Goal: Task Accomplishment & Management: Complete application form

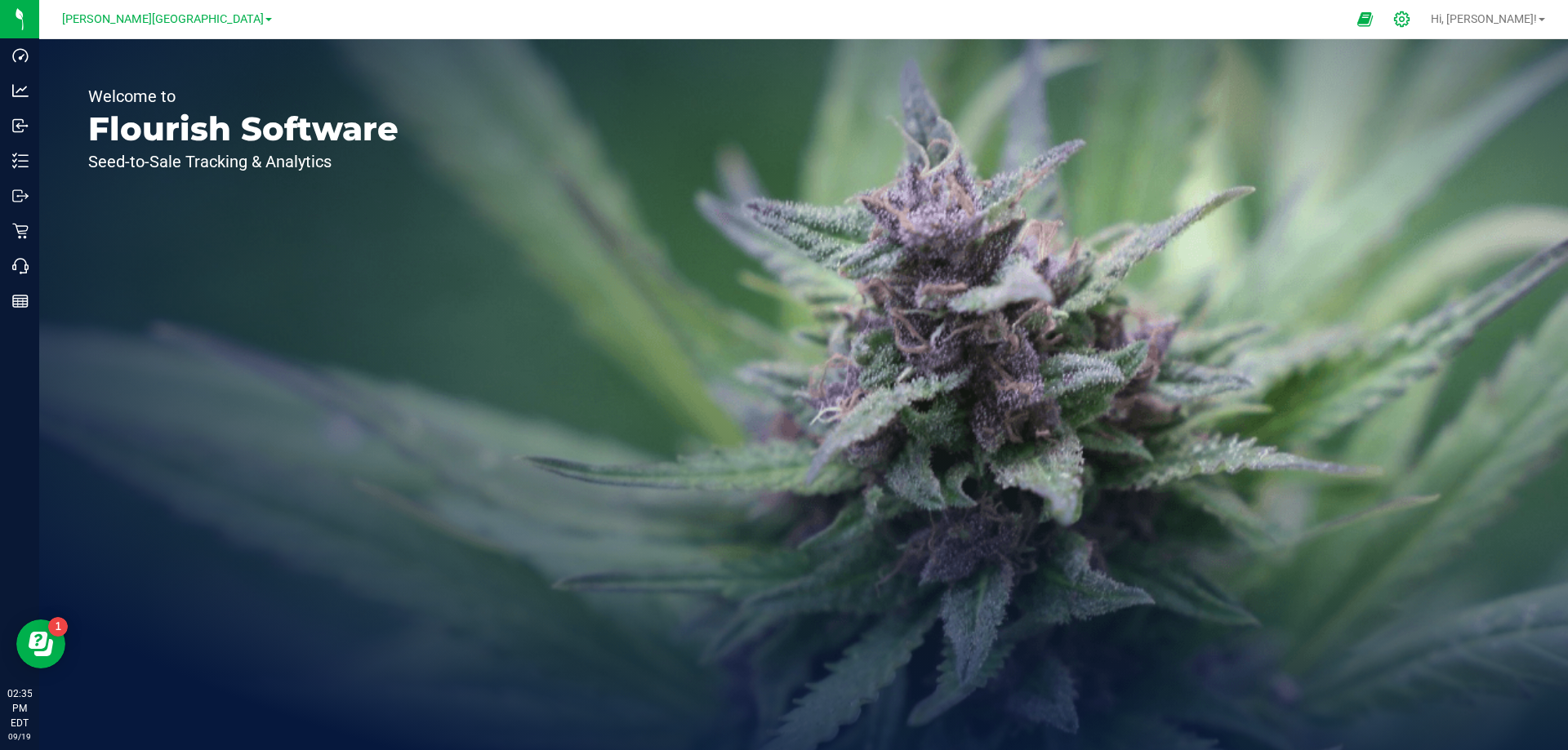
click at [1411, 15] on icon at bounding box center [1401, 19] width 17 height 17
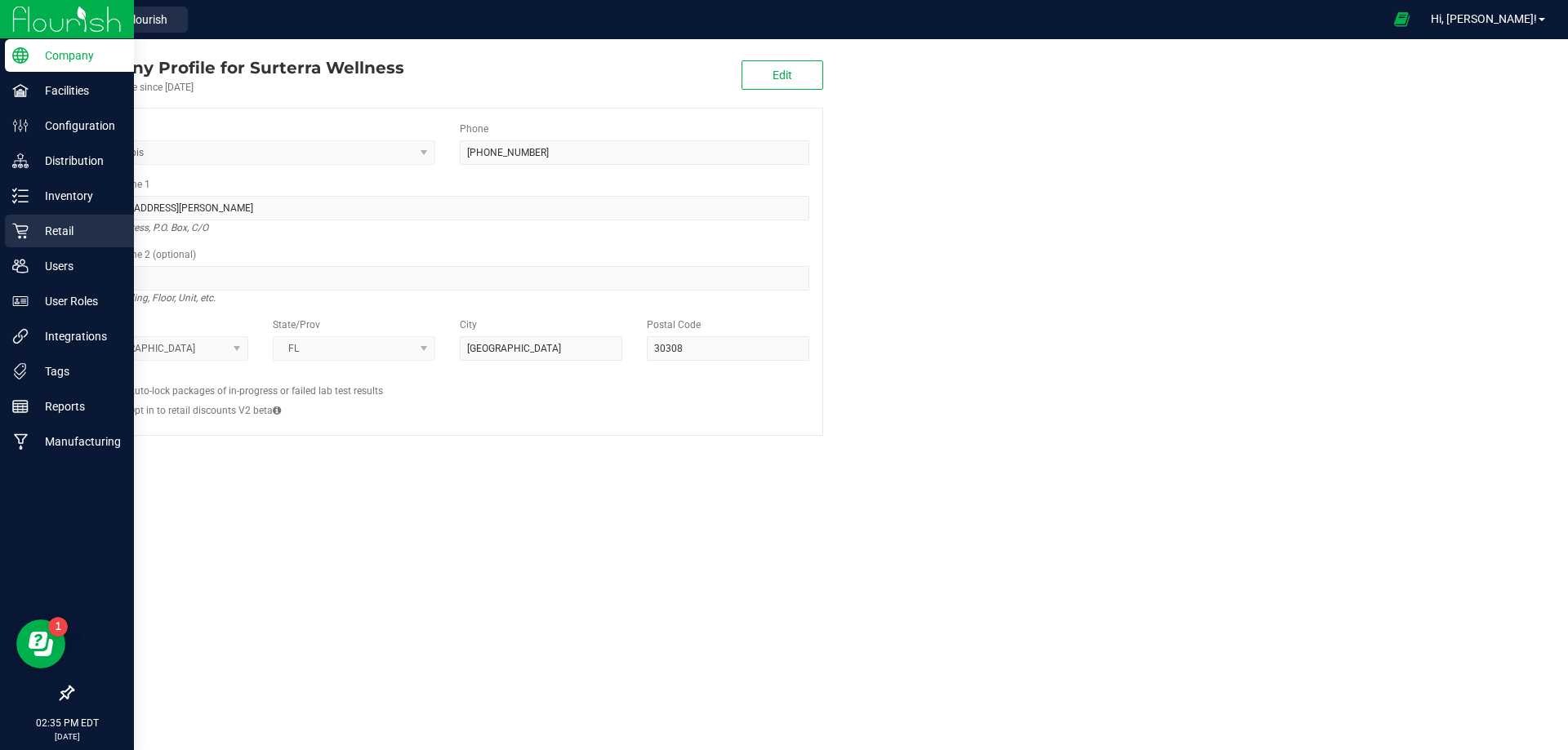
click at [74, 228] on p "Retail" at bounding box center [77, 231] width 98 height 20
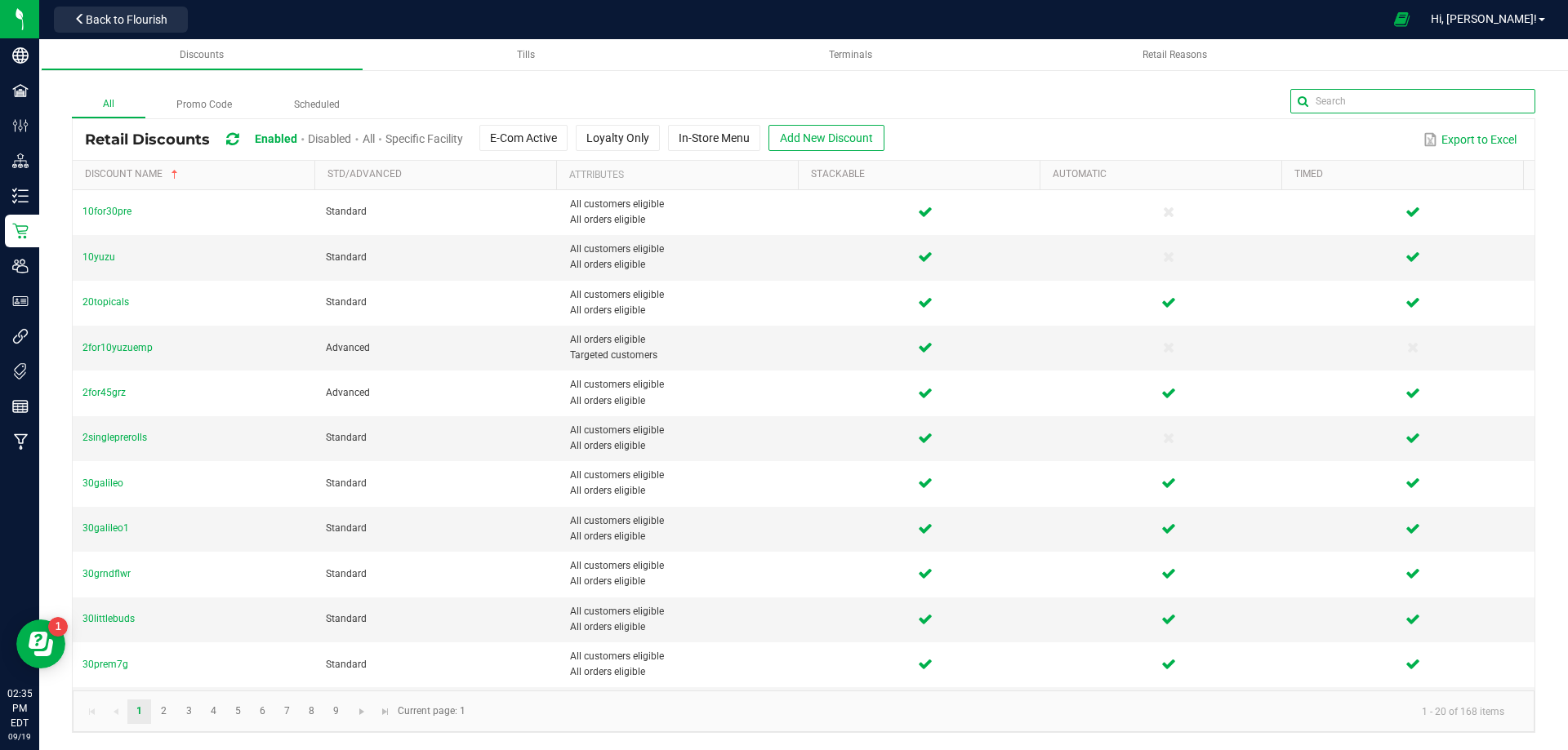
click at [1483, 103] on input "text" at bounding box center [1413, 101] width 245 height 25
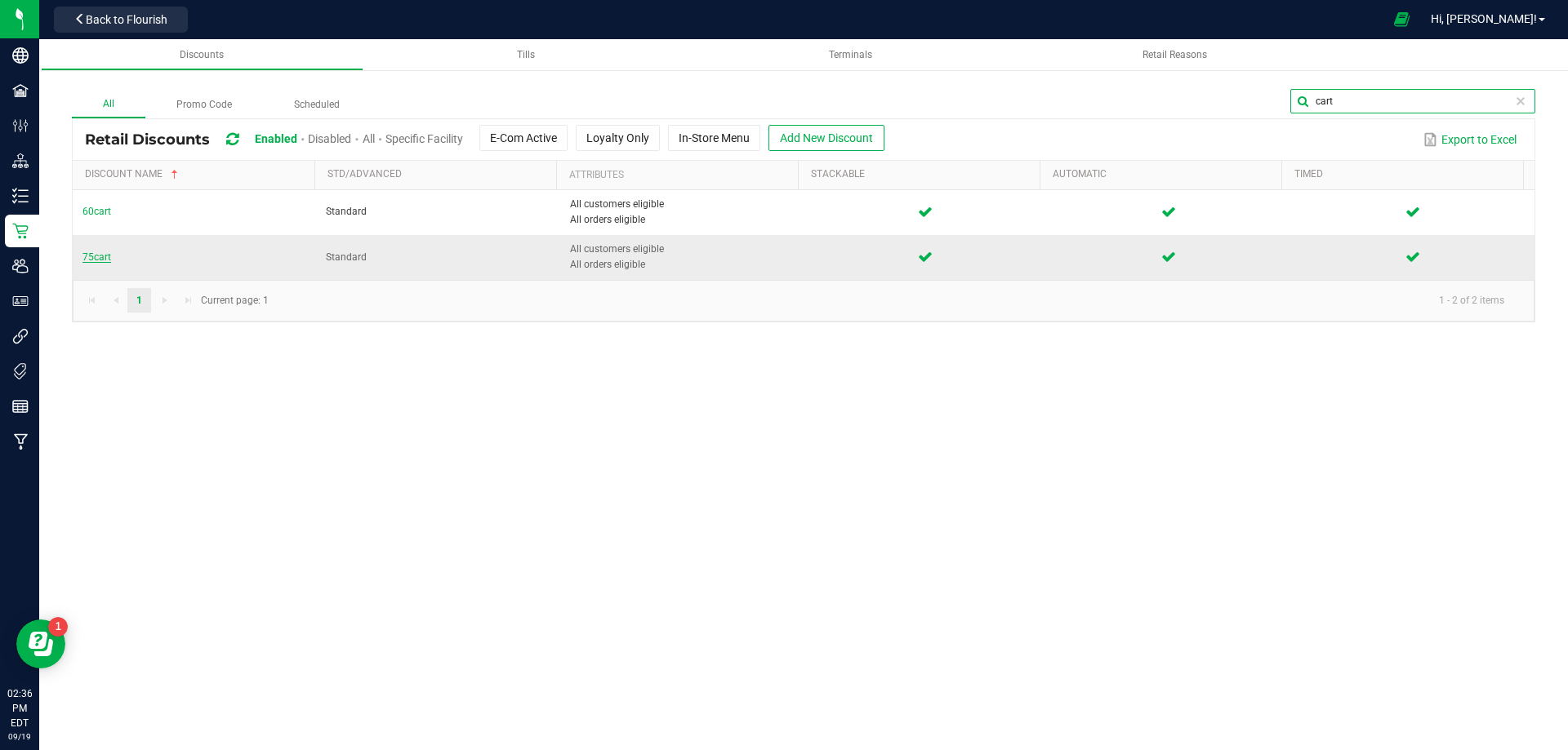
type input "cart"
click at [106, 258] on span "75cart" at bounding box center [96, 257] width 29 height 12
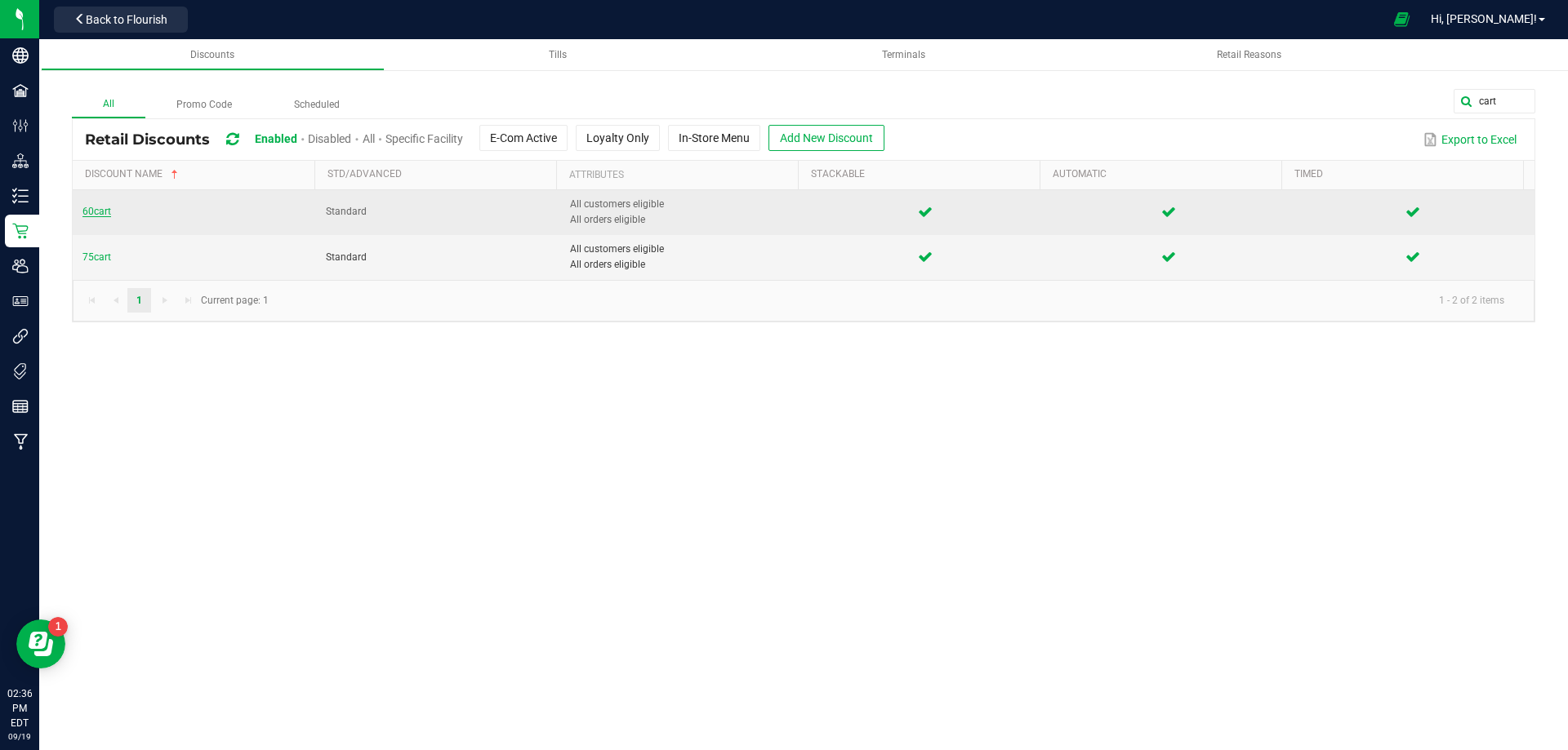
click at [86, 213] on span "60cart" at bounding box center [96, 211] width 29 height 12
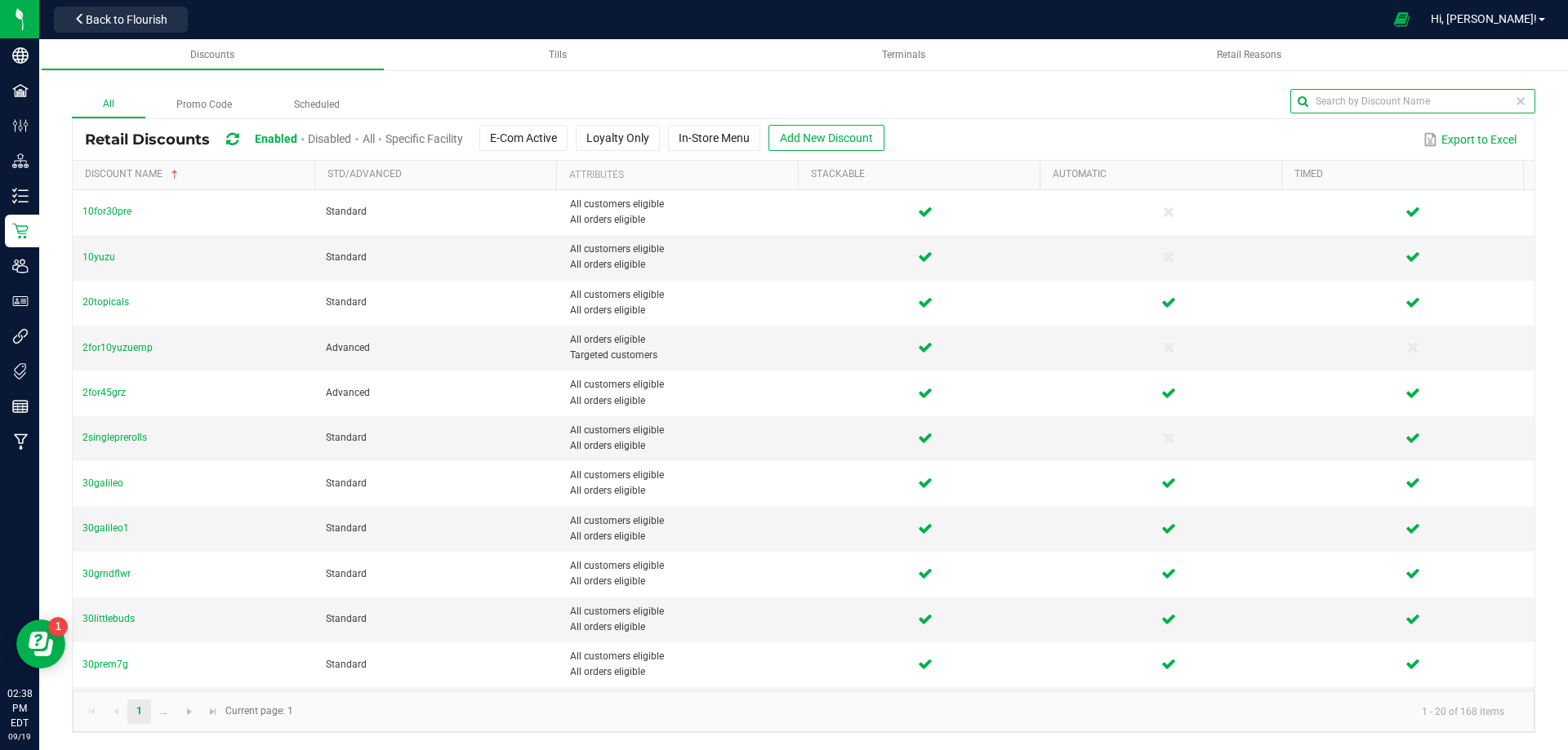
click at [1488, 95] on input "text" at bounding box center [1413, 101] width 245 height 25
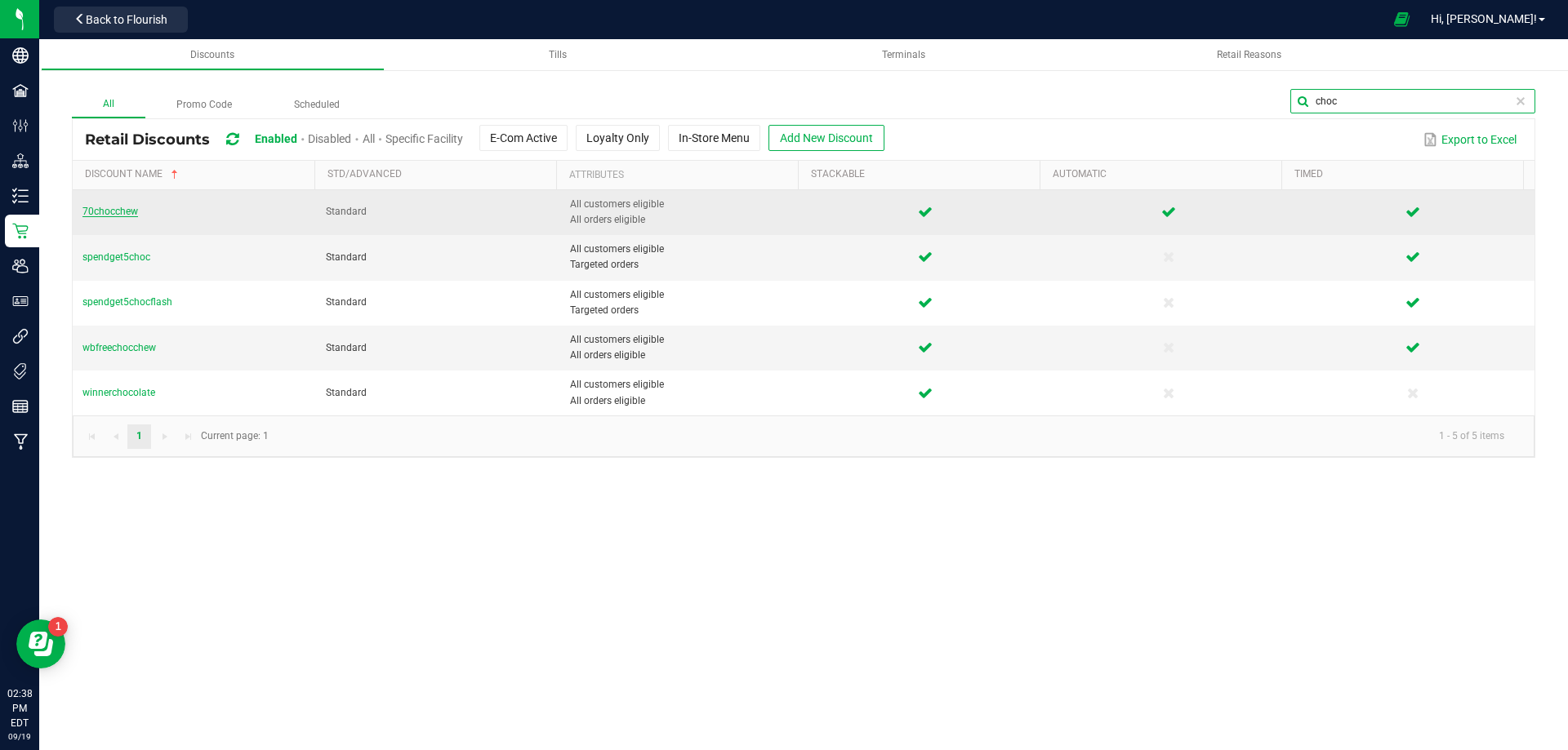
type input "choc"
click at [116, 210] on span "70chocchew" at bounding box center [110, 211] width 55 height 12
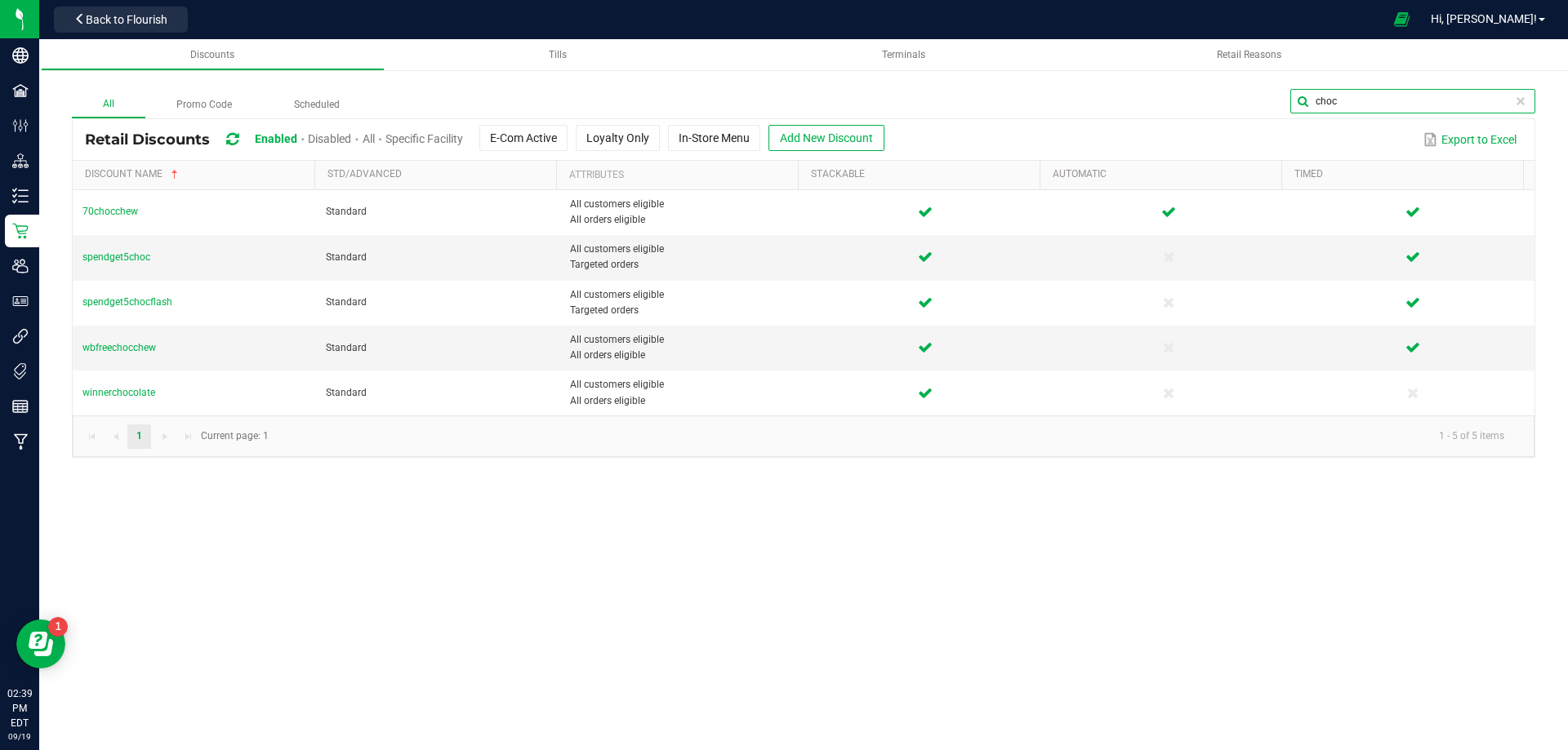
click at [1504, 99] on input "choc" at bounding box center [1413, 101] width 245 height 25
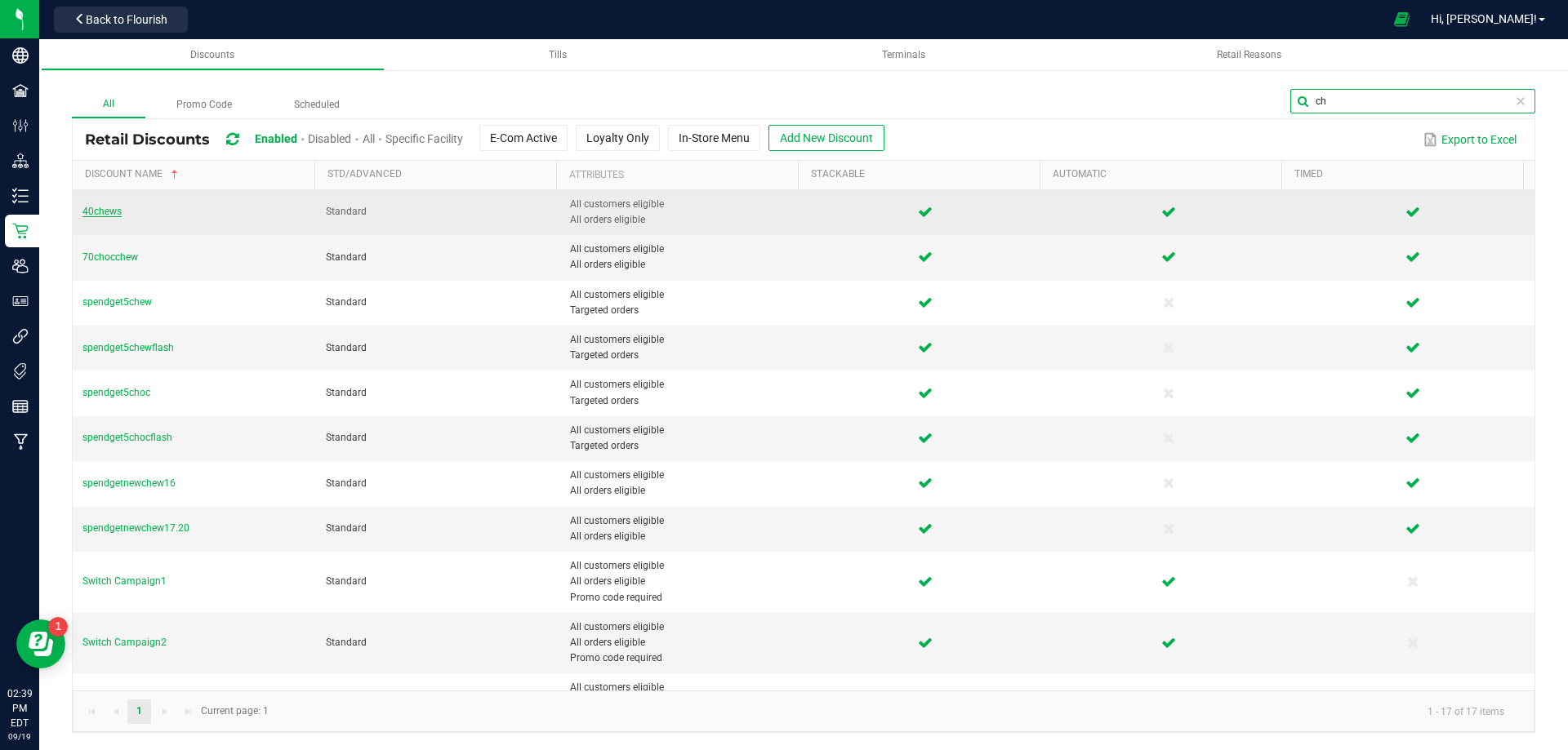
type input "ch"
click at [99, 211] on span "40chews" at bounding box center [102, 211] width 40 height 12
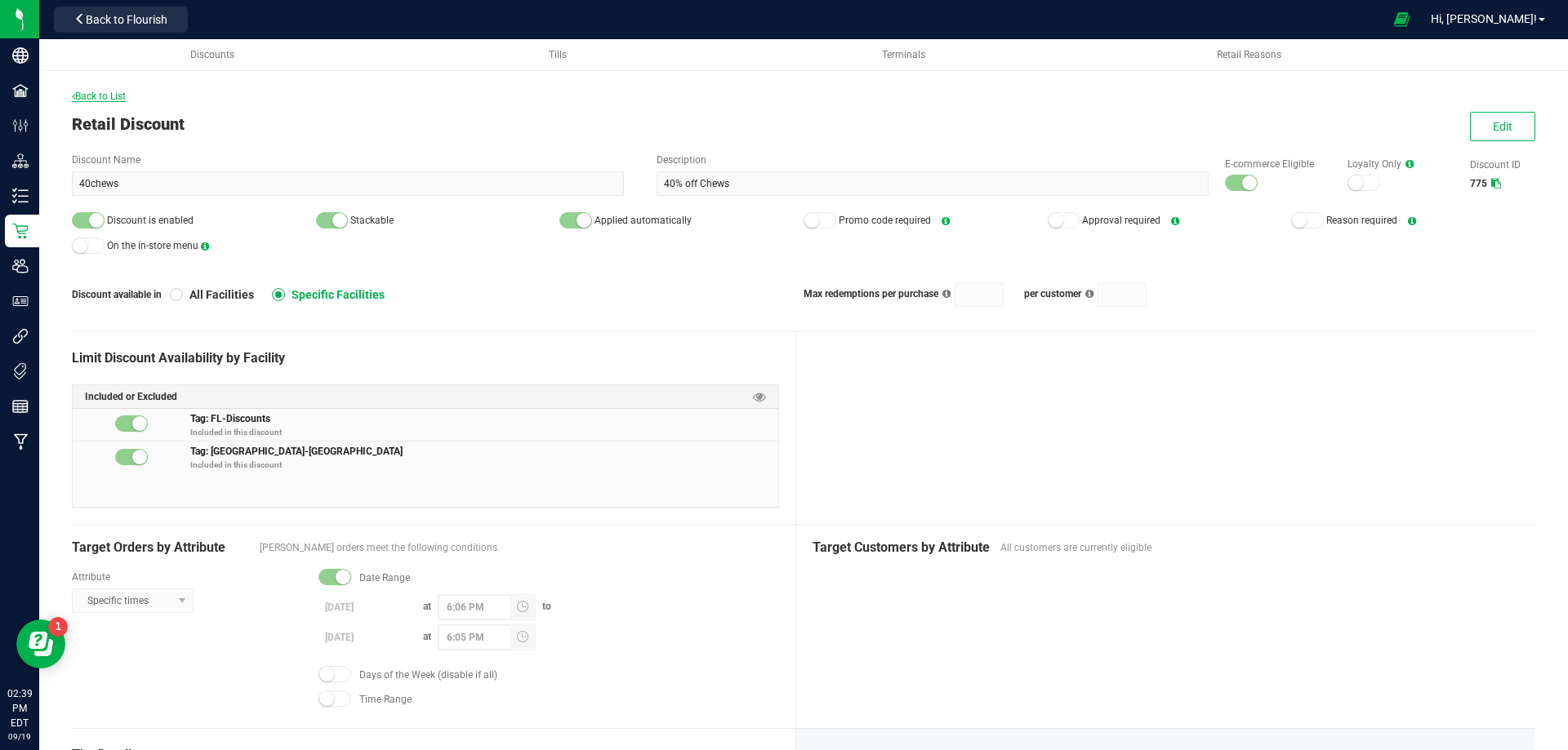
click at [92, 104] on div "Back to List Retail Discount Edit Discount Name 40chews Description 40% off Che…" at bounding box center [804, 574] width 1463 height 970
click at [98, 99] on span "Back to List" at bounding box center [99, 97] width 54 height 12
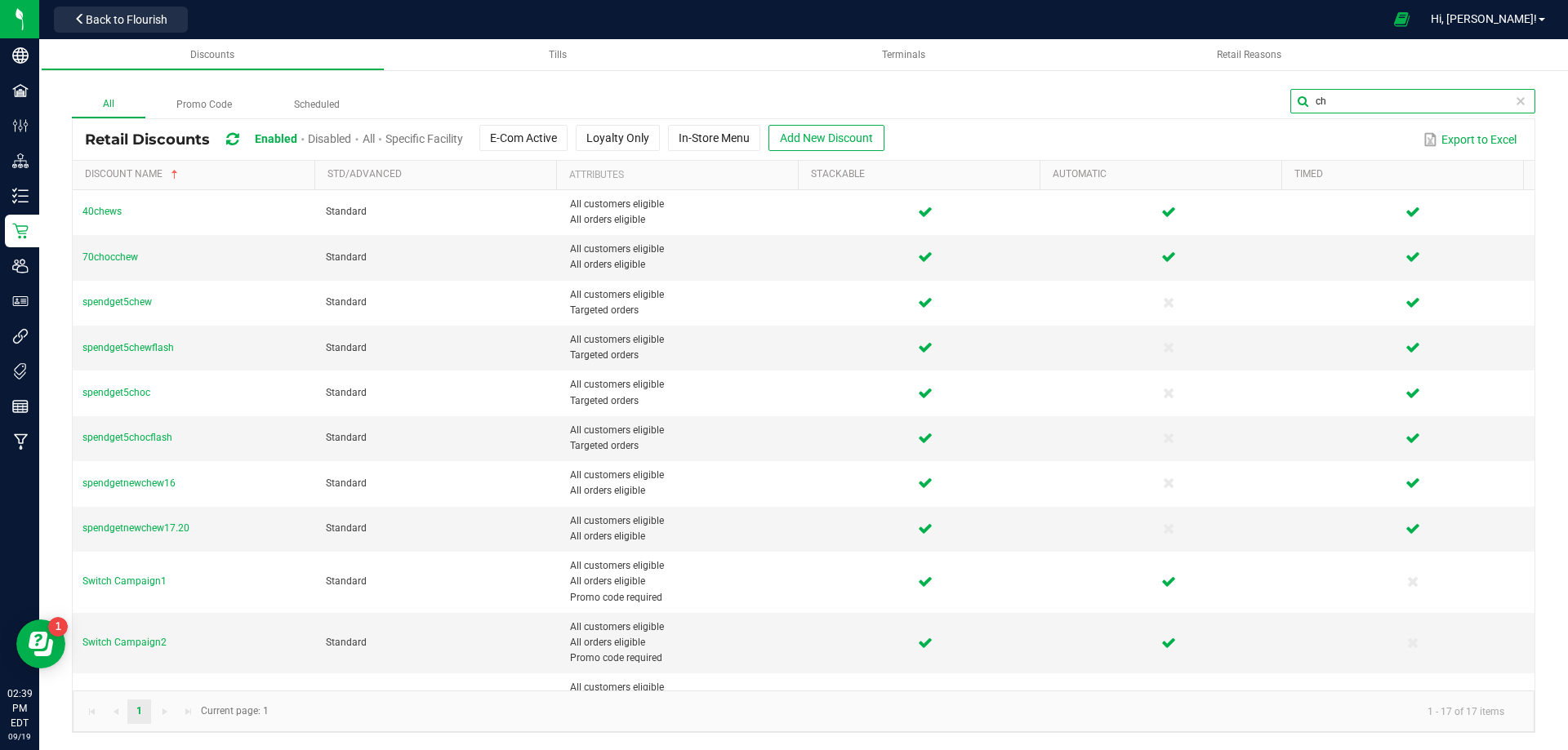
click at [1506, 97] on input "ch" at bounding box center [1413, 101] width 245 height 25
type input "c"
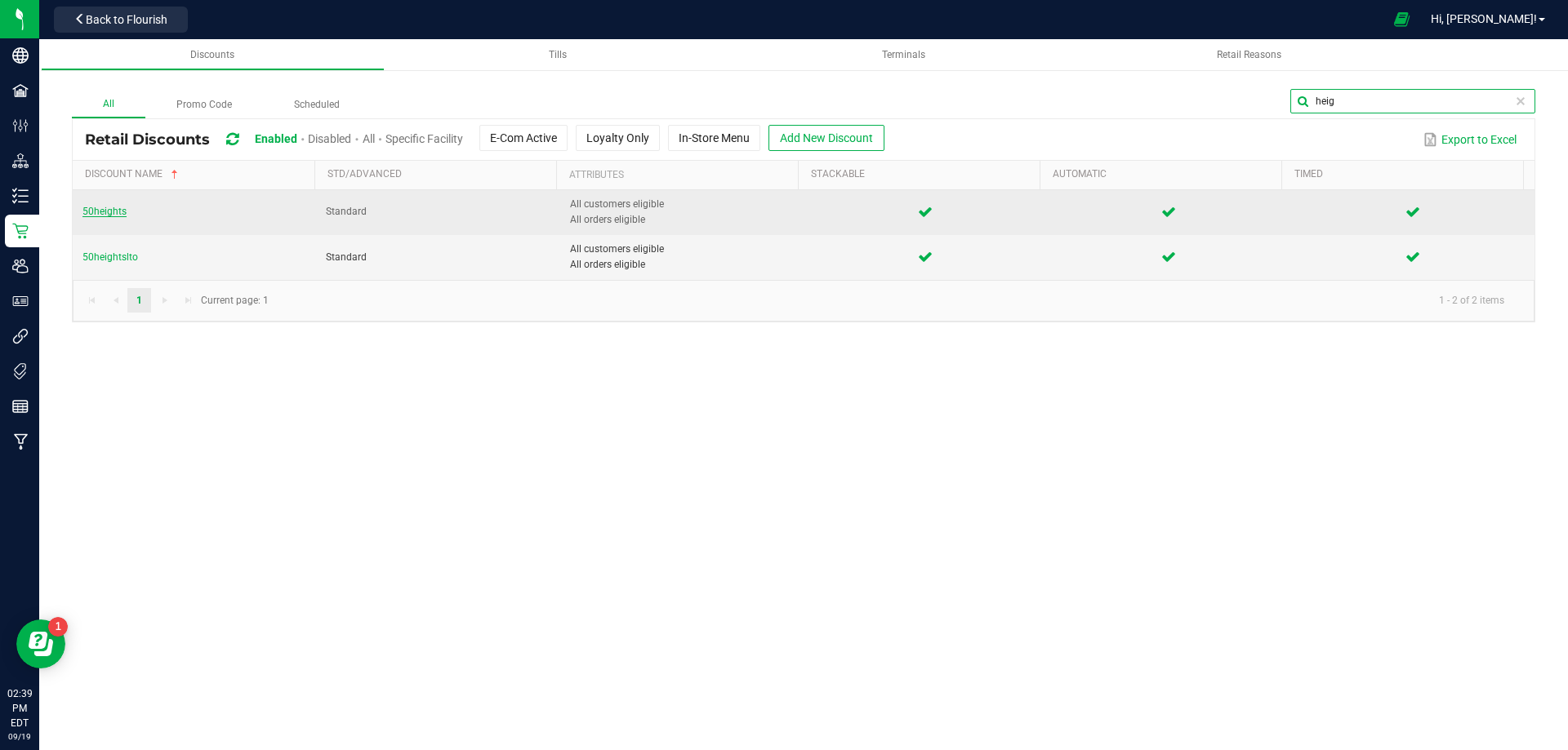
type input "heig"
click at [112, 212] on span "50heights" at bounding box center [104, 211] width 44 height 12
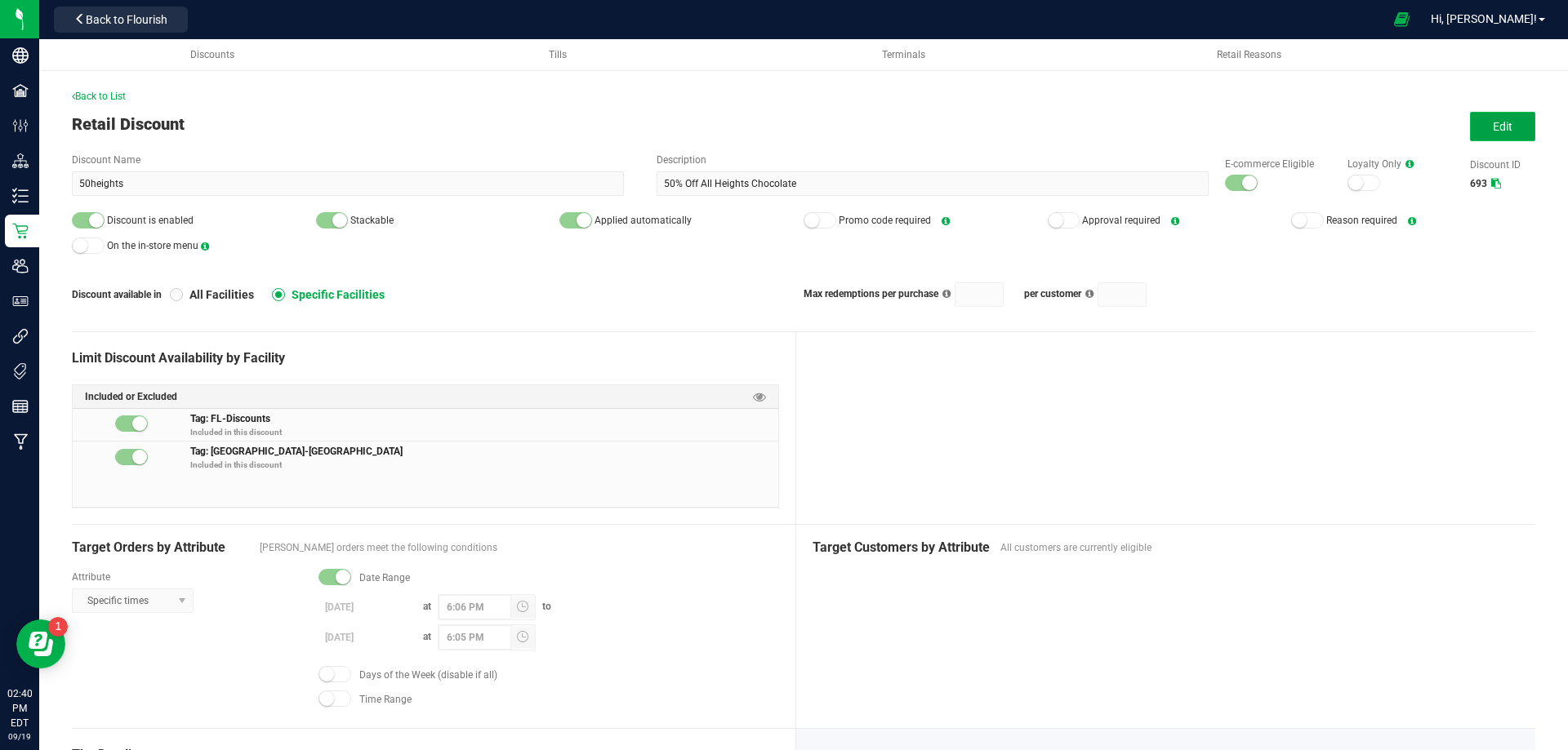
click at [1496, 136] on button "Edit" at bounding box center [1503, 126] width 65 height 30
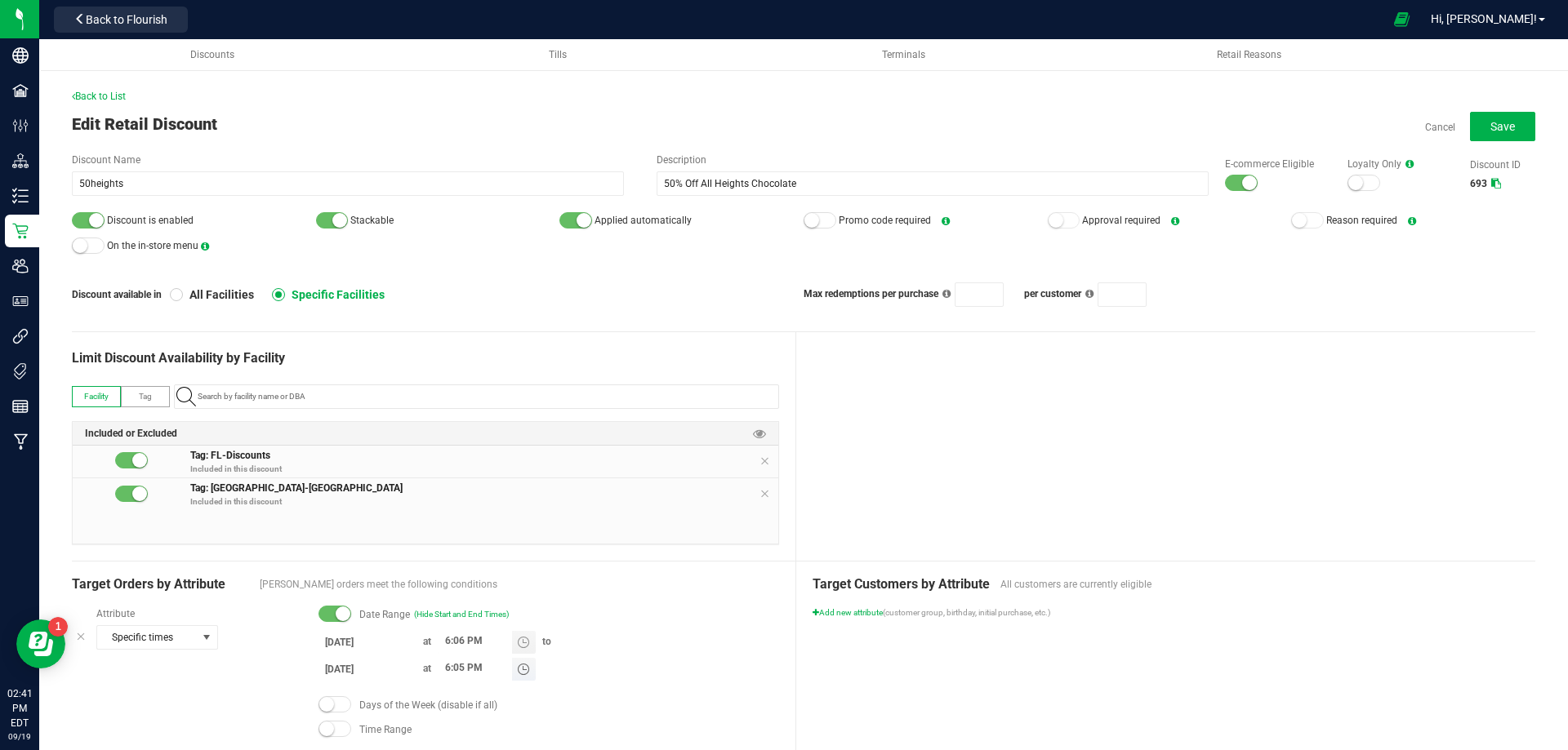
click at [523, 671] on span "Toggle time list" at bounding box center [523, 669] width 13 height 13
click at [521, 670] on span "Toggle time list" at bounding box center [523, 669] width 13 height 13
type input "8:35 PM"
click at [868, 478] on div at bounding box center [1167, 446] width 740 height 228
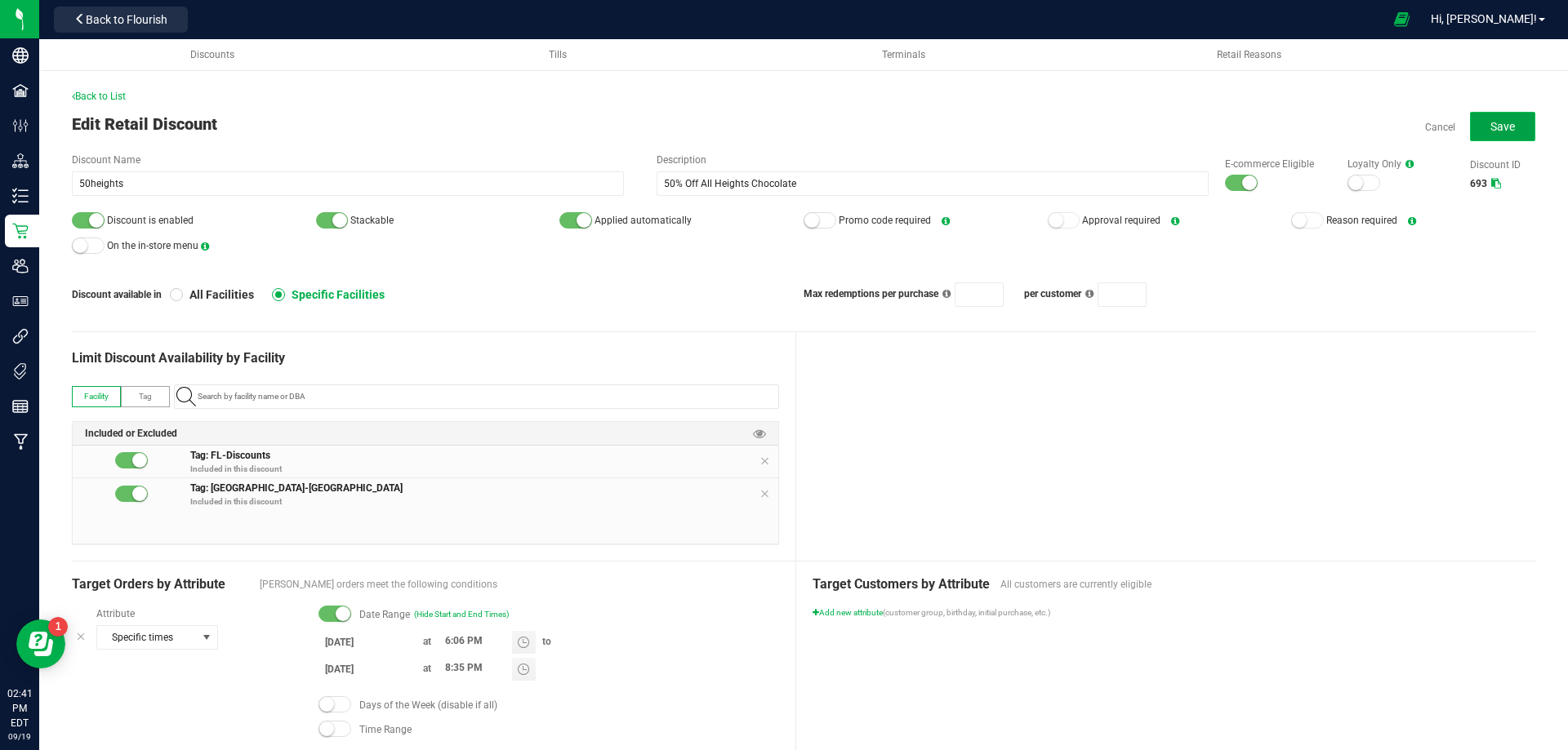
click at [1511, 128] on button "Save" at bounding box center [1503, 126] width 65 height 30
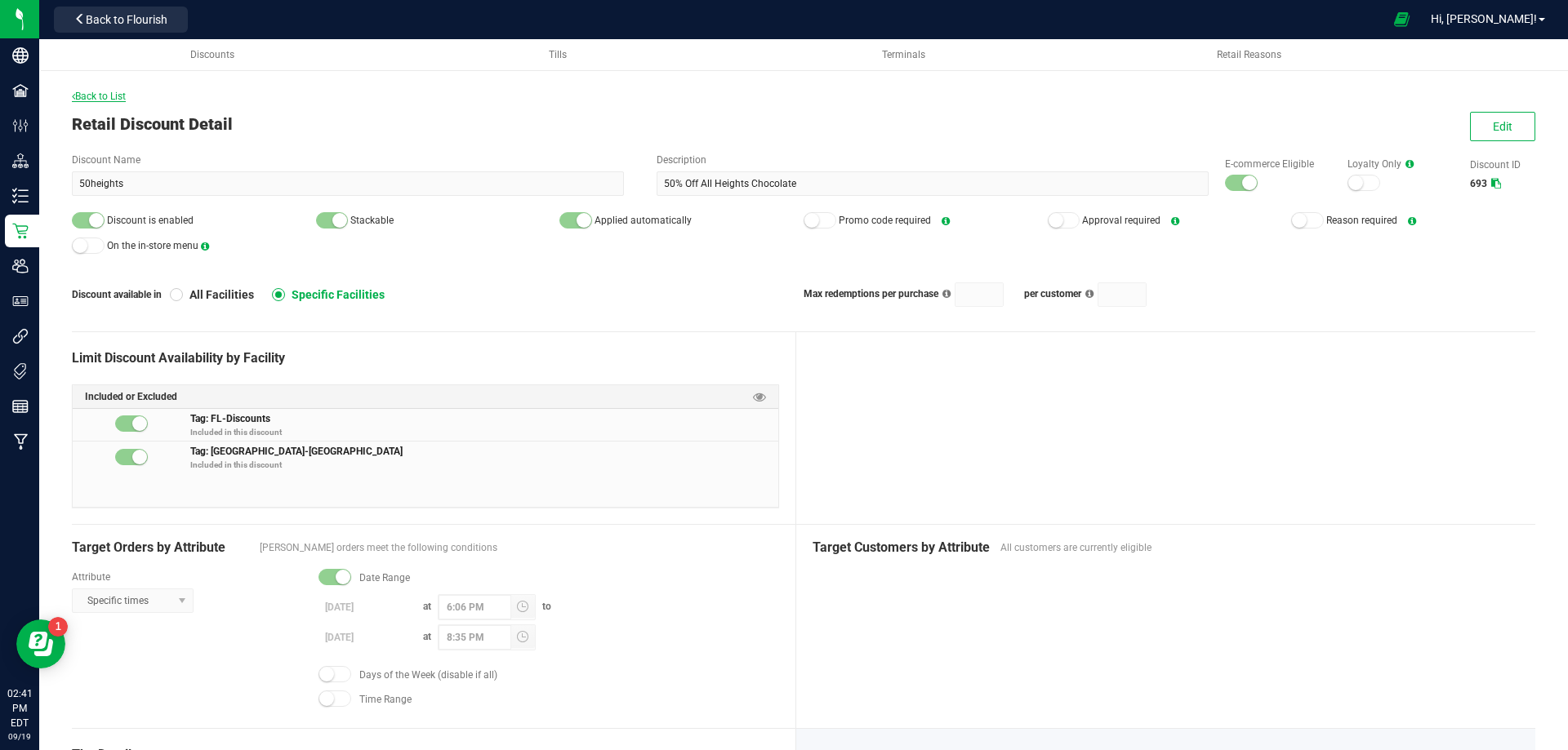
click at [98, 99] on span "Back to List" at bounding box center [99, 97] width 54 height 12
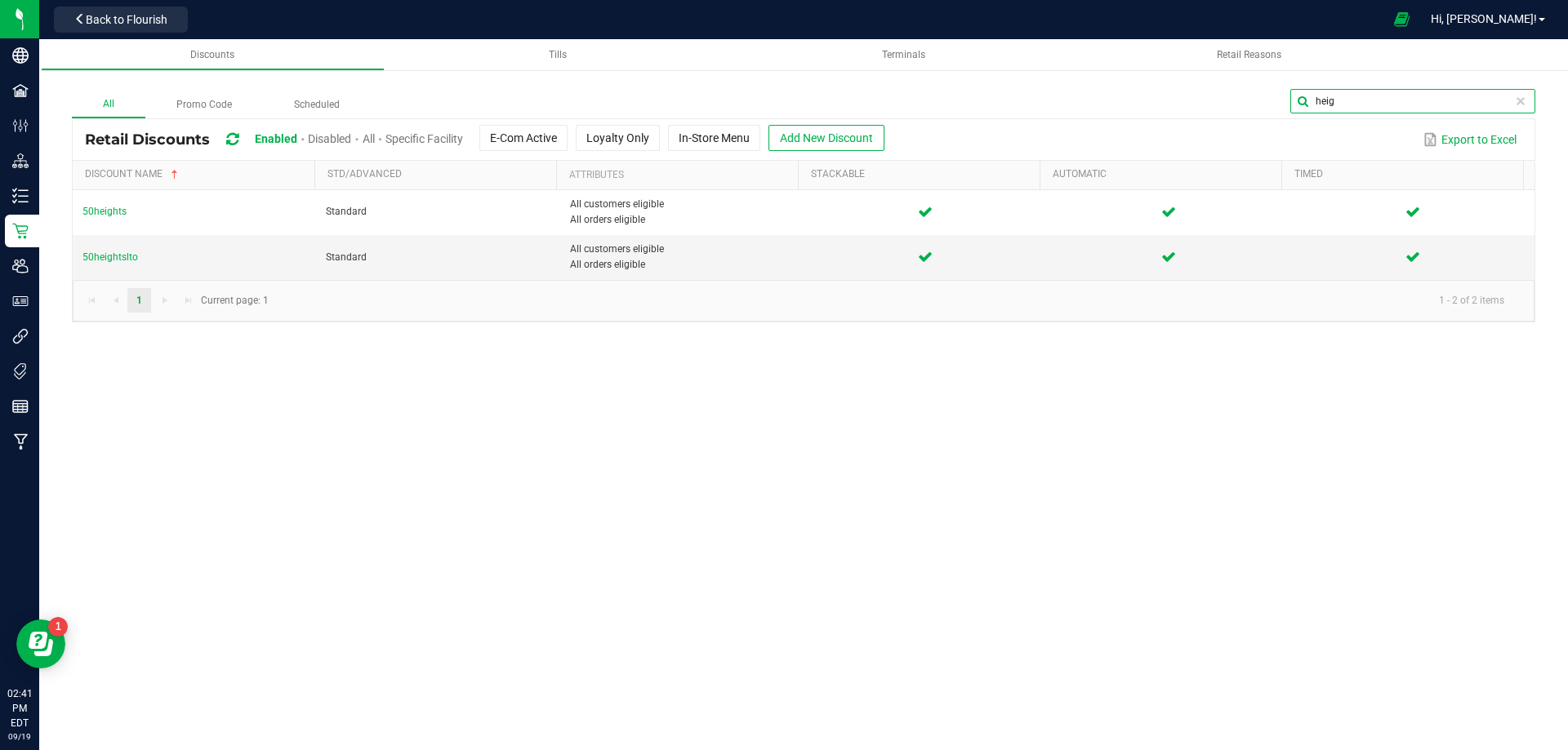
drag, startPoint x: 1506, startPoint y: 102, endPoint x: 1449, endPoint y: 106, distance: 57.1
click at [1449, 106] on input "heig" at bounding box center [1413, 101] width 245 height 25
drag, startPoint x: 1377, startPoint y: 100, endPoint x: 1251, endPoint y: 115, distance: 126.9
click at [1251, 115] on div "heig" at bounding box center [953, 104] width 1165 height 30
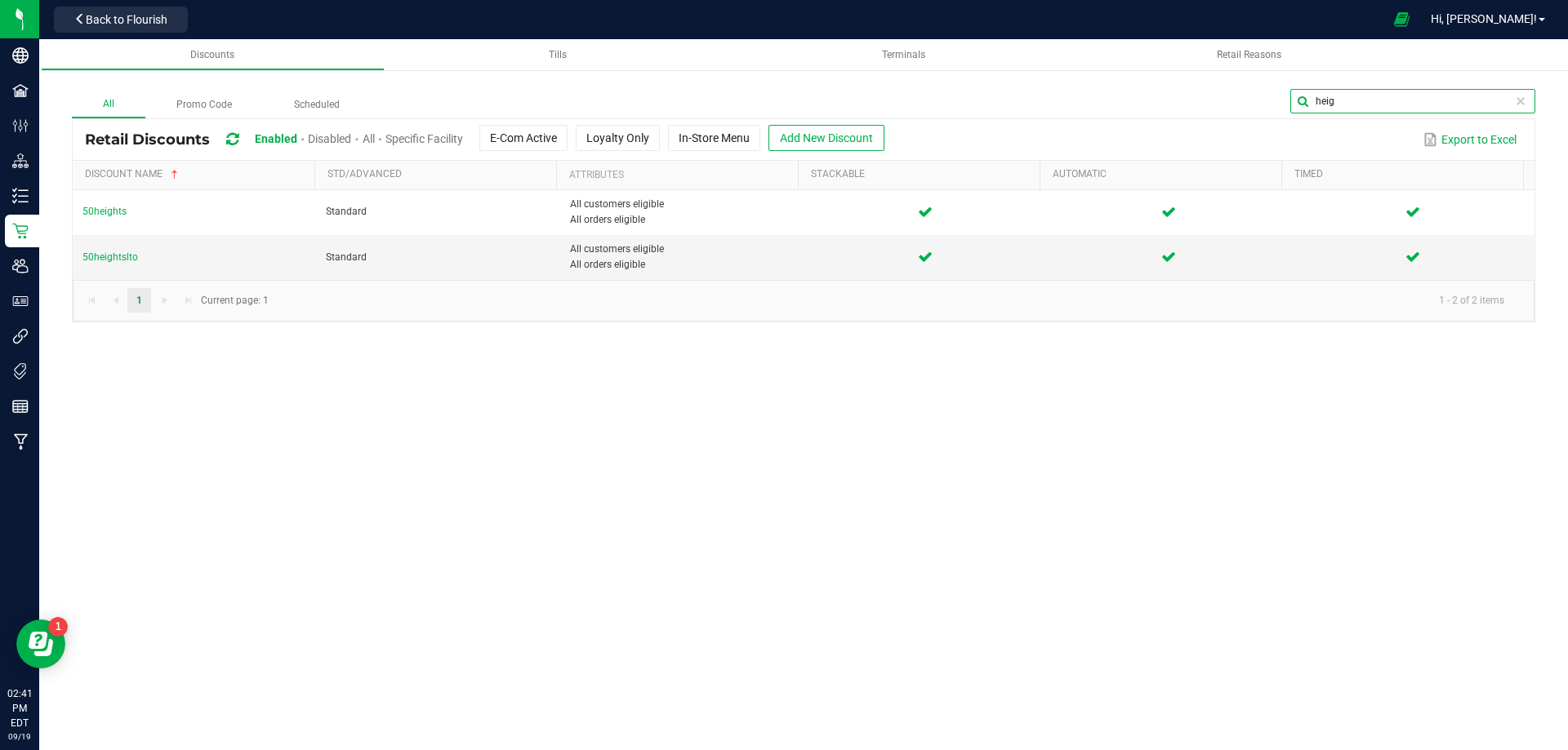
drag, startPoint x: 1502, startPoint y: 101, endPoint x: 1309, endPoint y: 99, distance: 193.0
click at [1309, 99] on input "heig" at bounding box center [1413, 101] width 245 height 25
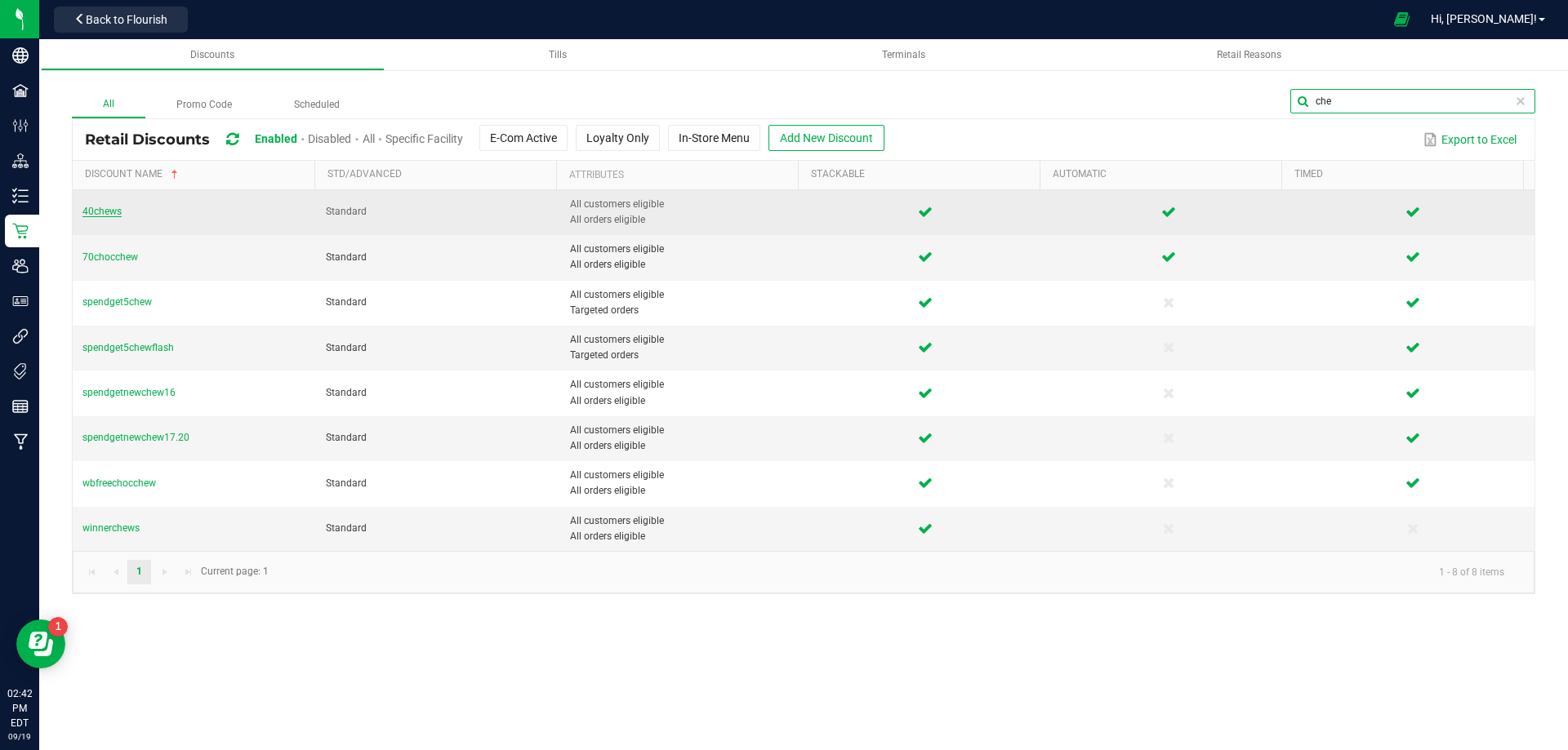
type input "che"
click at [101, 208] on span "40chews" at bounding box center [102, 211] width 40 height 12
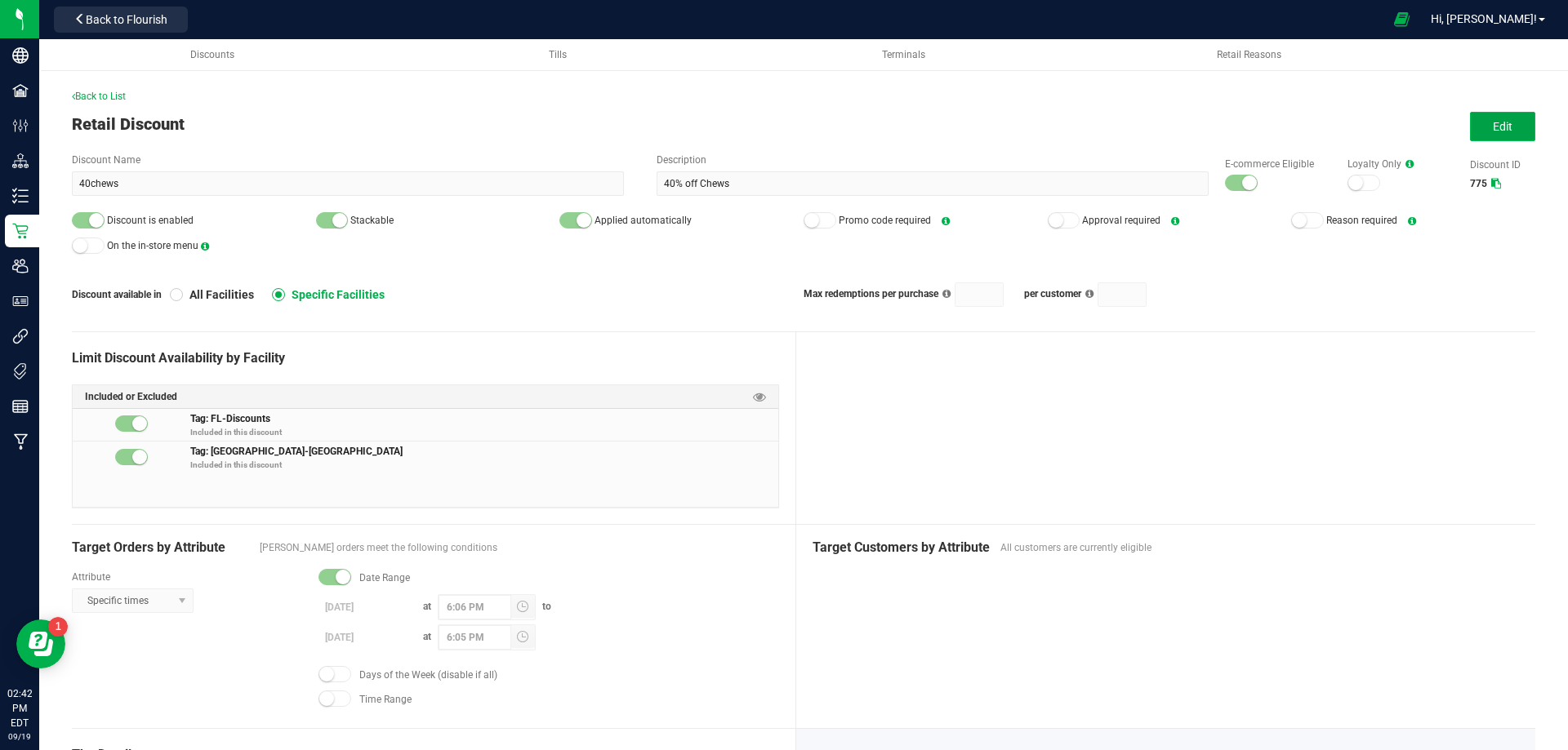
click at [1502, 125] on button "Edit" at bounding box center [1503, 126] width 65 height 30
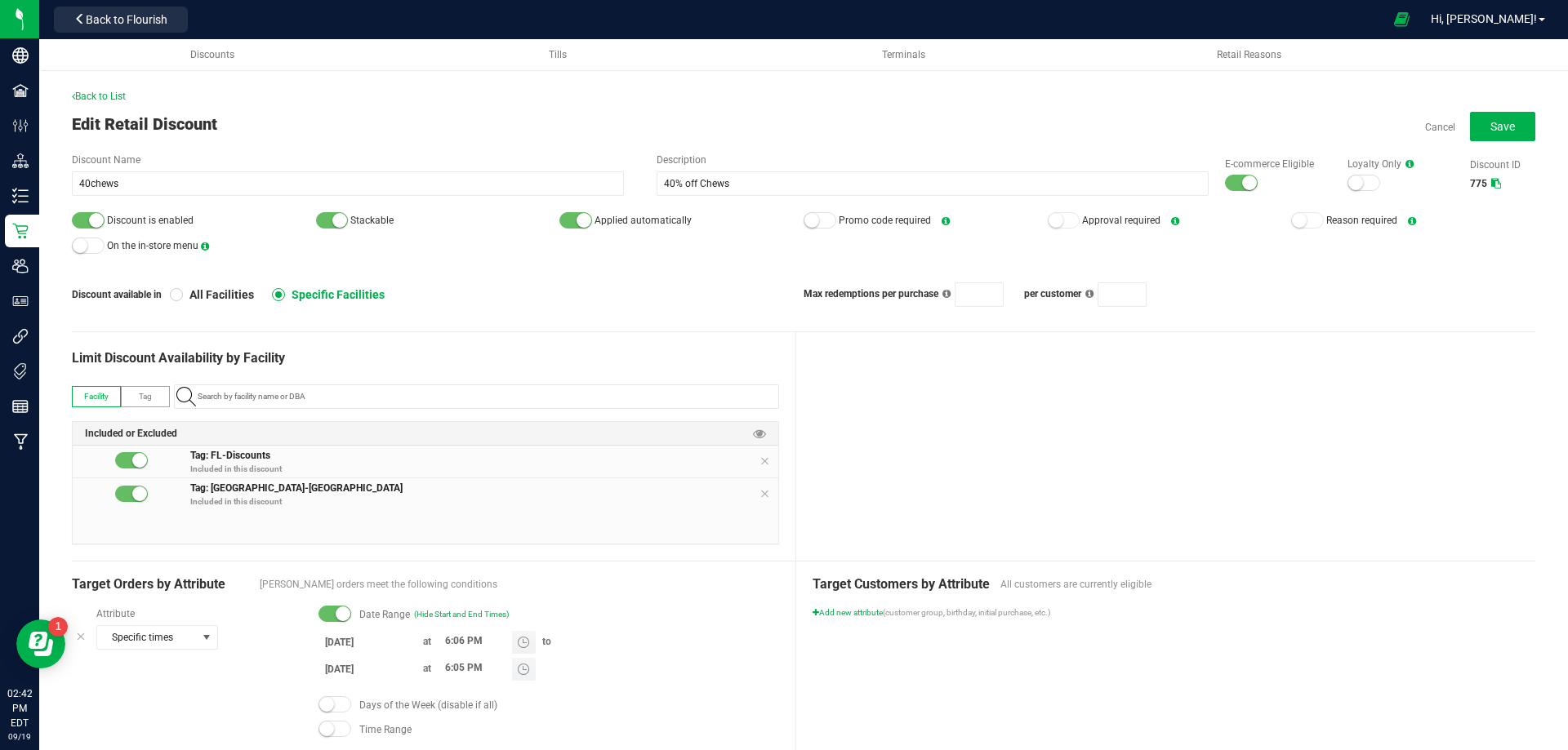
click at [447, 667] on input "6:05 PM" at bounding box center [475, 668] width 74 height 21
type input "8:35 PM"
click at [943, 419] on div at bounding box center [1167, 446] width 740 height 228
click at [1497, 133] on button "Save" at bounding box center [1503, 126] width 65 height 30
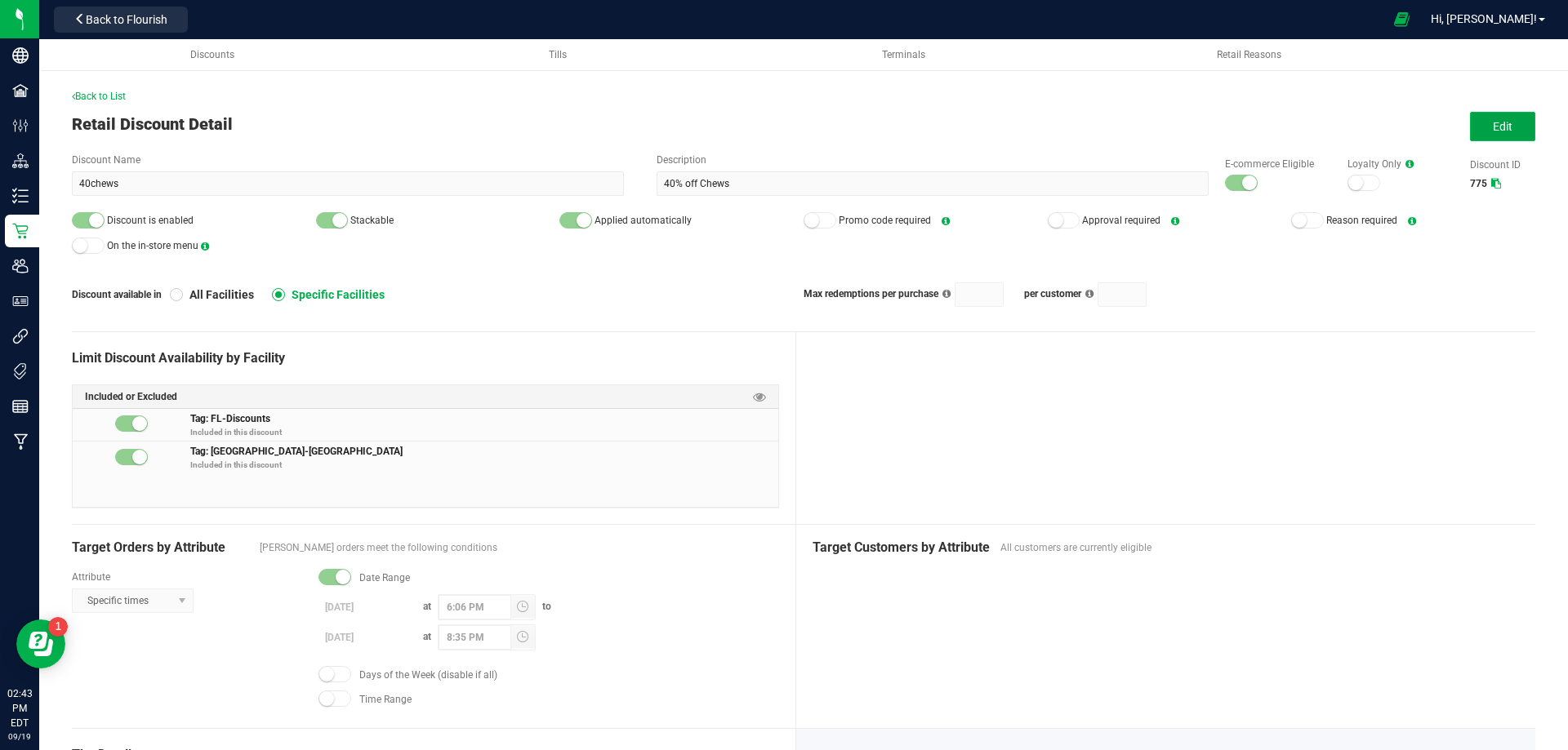
click at [1493, 131] on span "Edit" at bounding box center [1503, 125] width 20 height 13
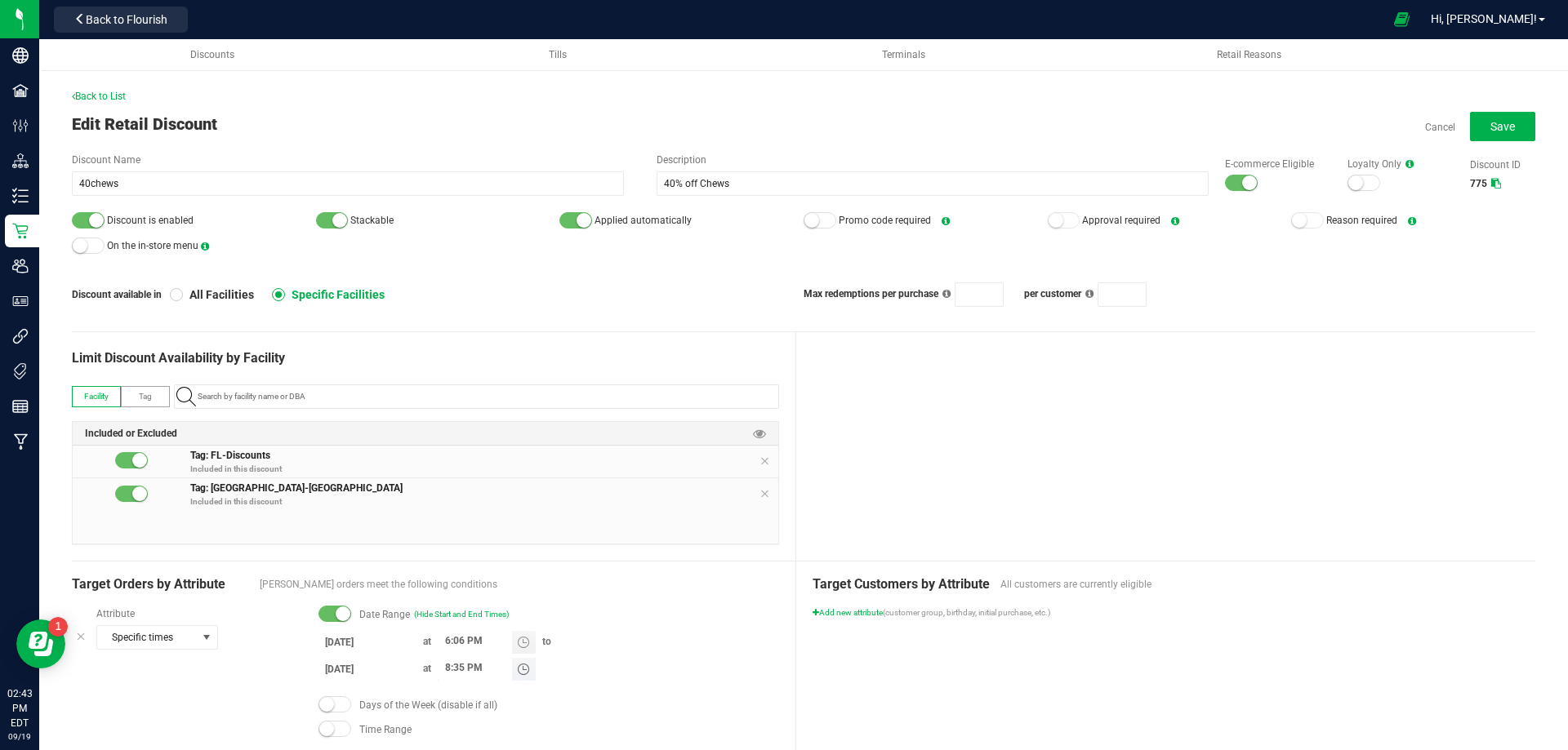
click at [450, 663] on input "8:35 PM" at bounding box center [475, 668] width 74 height 21
type input "6:05 PM"
click at [956, 460] on div at bounding box center [1167, 446] width 740 height 228
click at [1478, 135] on button "Save" at bounding box center [1503, 126] width 65 height 30
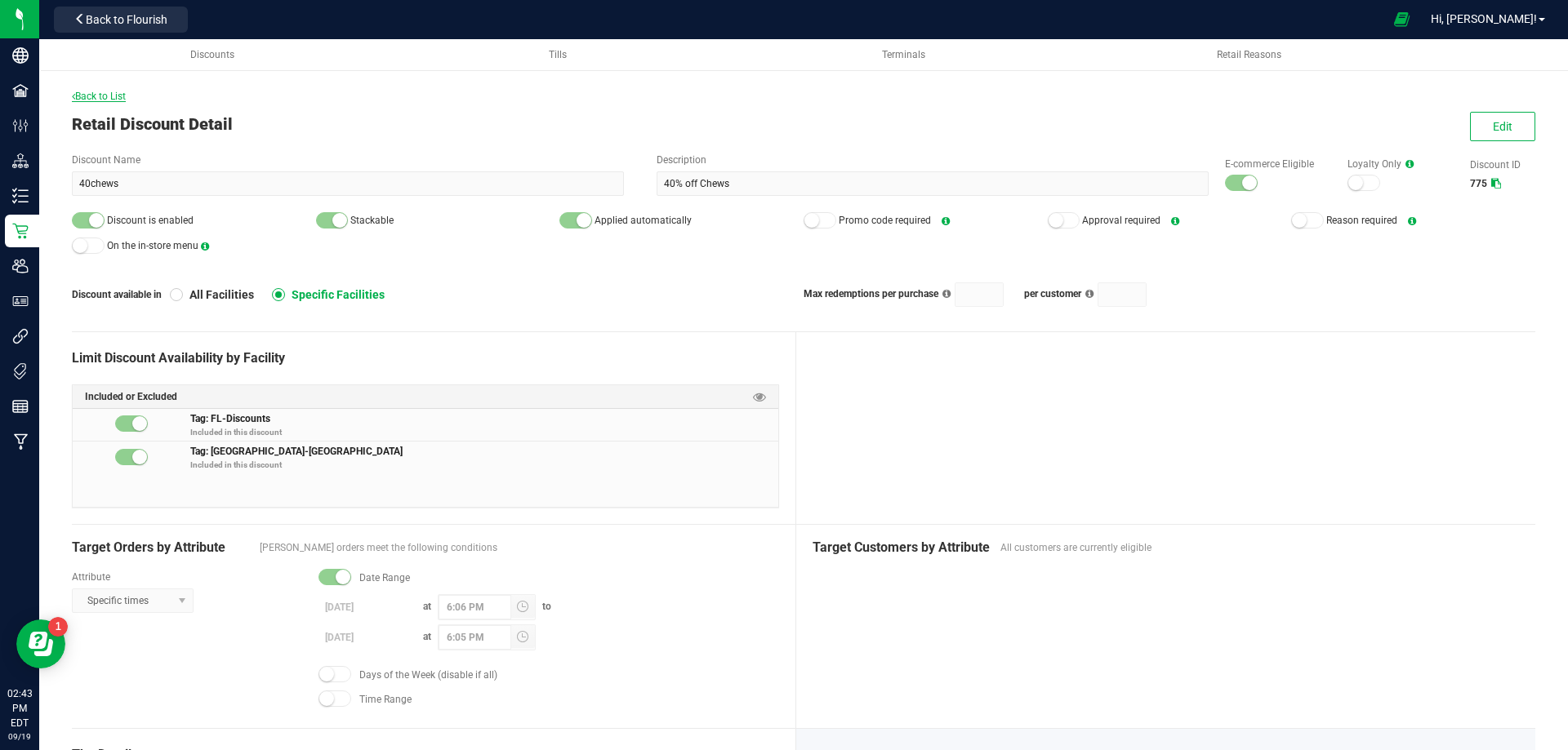
click at [97, 94] on span "Back to List" at bounding box center [99, 97] width 54 height 12
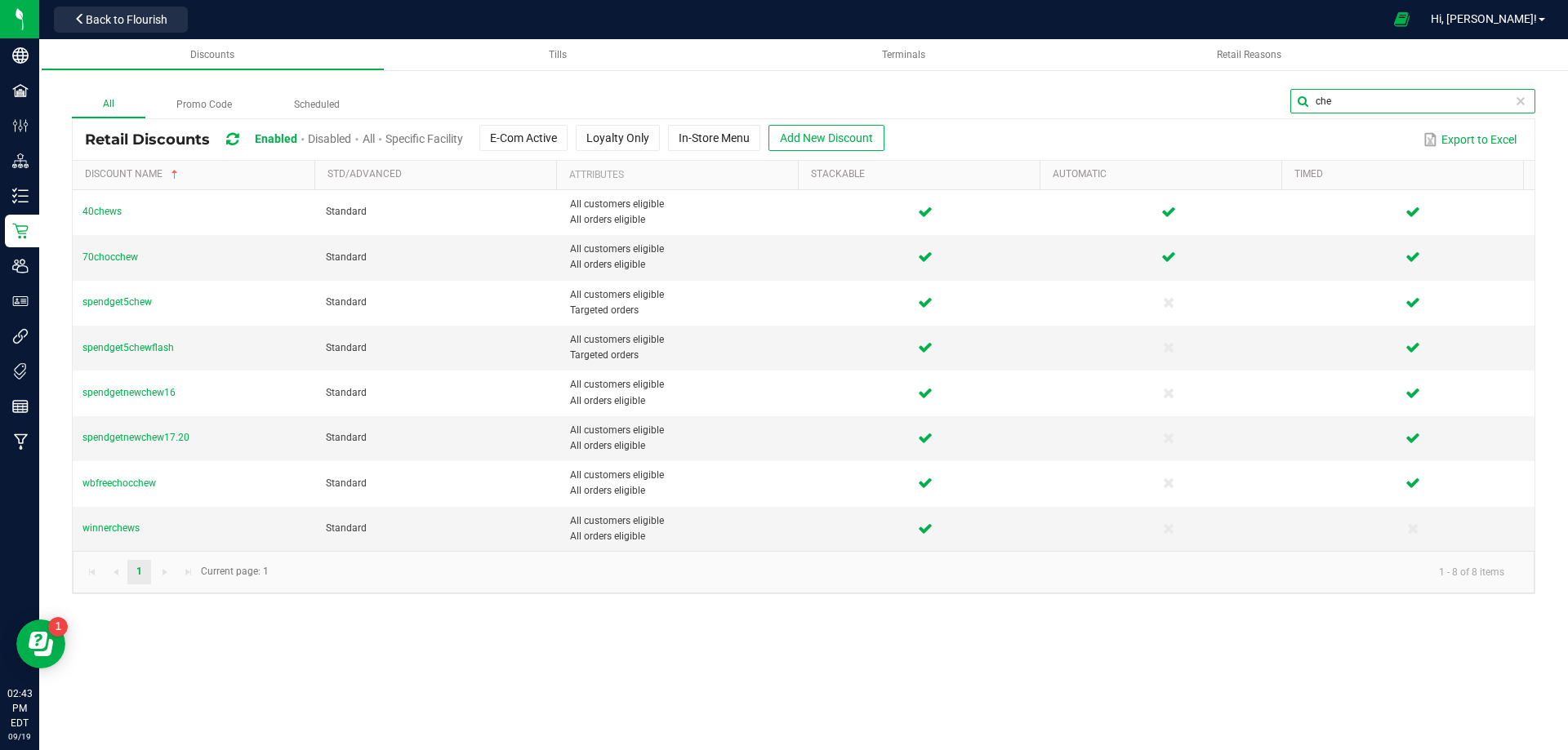
drag, startPoint x: 1466, startPoint y: 103, endPoint x: 1312, endPoint y: 112, distance: 154.3
click at [1312, 112] on input "che" at bounding box center [1413, 101] width 245 height 25
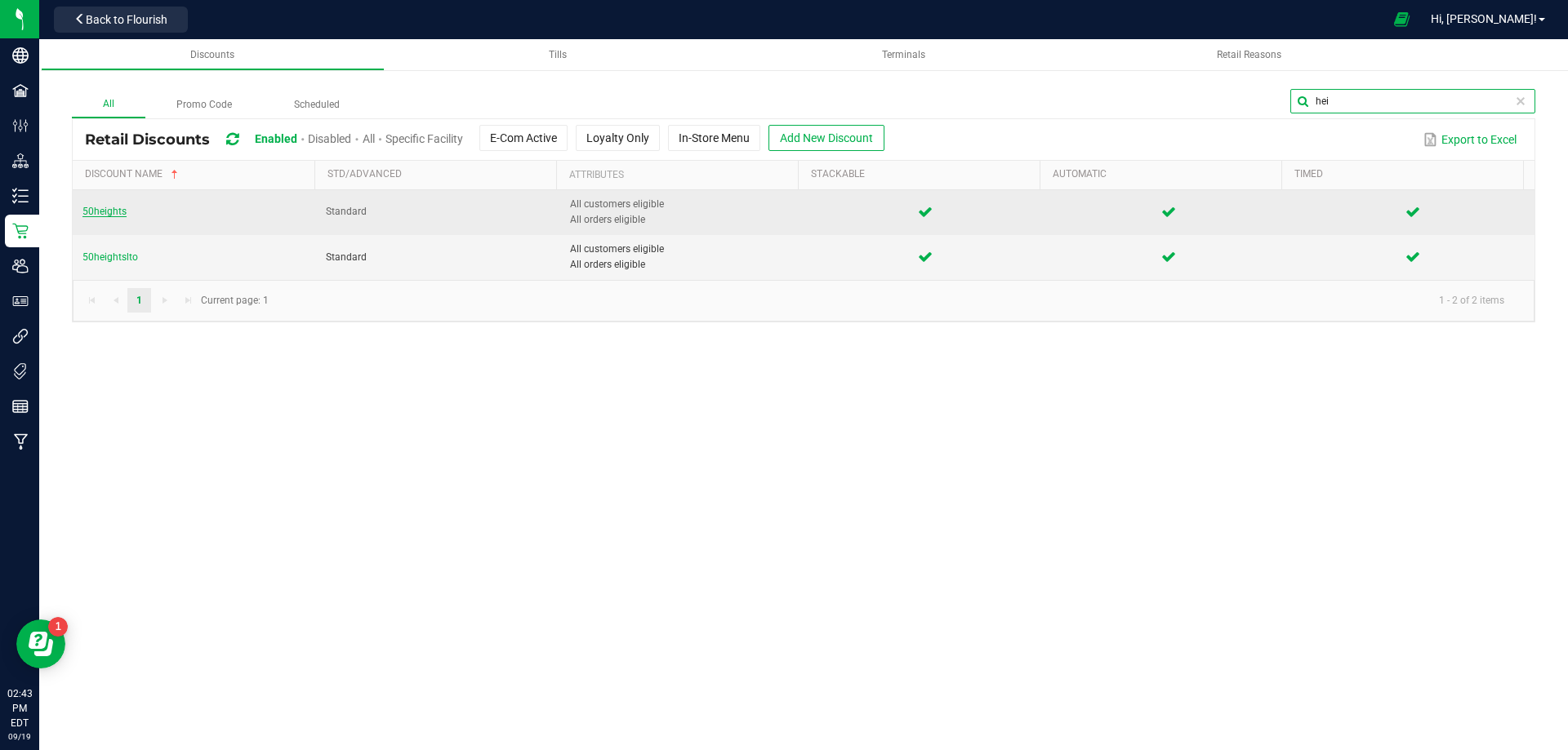
type input "hei"
click at [122, 214] on span "50heights" at bounding box center [104, 211] width 44 height 12
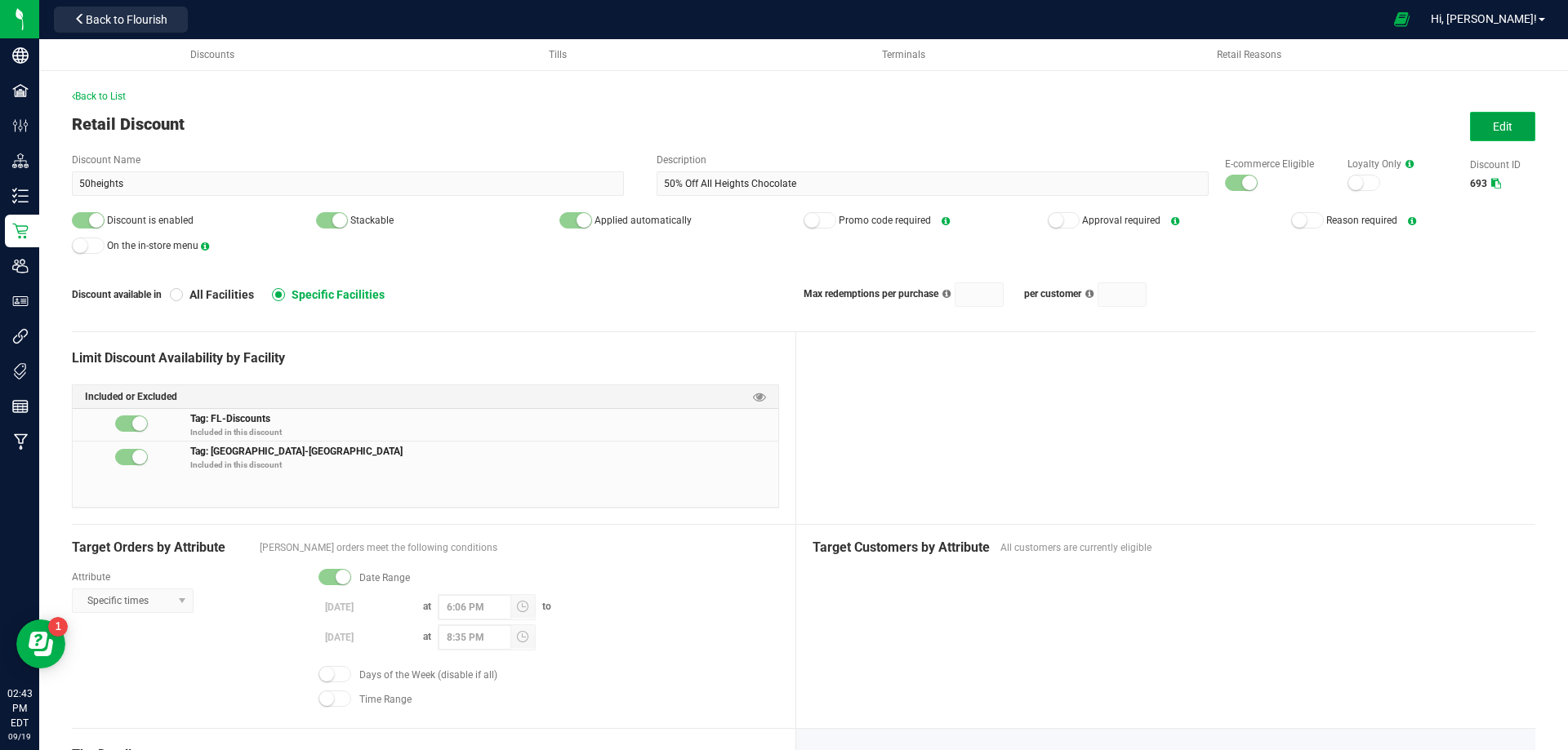
click at [1493, 120] on span "Edit" at bounding box center [1503, 125] width 20 height 13
click at [1493, 125] on span "Edit" at bounding box center [1503, 125] width 20 height 13
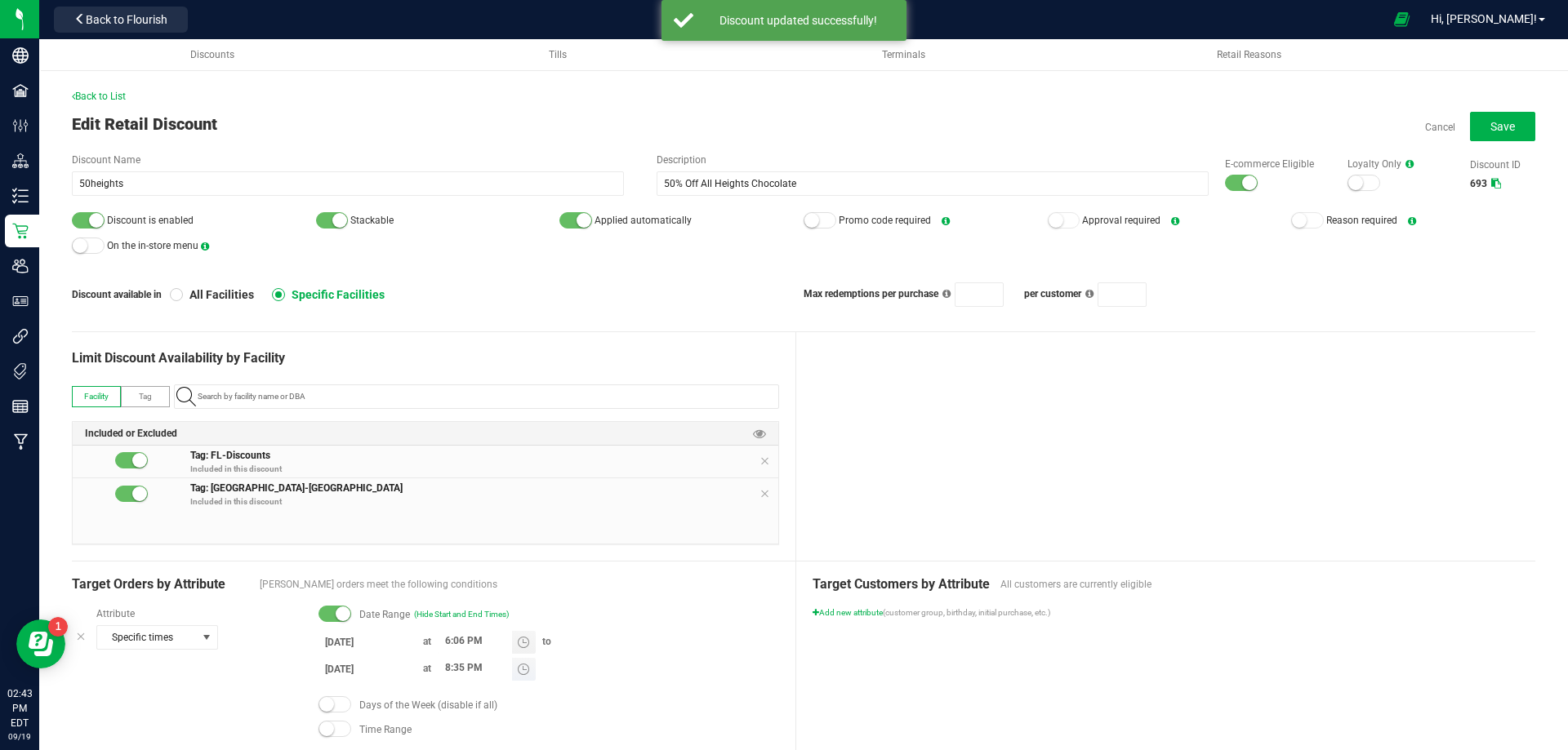
click at [446, 668] on input "8:35 PM" at bounding box center [475, 668] width 74 height 21
type input "6:05 PM"
drag, startPoint x: 1027, startPoint y: 454, endPoint x: 1011, endPoint y: 458, distance: 16.5
click at [1026, 454] on div at bounding box center [1167, 446] width 740 height 228
click at [1477, 122] on button "Save" at bounding box center [1503, 126] width 65 height 30
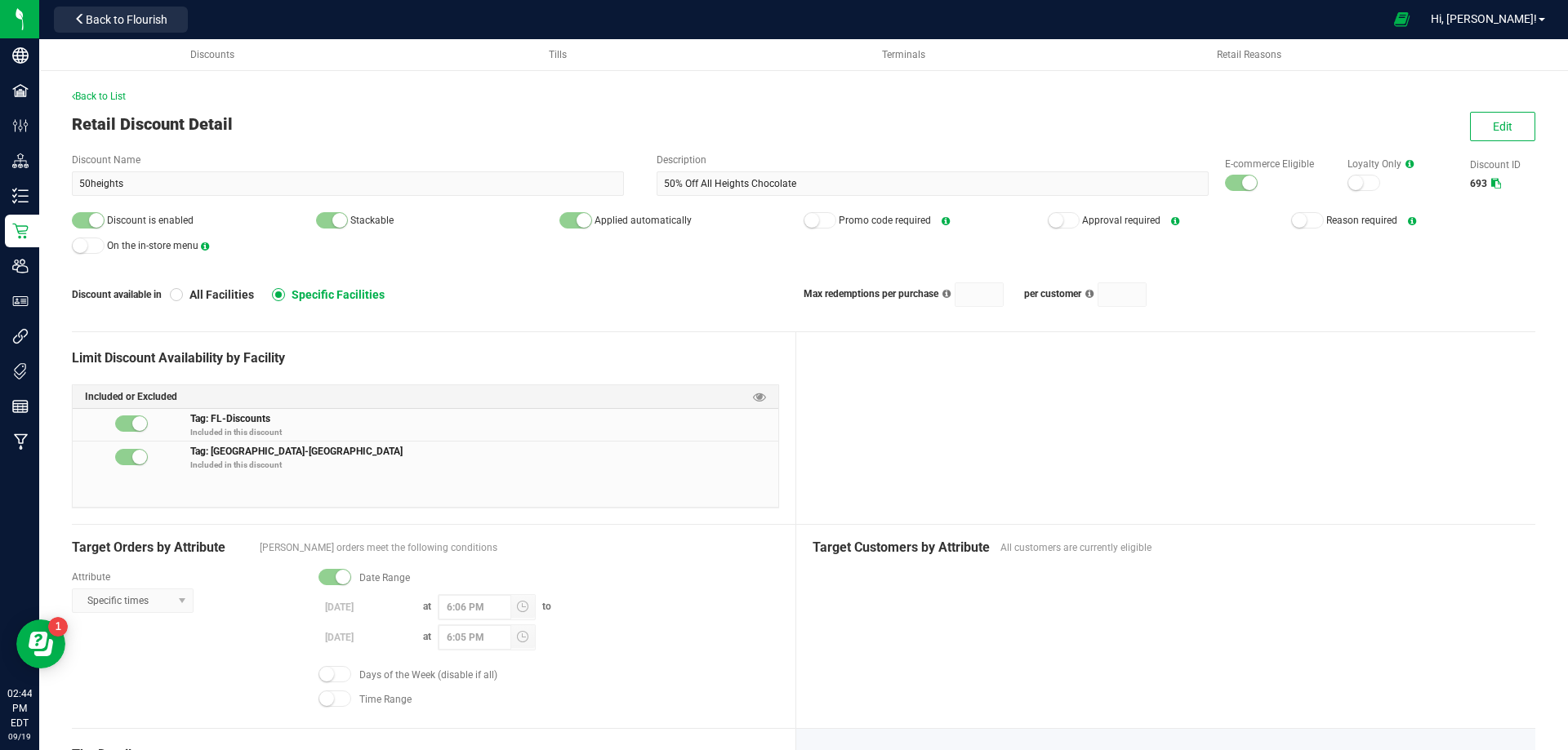
click at [98, 87] on div "Back to List Retail Discount Detail Edit Discount Name 50heights Description 50…" at bounding box center [804, 688] width 1529 height 1297
click at [96, 95] on span "Back to List" at bounding box center [99, 97] width 54 height 12
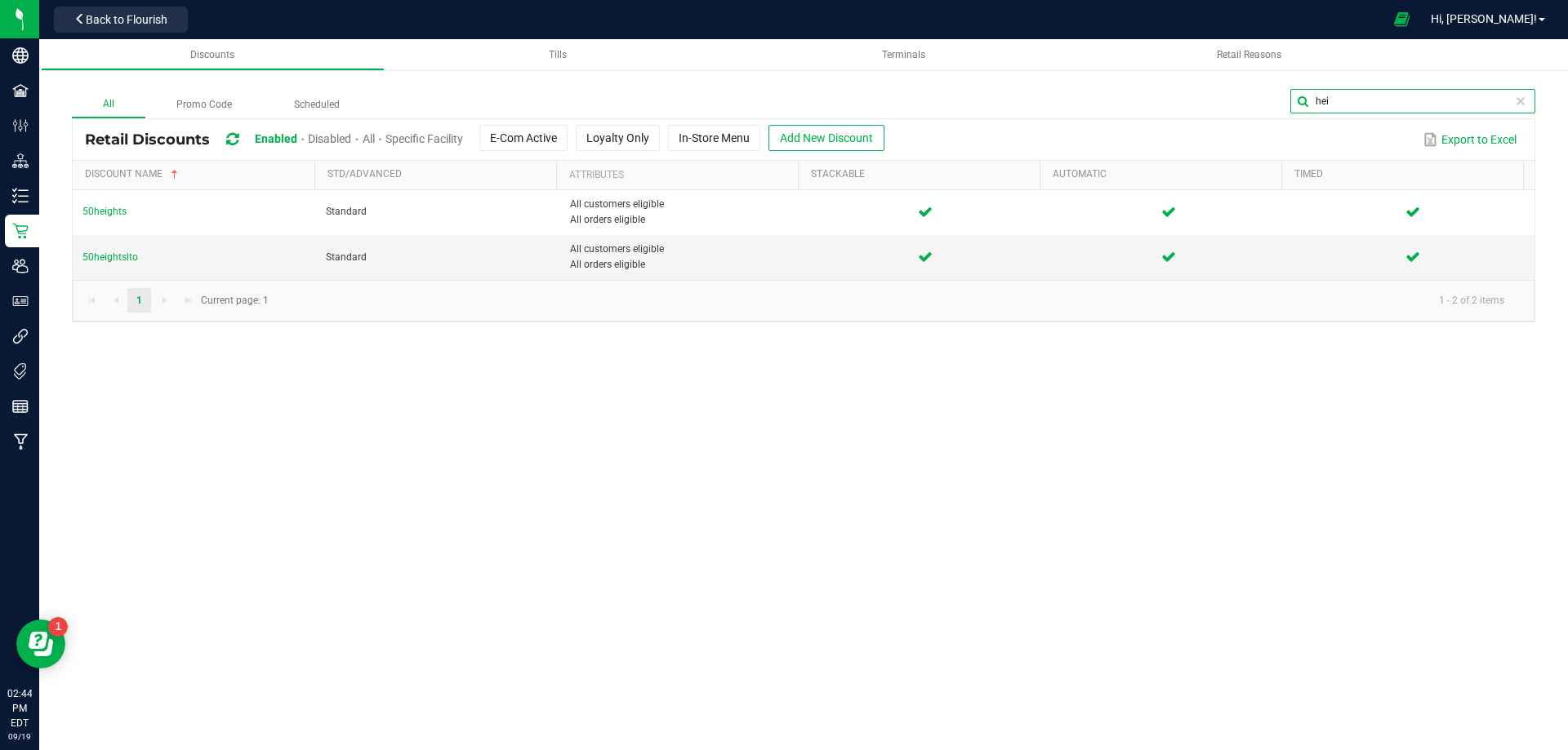
drag, startPoint x: 1497, startPoint y: 104, endPoint x: 1310, endPoint y: 102, distance: 187.0
click at [1310, 102] on input "hei" at bounding box center [1413, 101] width 245 height 25
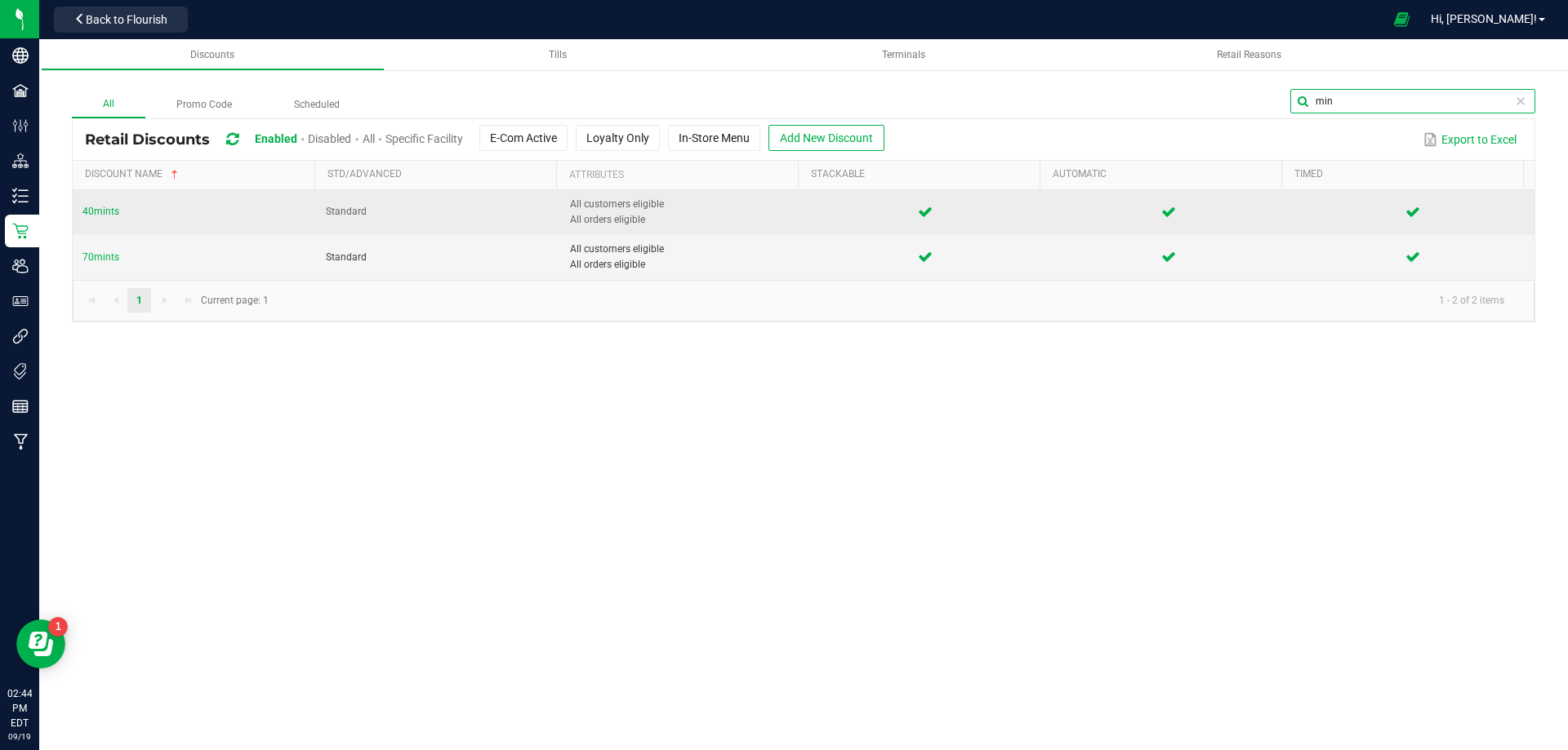
type input "min"
click at [109, 205] on td "40mints" at bounding box center [195, 211] width 243 height 44
click at [103, 208] on span "40mints" at bounding box center [100, 211] width 37 height 12
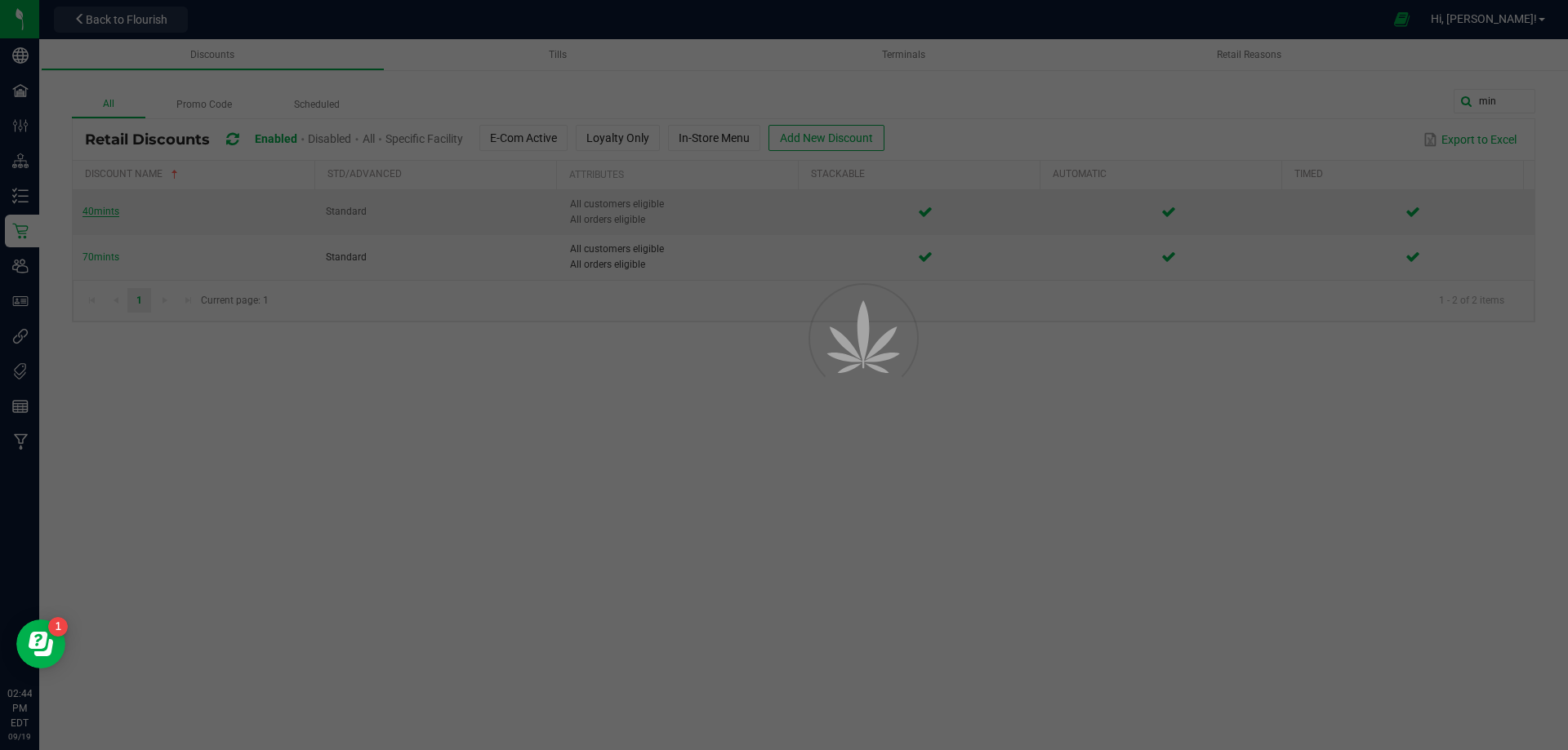
click at [103, 208] on div at bounding box center [784, 375] width 1568 height 750
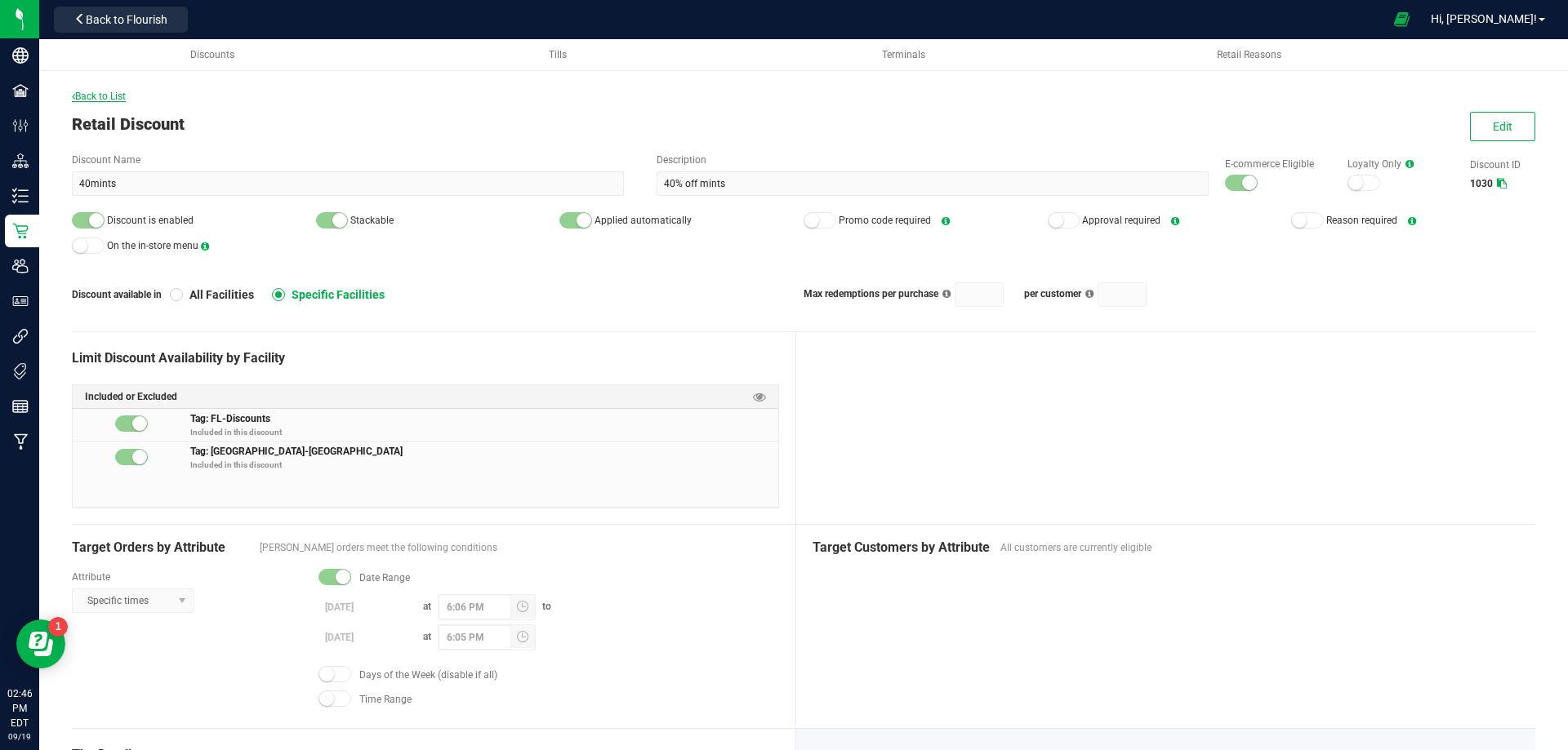
click at [109, 95] on span "Back to List" at bounding box center [99, 97] width 54 height 12
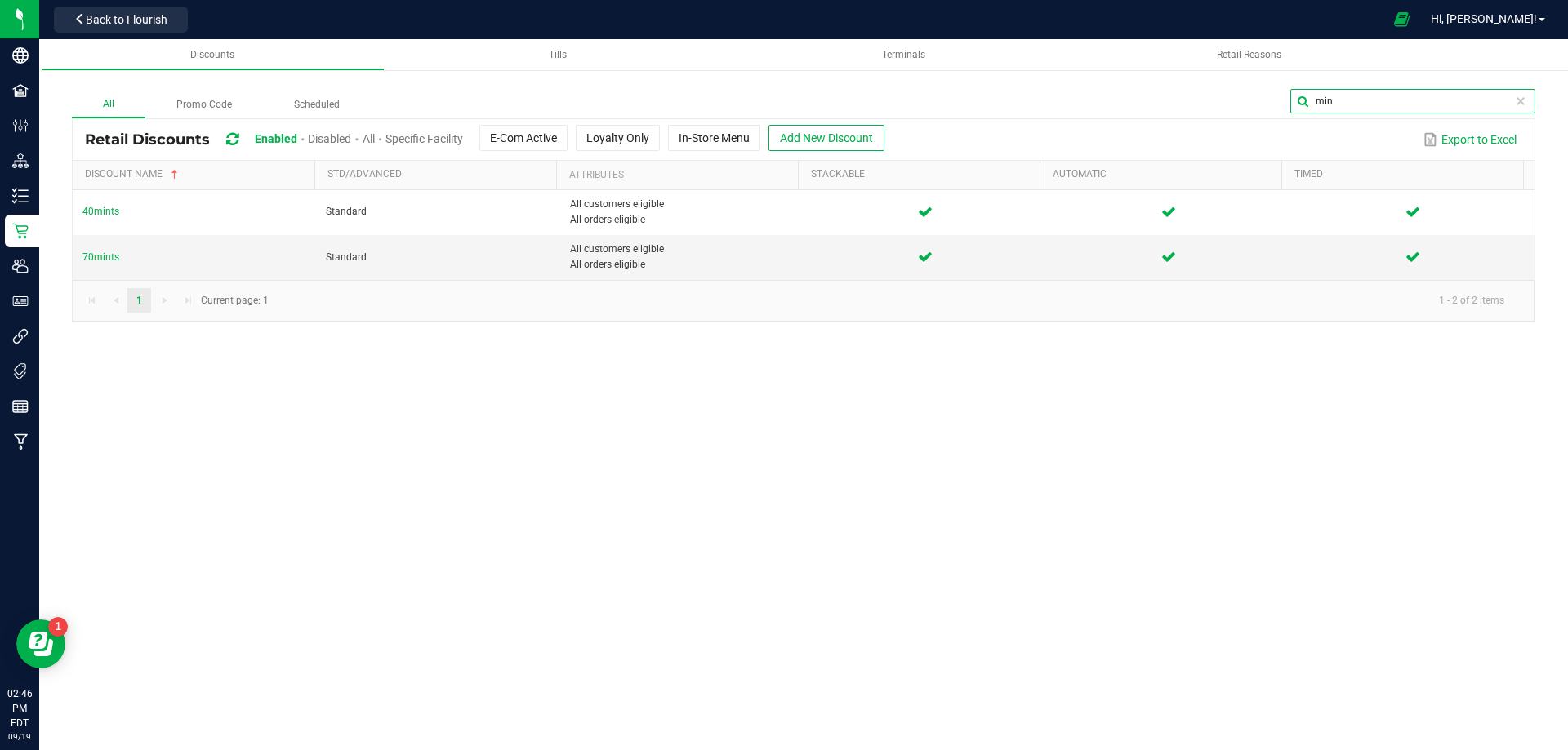
drag, startPoint x: 1492, startPoint y: 96, endPoint x: 1302, endPoint y: 103, distance: 190.1
click at [1302, 103] on input "min" at bounding box center [1413, 101] width 245 height 25
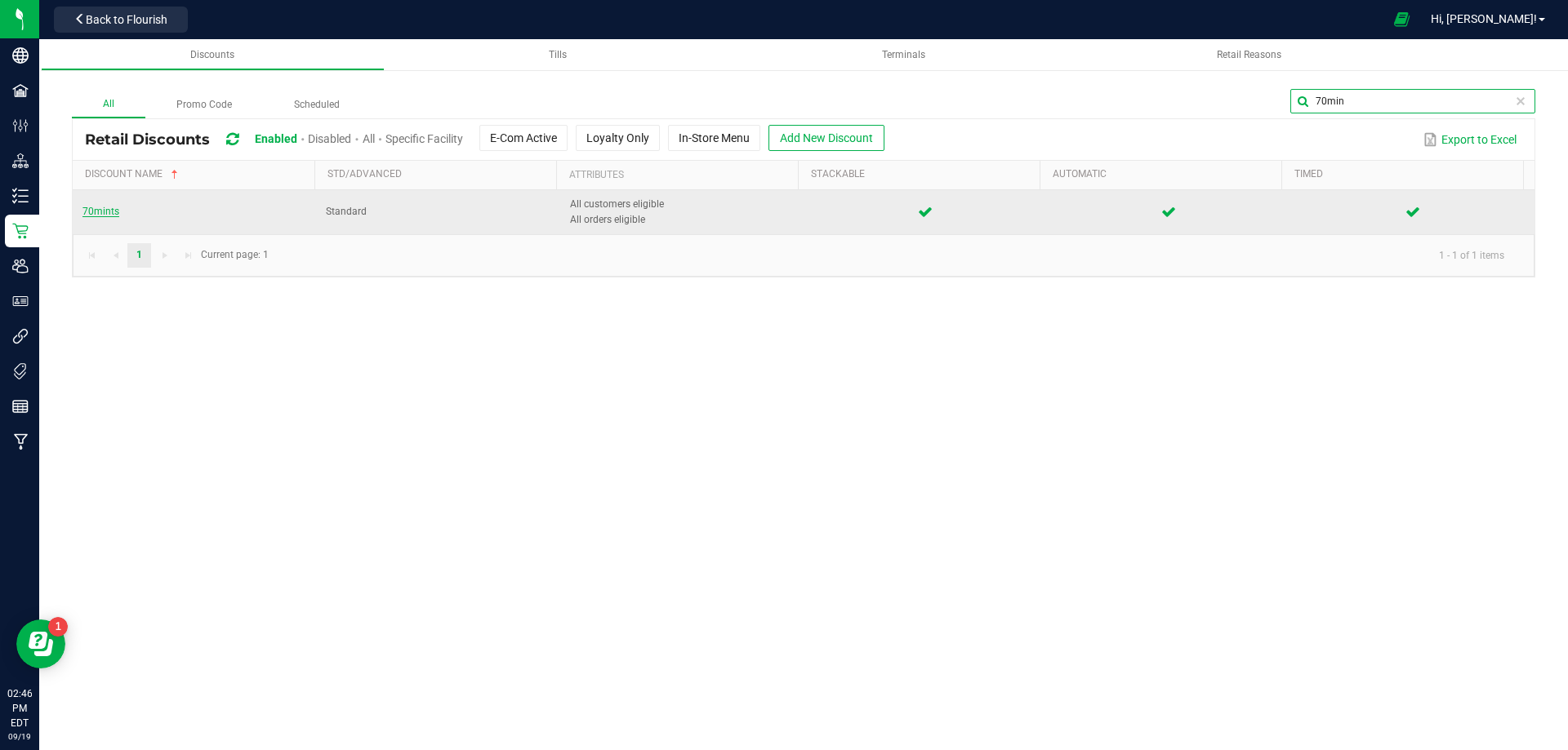
type input "70min"
click at [97, 211] on span "70mints" at bounding box center [100, 211] width 37 height 12
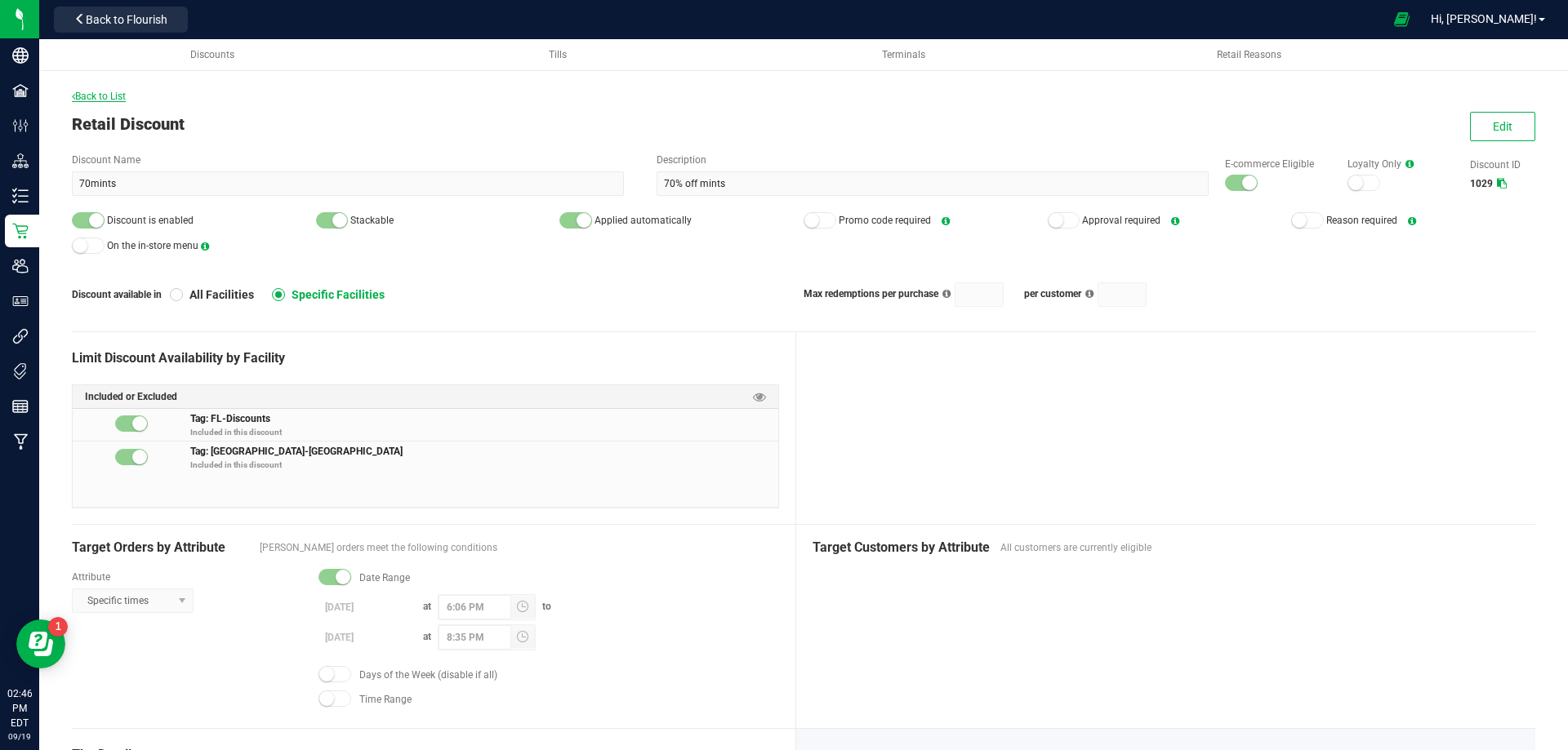
click at [82, 94] on span "Back to List" at bounding box center [99, 97] width 54 height 12
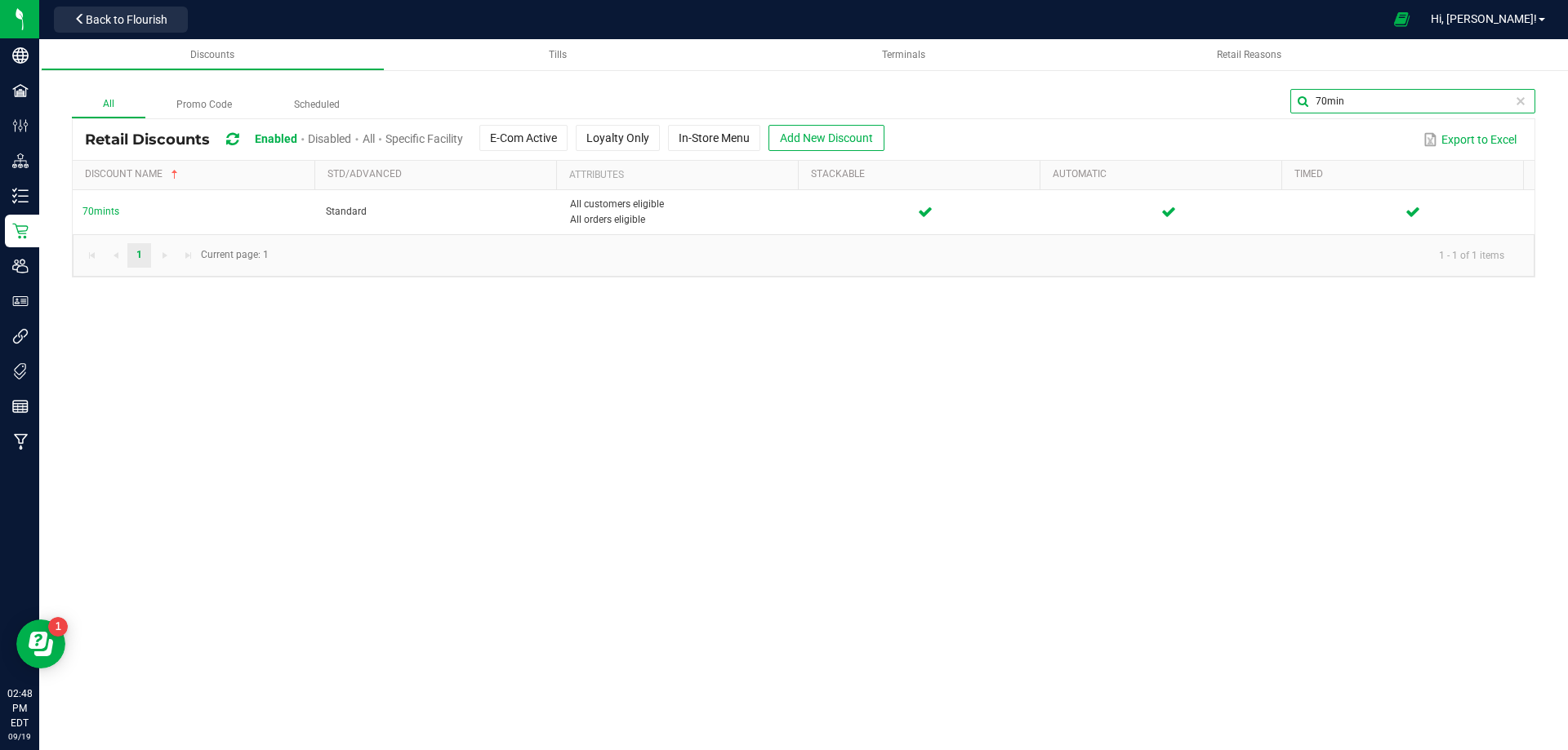
drag, startPoint x: 1496, startPoint y: 102, endPoint x: 1303, endPoint y: 90, distance: 193.4
click at [1296, 93] on input "70min" at bounding box center [1413, 101] width 245 height 25
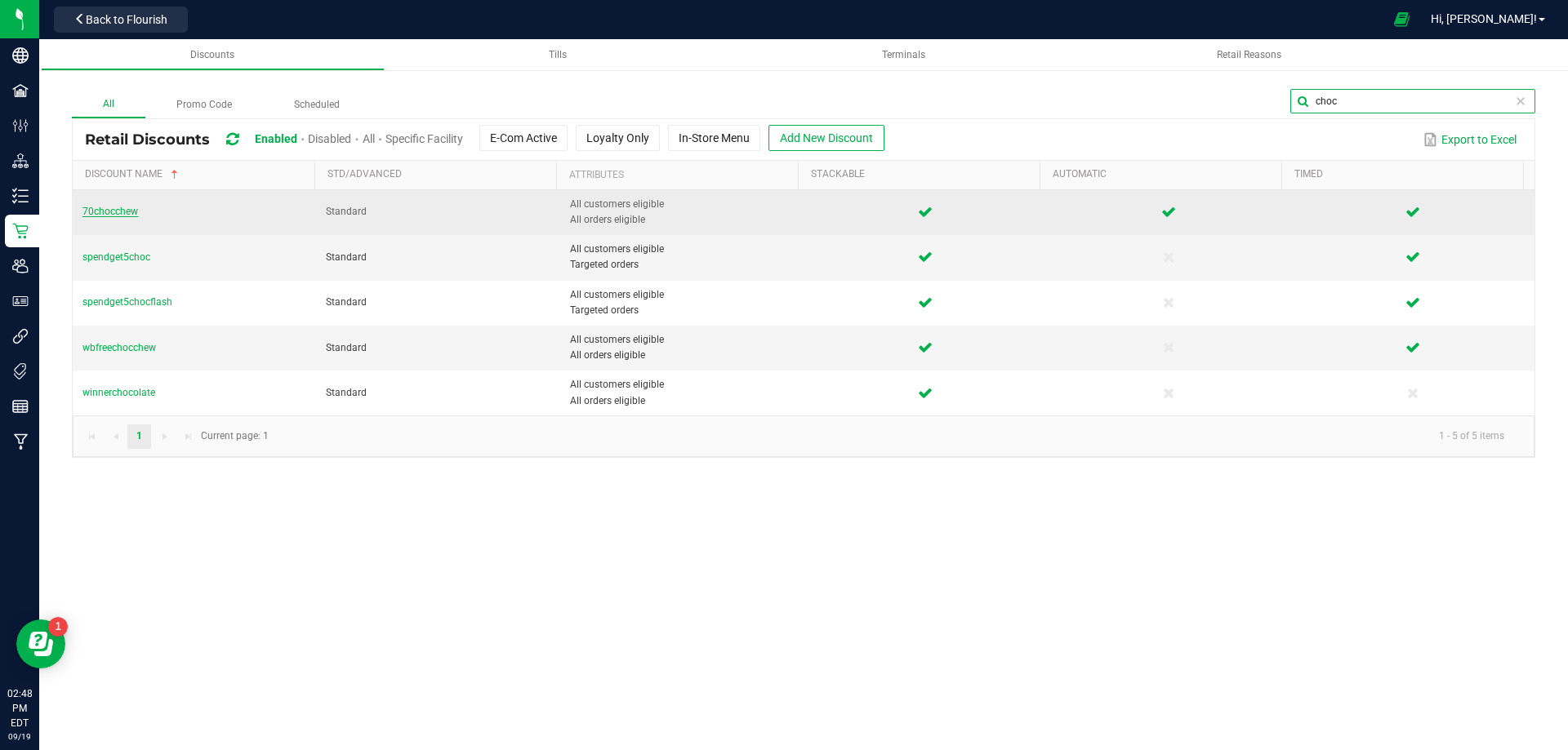
type input "choc"
click at [120, 211] on span "70chocchew" at bounding box center [110, 211] width 55 height 12
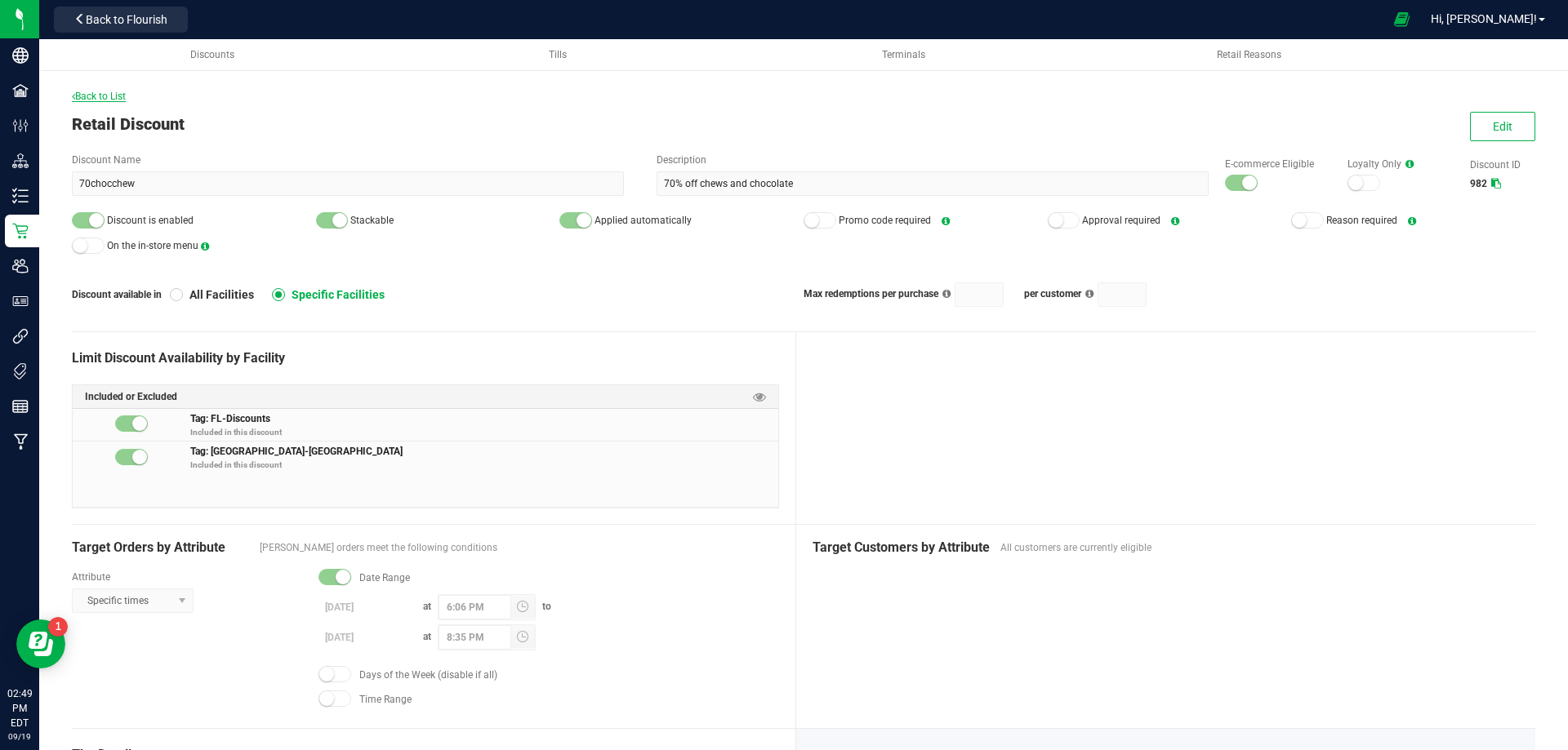
click at [120, 92] on span "Back to List" at bounding box center [99, 97] width 54 height 12
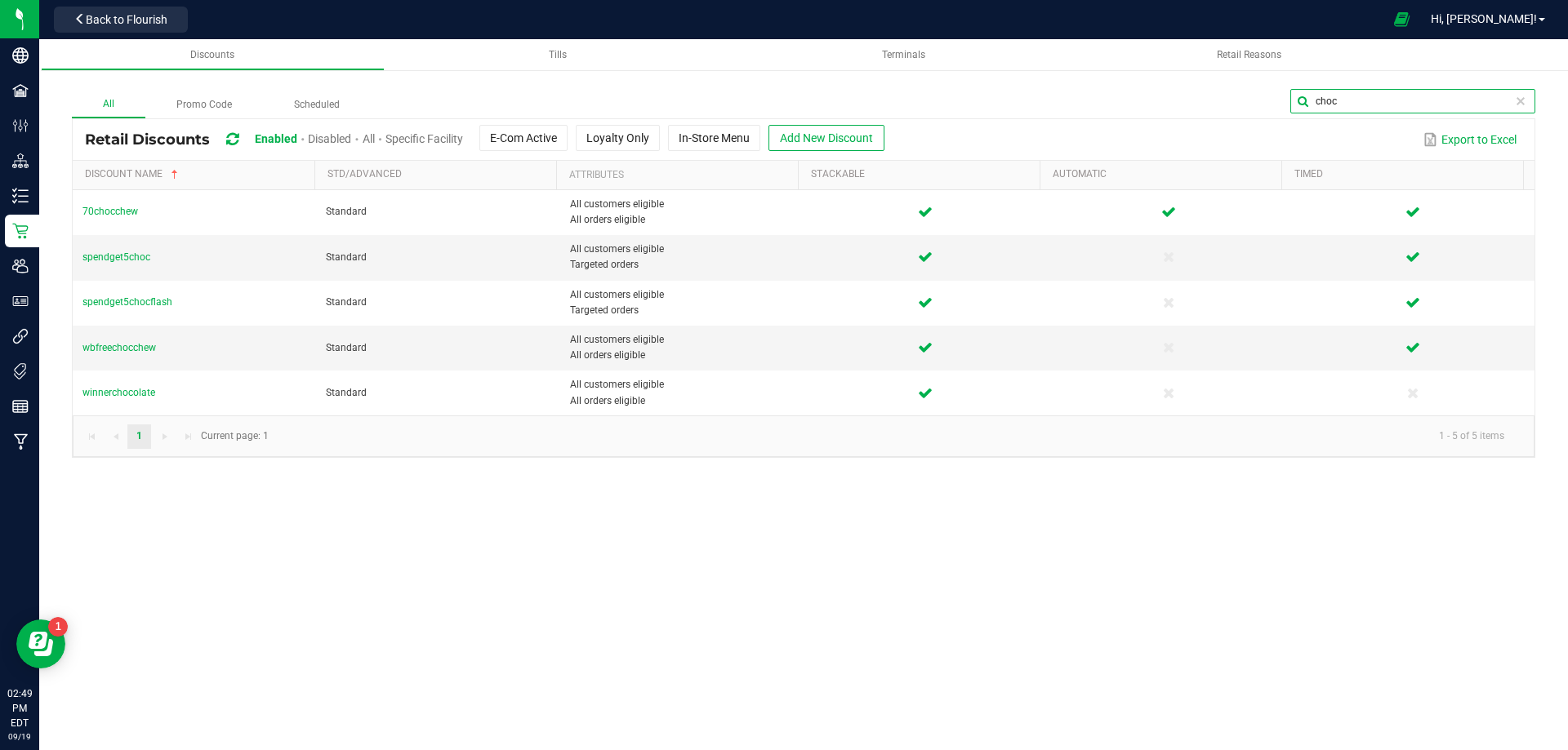
drag, startPoint x: 1508, startPoint y: 100, endPoint x: 1297, endPoint y: 88, distance: 211.3
click at [1291, 88] on div "All Promo Code Scheduled choc Retail Discounts Enabled Disabled All Specific Fa…" at bounding box center [804, 257] width 1529 height 435
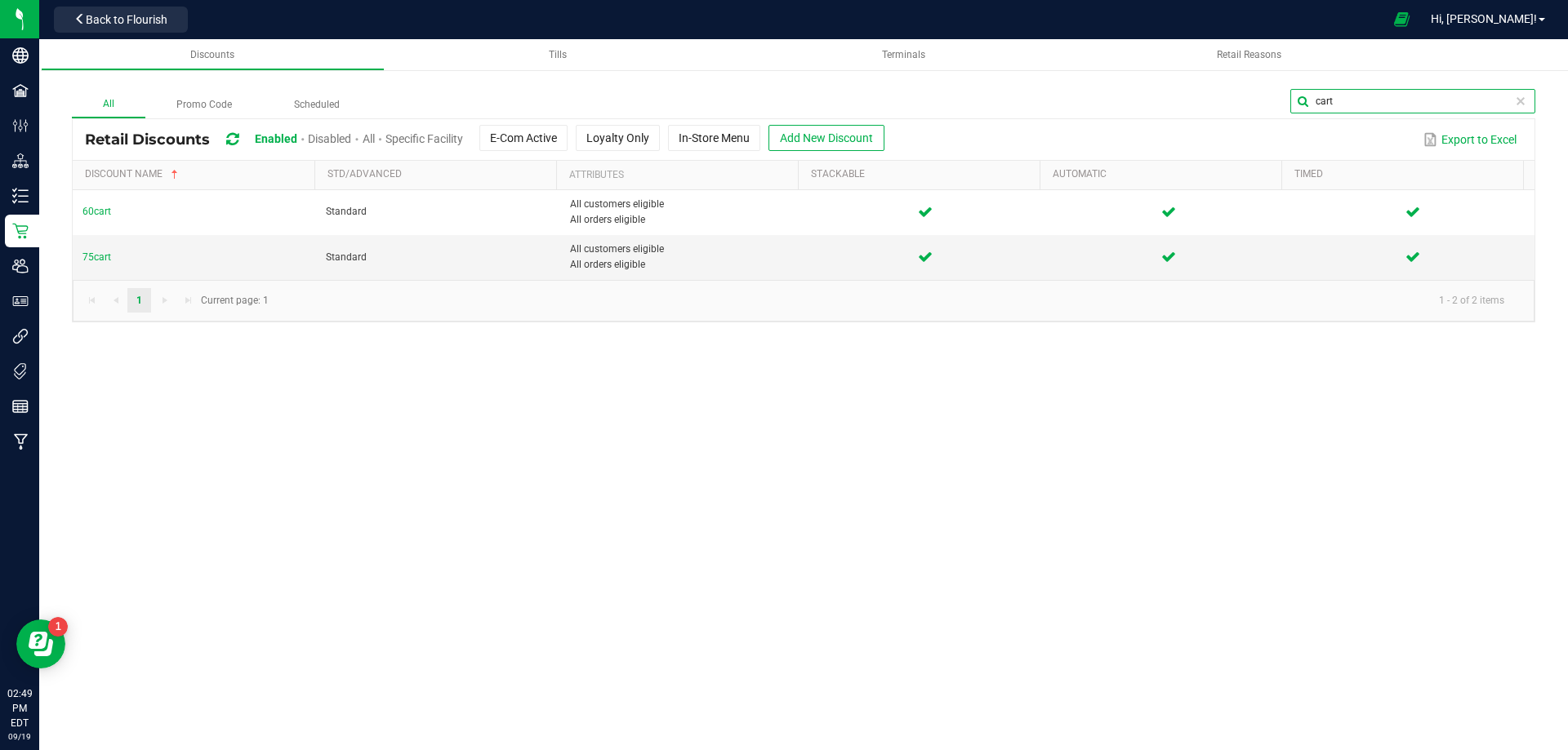
drag, startPoint x: 1376, startPoint y: 100, endPoint x: 1194, endPoint y: 106, distance: 182.1
click at [1194, 106] on div "cart" at bounding box center [953, 104] width 1165 height 30
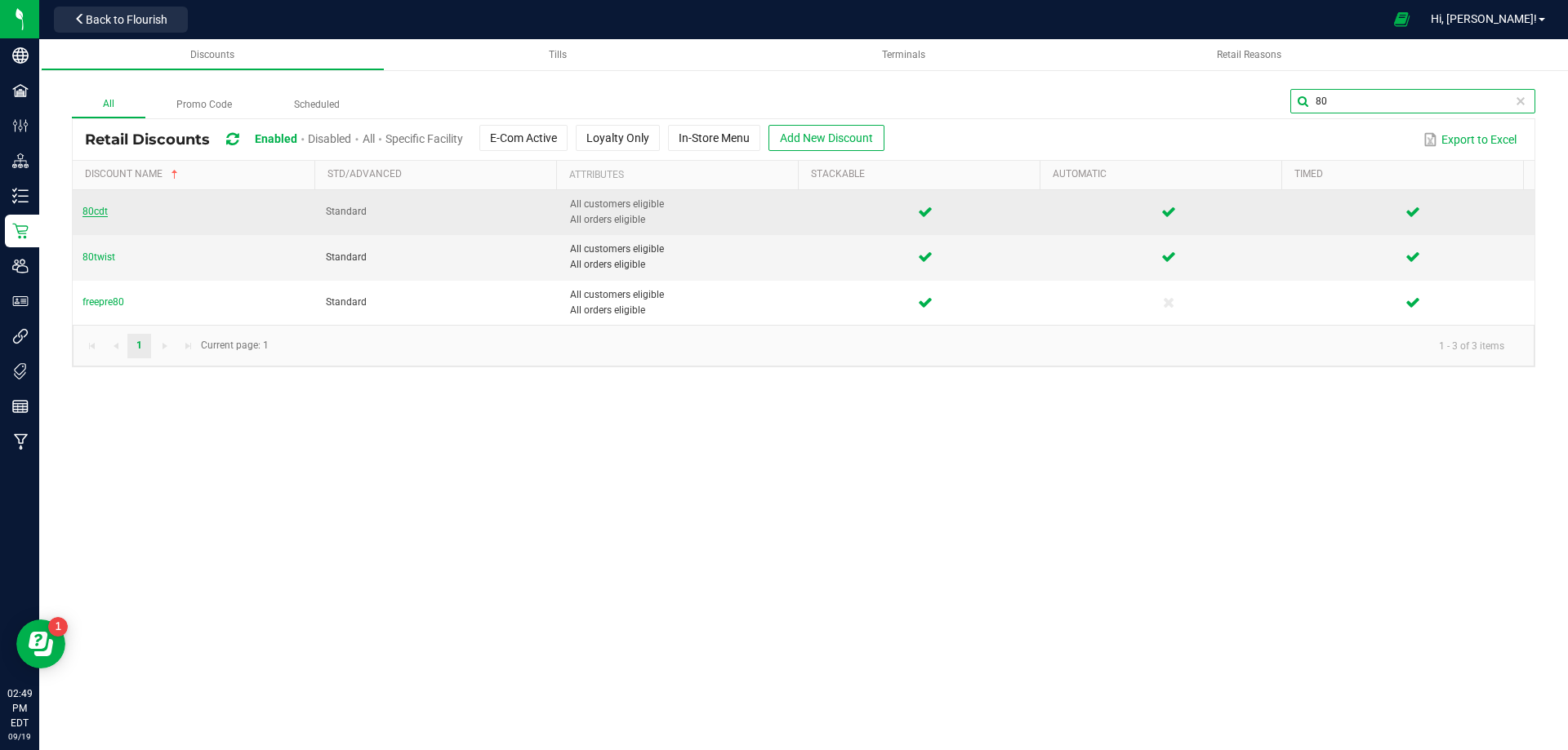
type input "80"
click at [99, 210] on span "80cdt" at bounding box center [95, 211] width 26 height 12
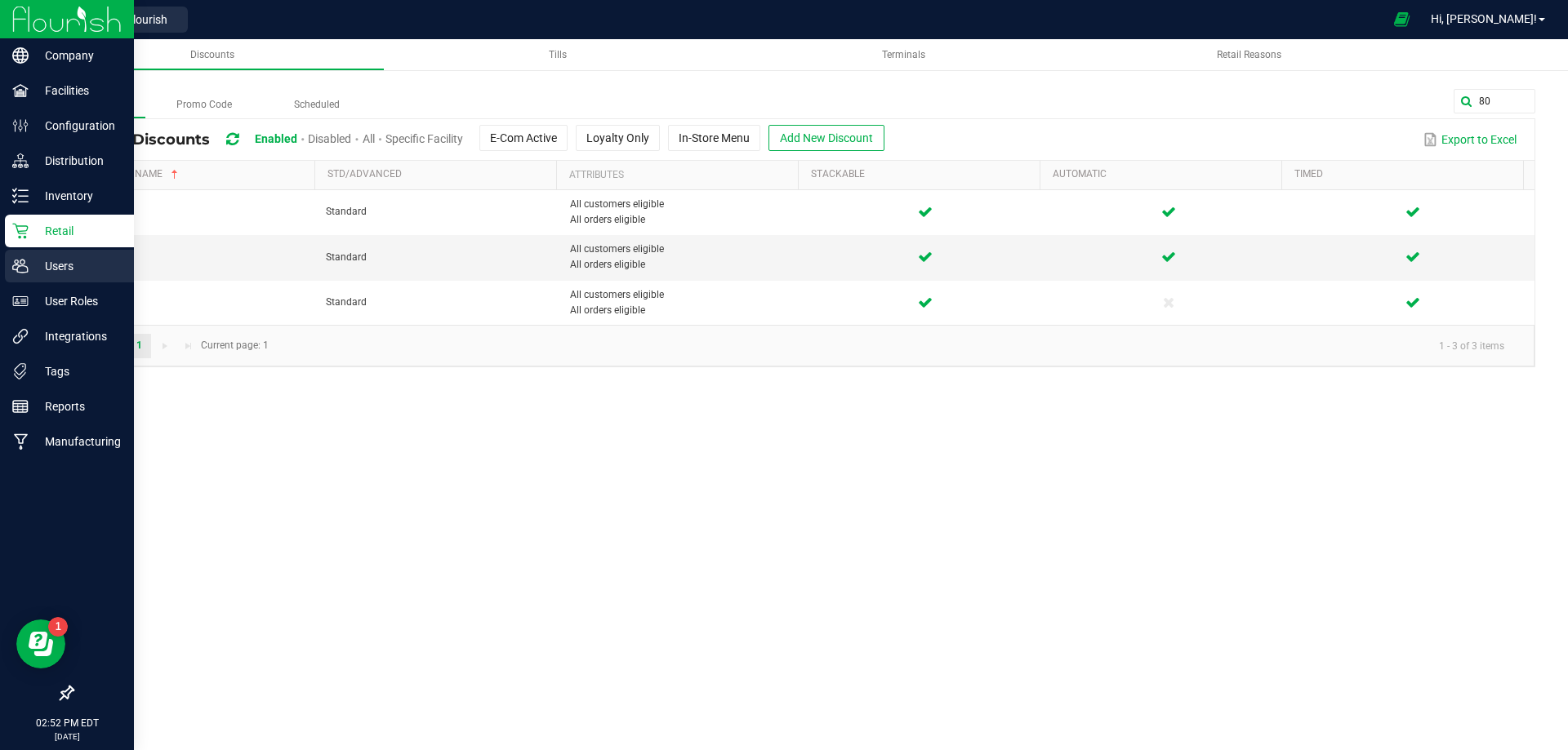
click at [58, 261] on p "Users" at bounding box center [77, 266] width 98 height 20
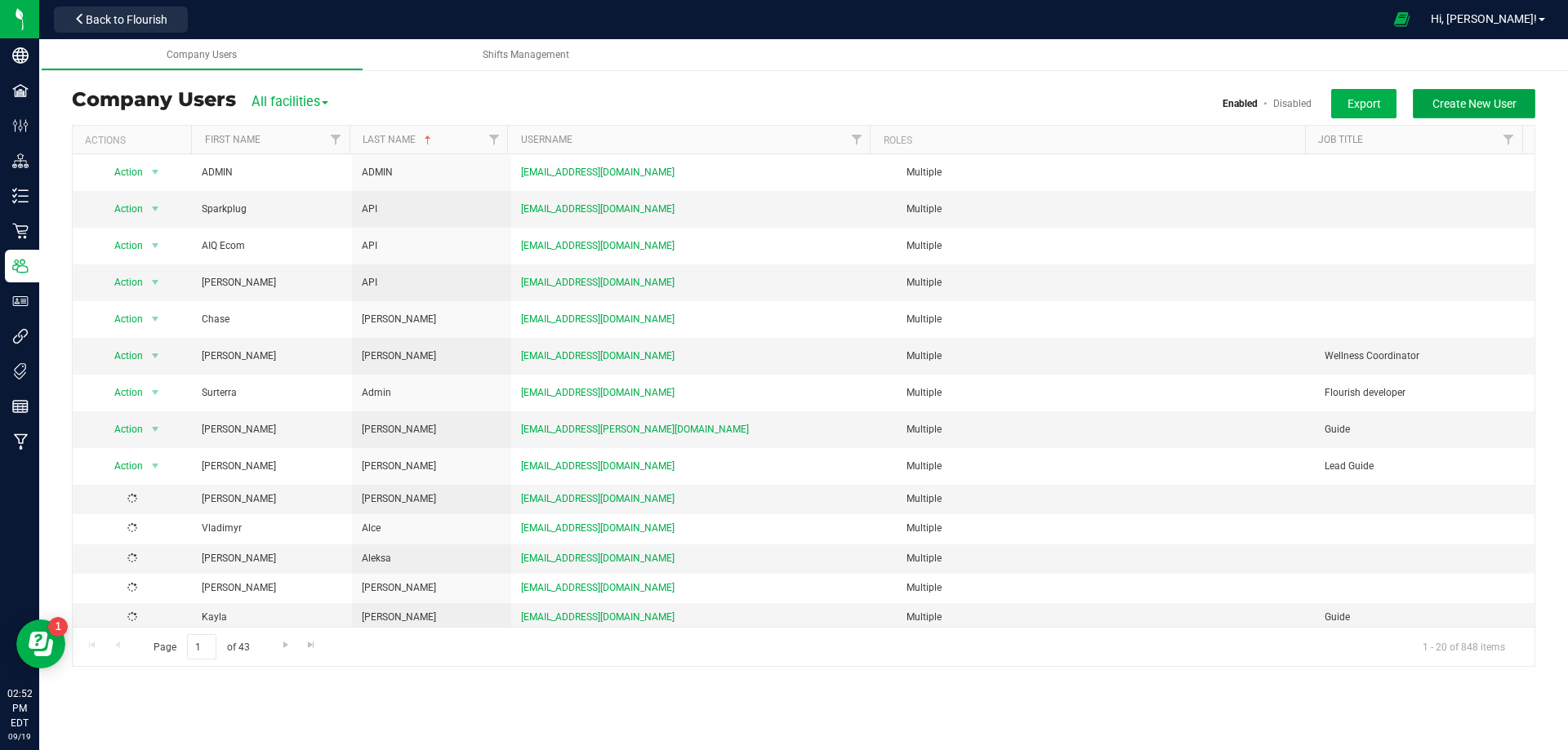
click at [1468, 107] on span "Create New User" at bounding box center [1474, 103] width 84 height 13
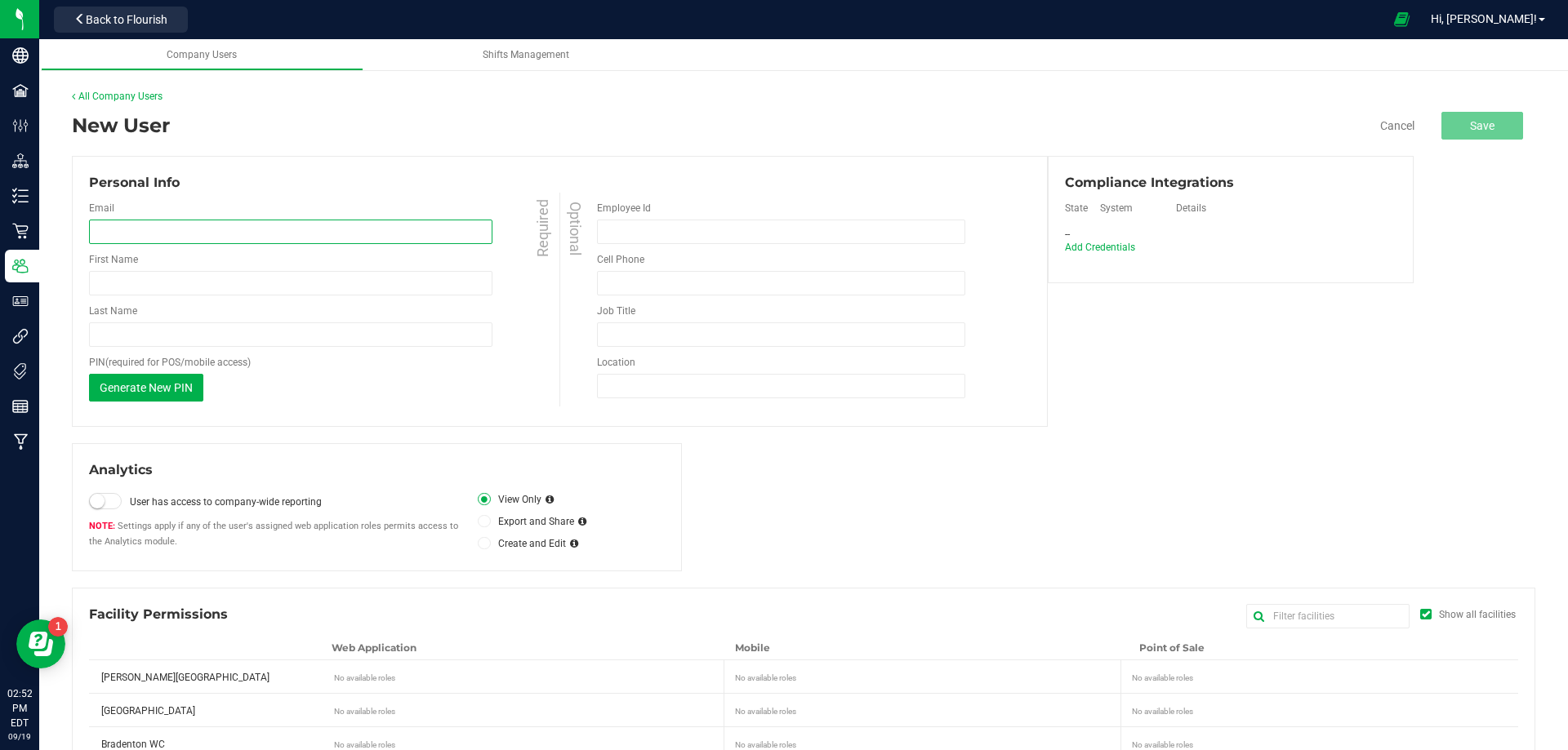
click at [204, 234] on input "email" at bounding box center [291, 231] width 403 height 25
paste input "[EMAIL_ADDRESS][DOMAIN_NAME]"
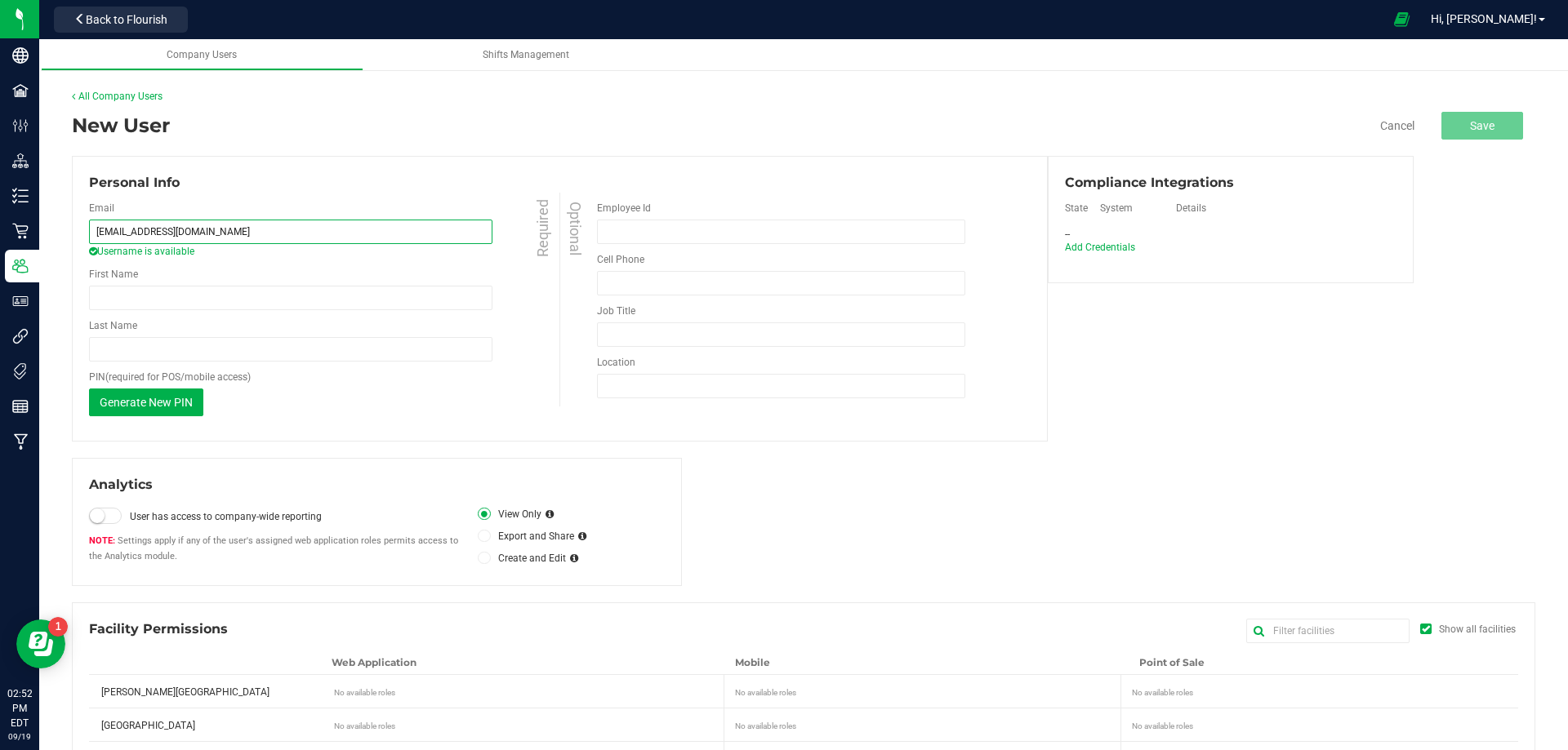
type input "[EMAIL_ADDRESS][DOMAIN_NAME]"
click at [178, 292] on input "First Name" at bounding box center [291, 297] width 403 height 25
paste input "[PERSON_NAME]"
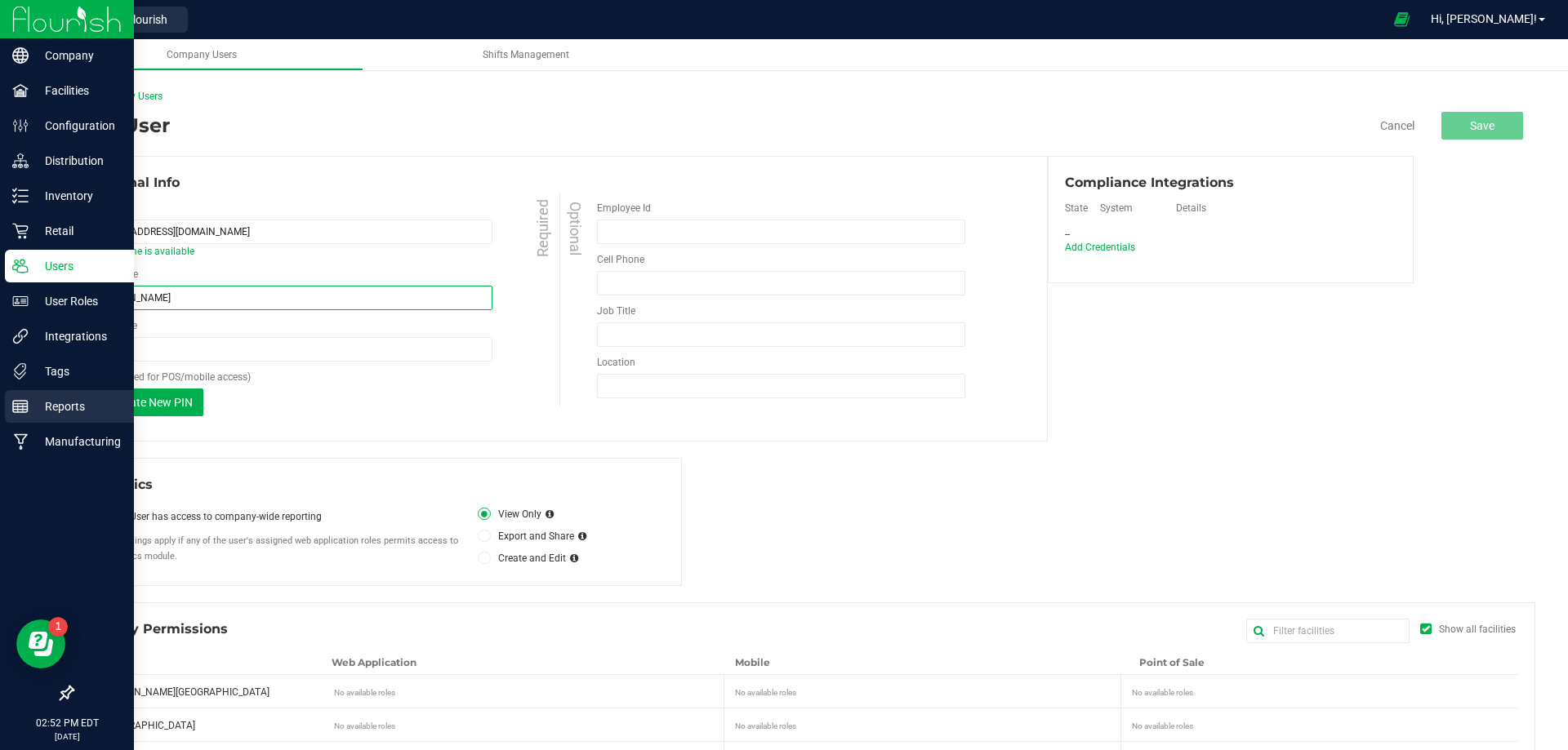
type input "[PERSON_NAME]"
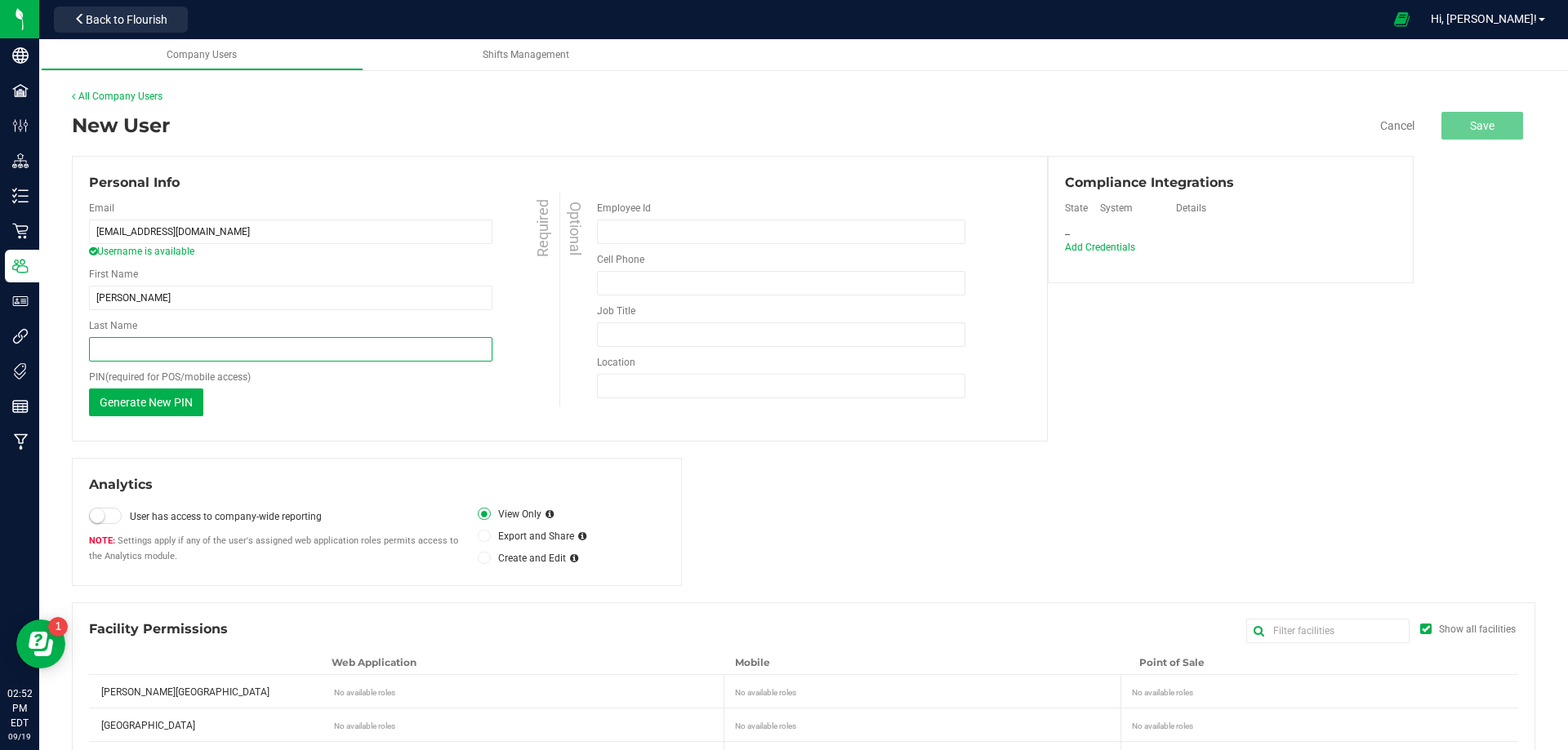
click at [165, 351] on input "Last Name" at bounding box center [291, 349] width 403 height 25
paste input "Banks"
type input "Banks"
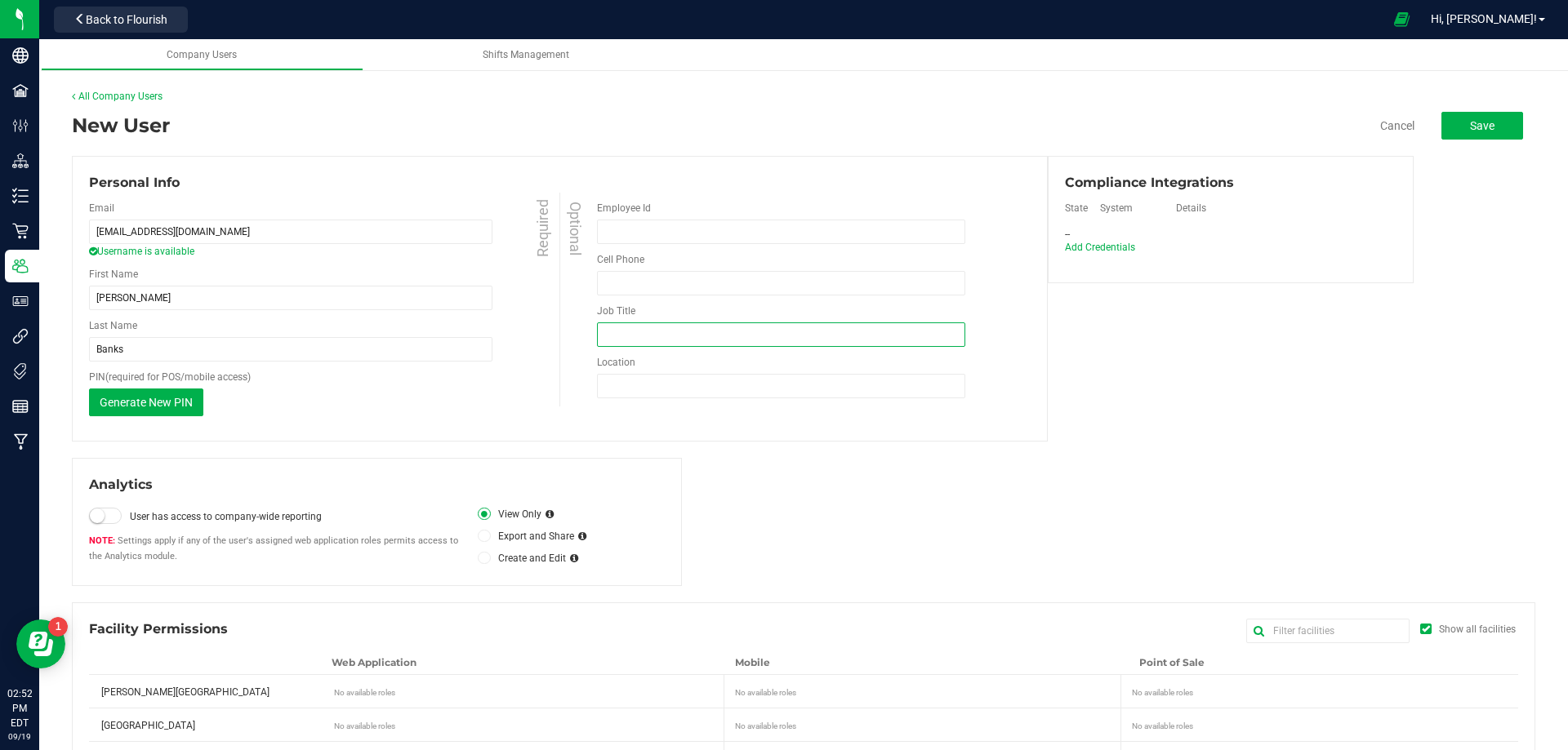
click at [658, 342] on input "Job Title" at bounding box center [781, 334] width 369 height 25
type input "Guide"
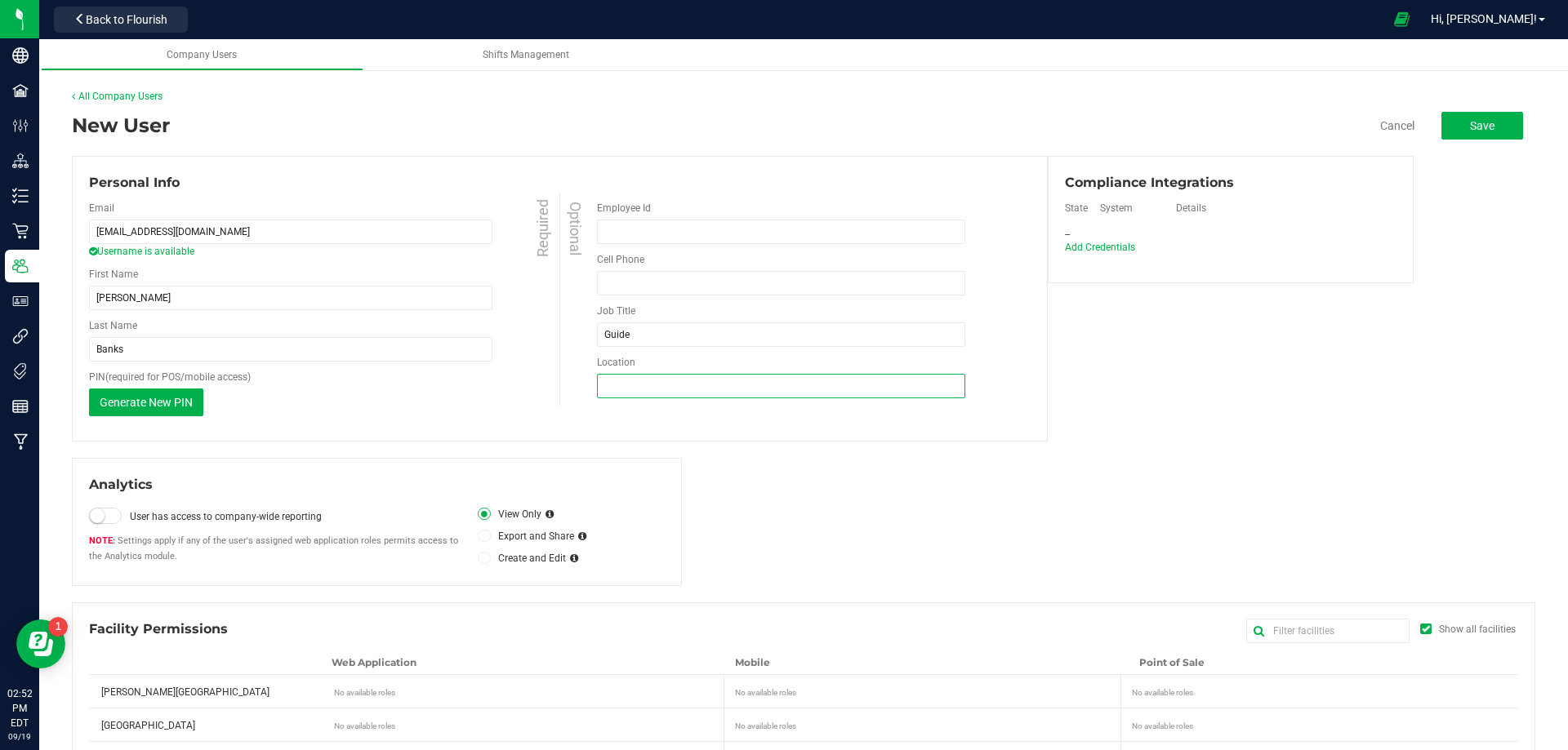
click at [704, 384] on input "Location" at bounding box center [781, 385] width 369 height 25
type input "Miami Dadeland WC"
click at [1122, 247] on span "Add Credentials" at bounding box center [1099, 248] width 75 height 12
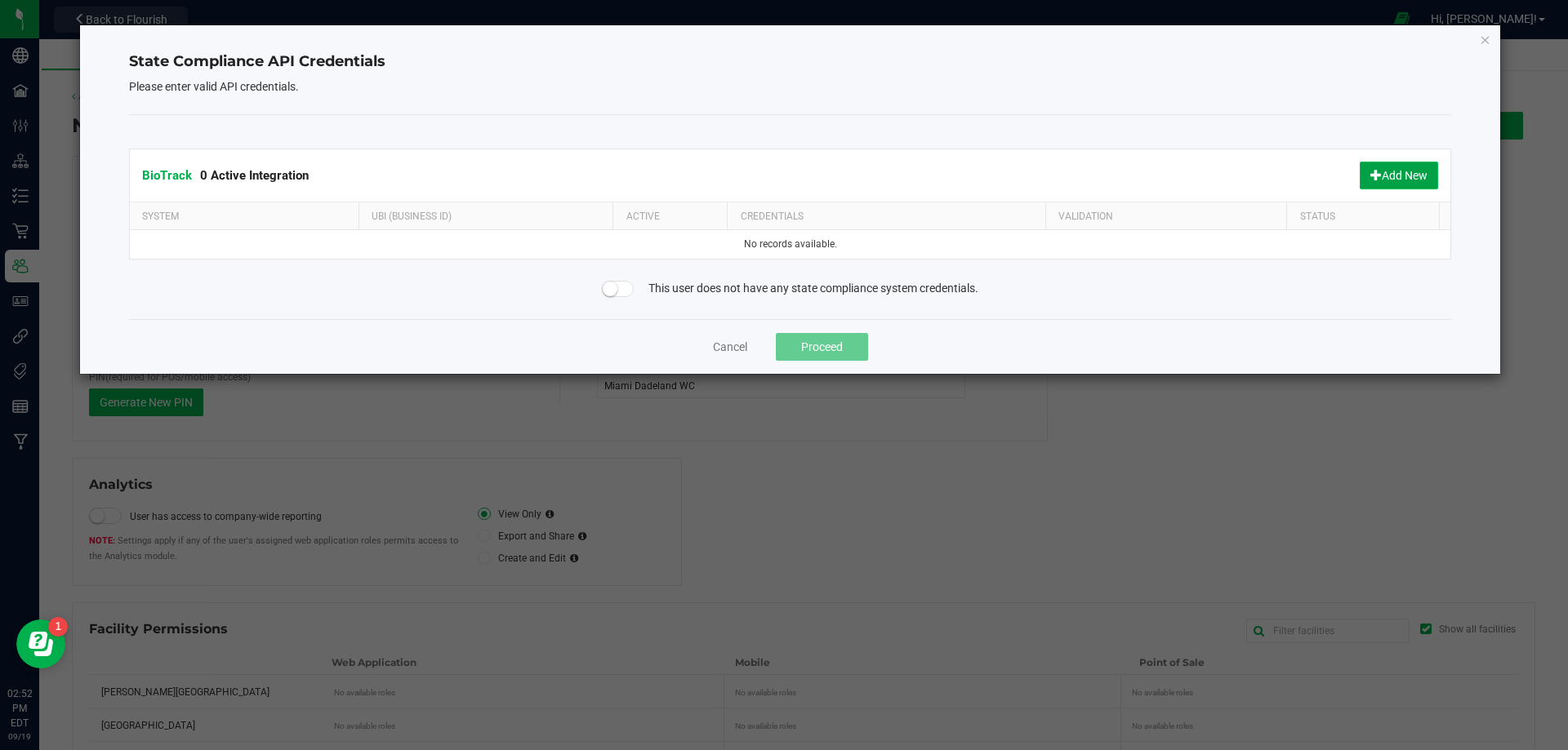
click at [1372, 174] on span at bounding box center [1376, 175] width 12 height 12
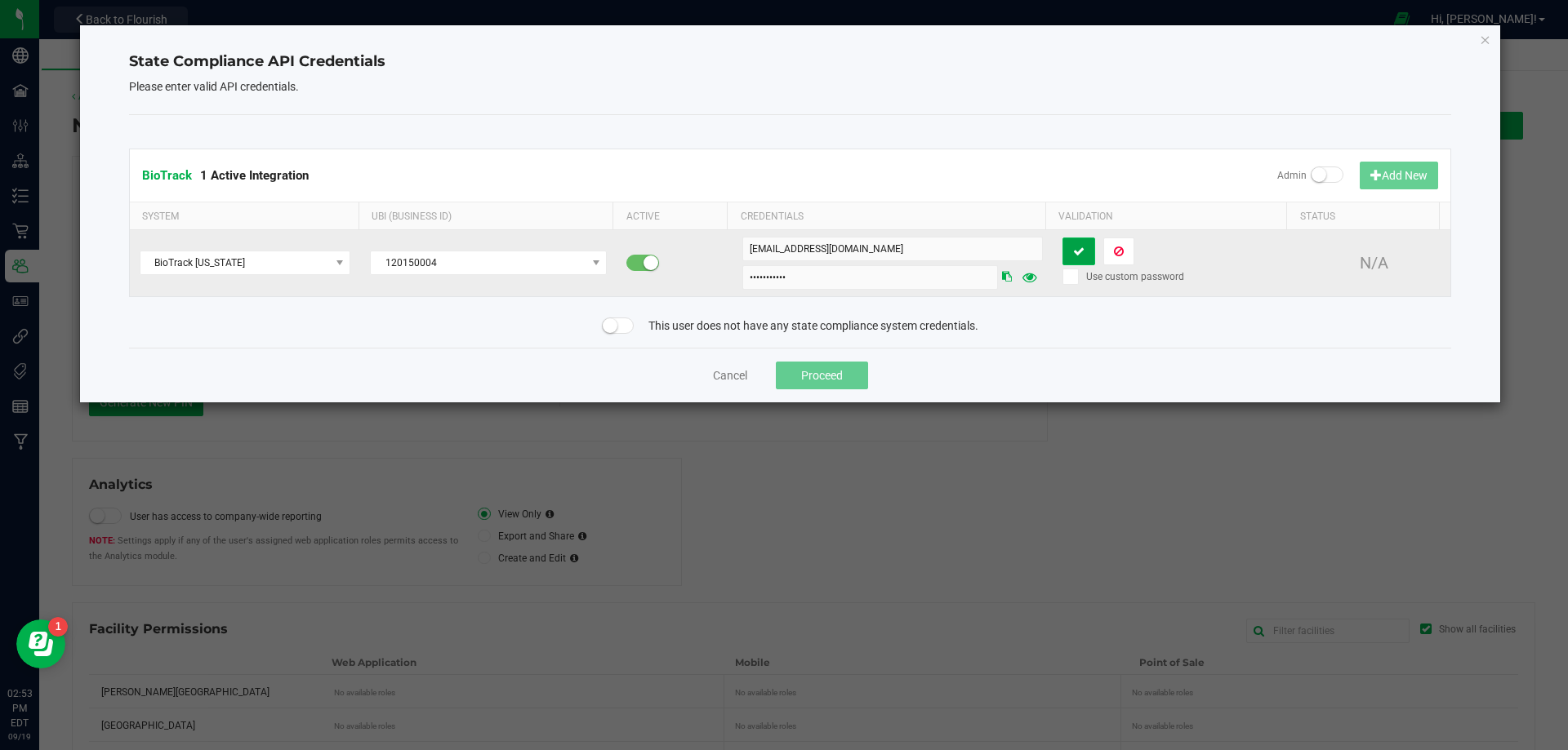
click at [1074, 249] on icon at bounding box center [1080, 252] width 12 height 12
click at [1103, 249] on button at bounding box center [1118, 251] width 31 height 28
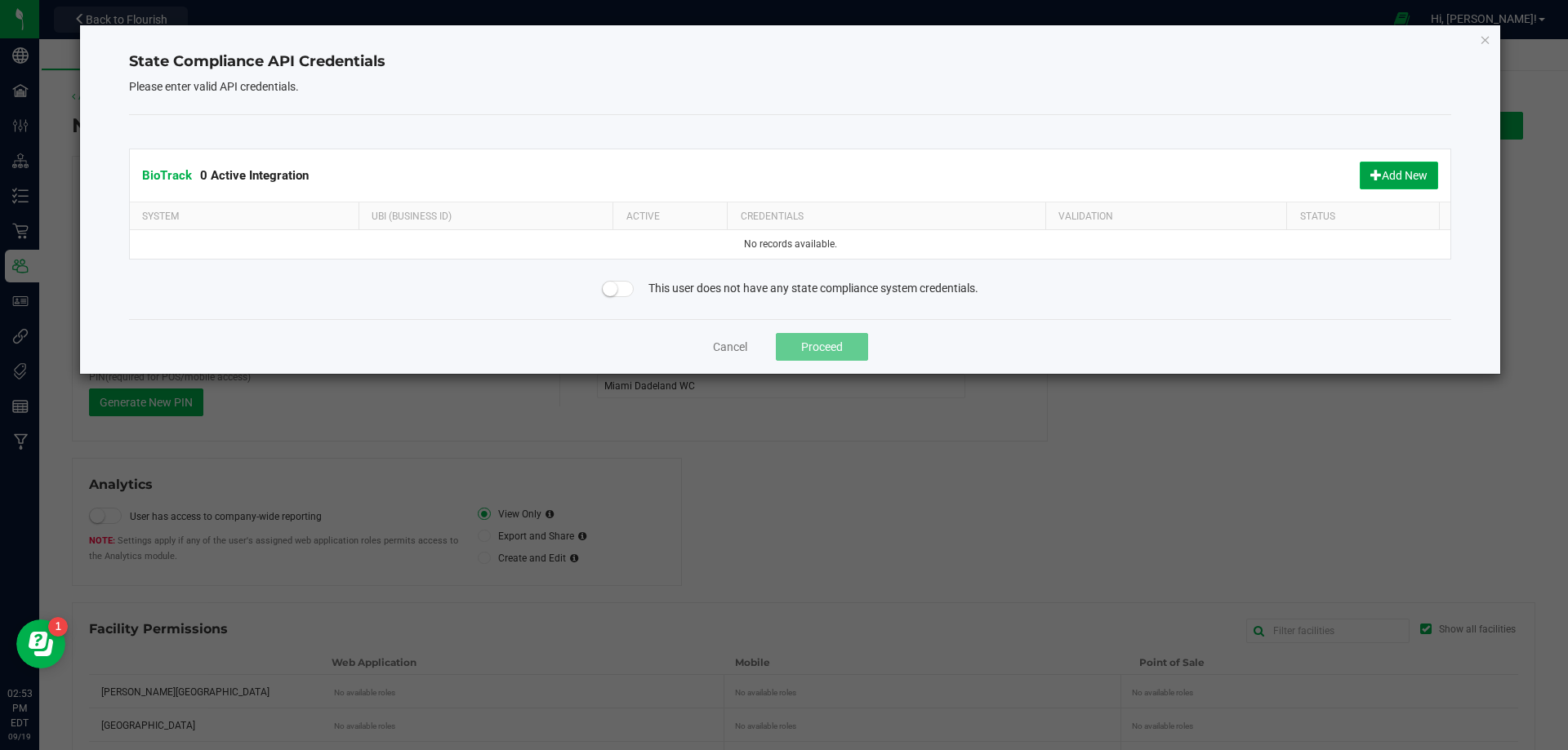
click at [1388, 171] on button "Add New" at bounding box center [1399, 176] width 78 height 28
click at [1484, 44] on icon "Close" at bounding box center [1486, 40] width 12 height 20
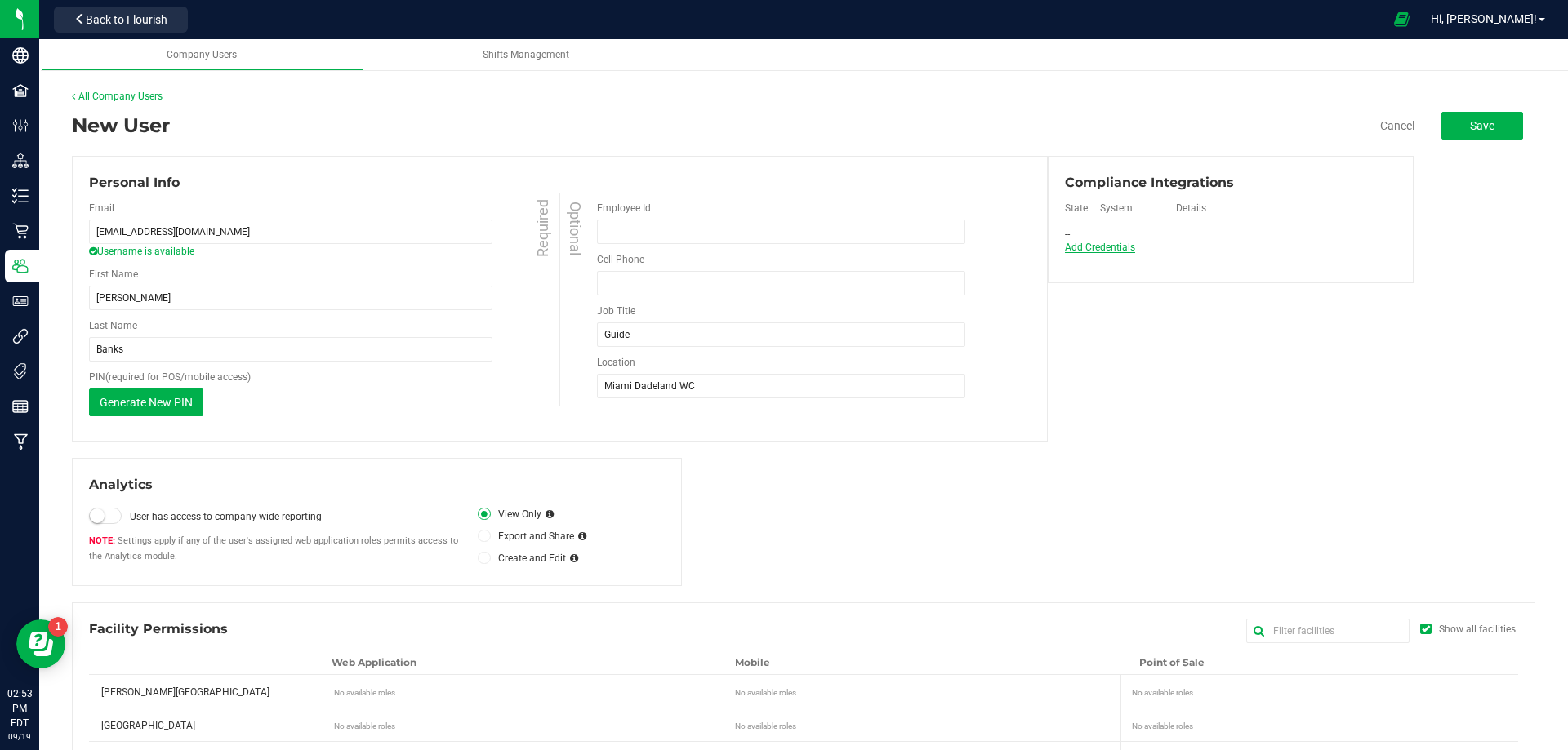
click at [1094, 248] on span "Add Credentials" at bounding box center [1100, 248] width 71 height 12
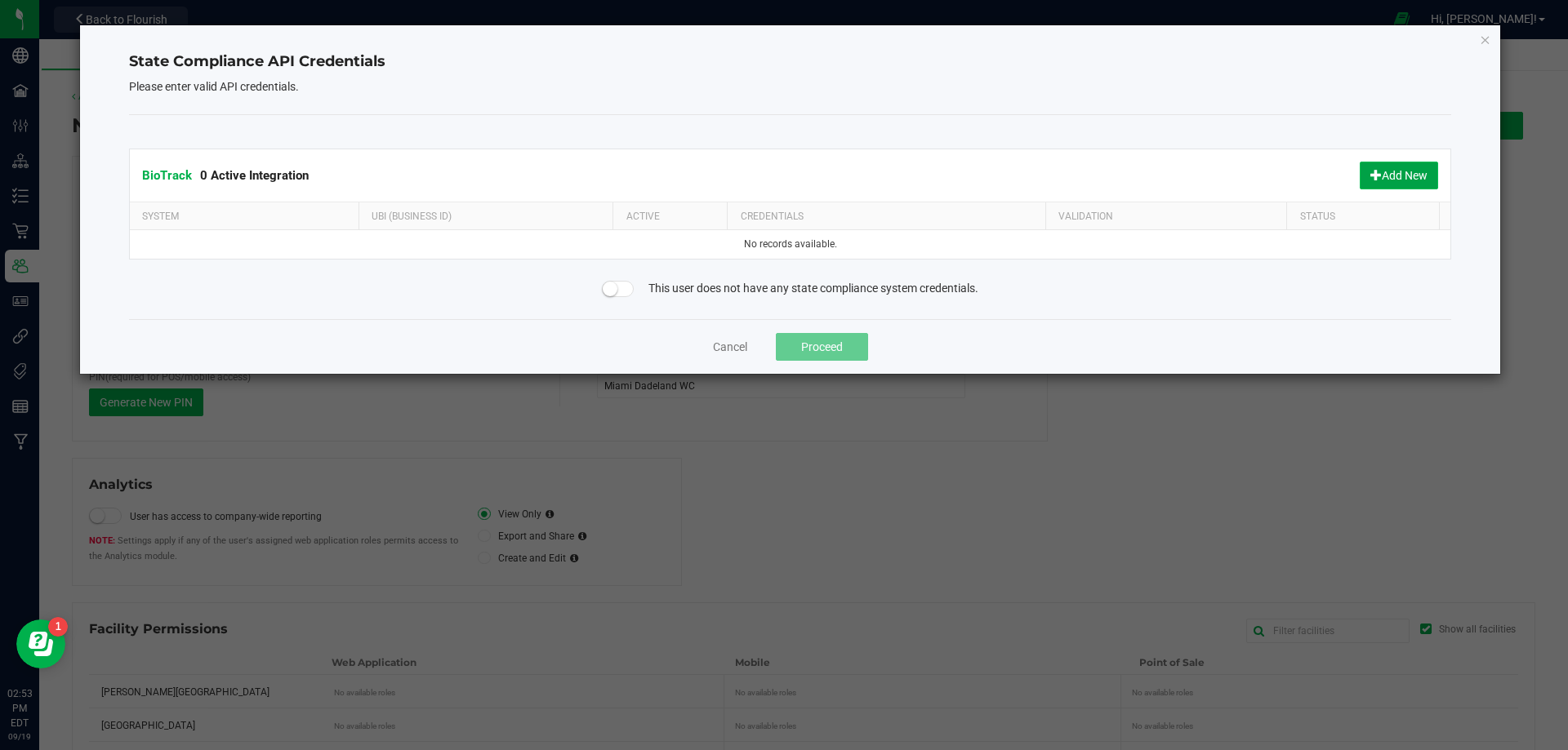
click at [1370, 170] on span at bounding box center [1376, 175] width 12 height 12
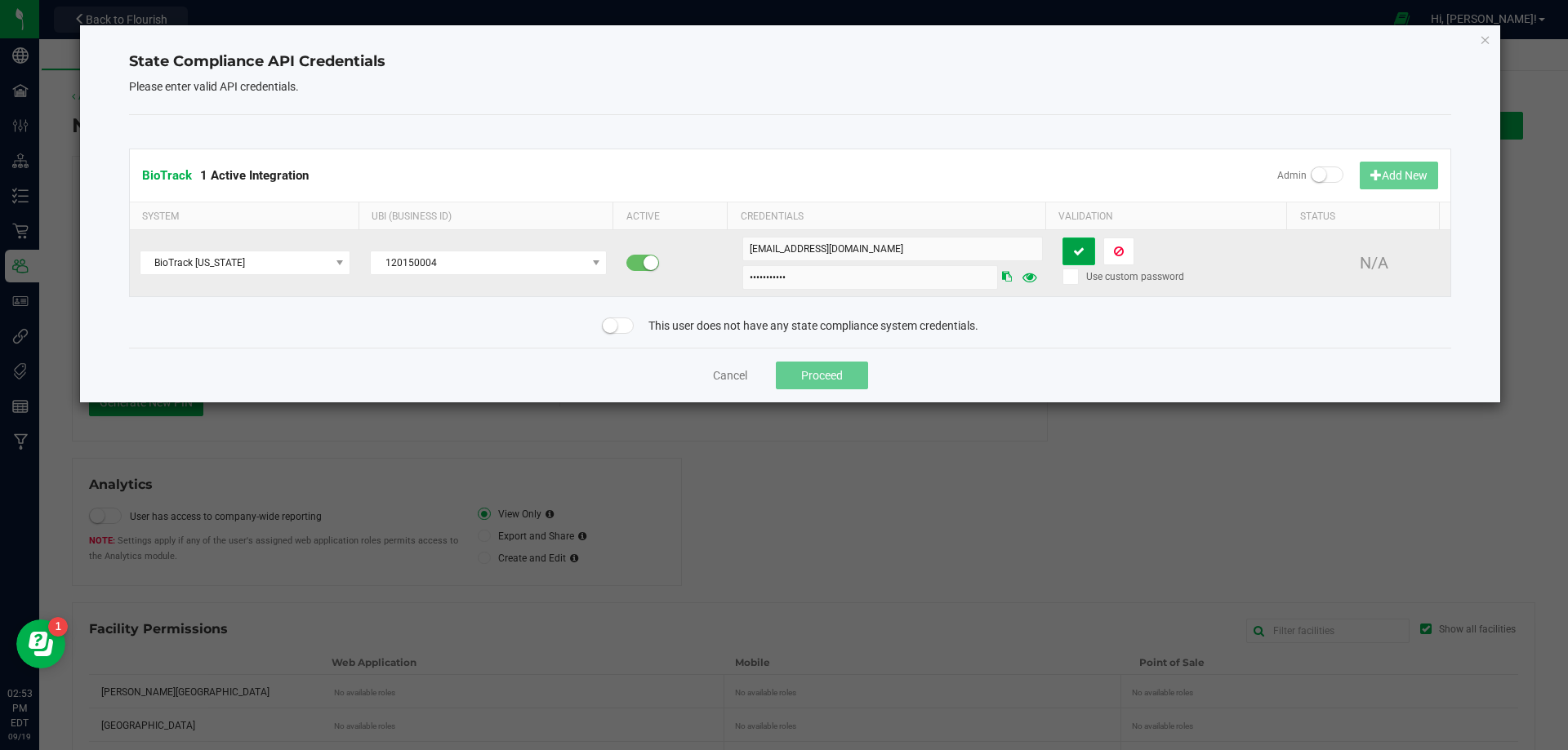
click at [1074, 253] on icon at bounding box center [1080, 252] width 12 height 12
click at [1114, 253] on icon at bounding box center [1119, 252] width 10 height 12
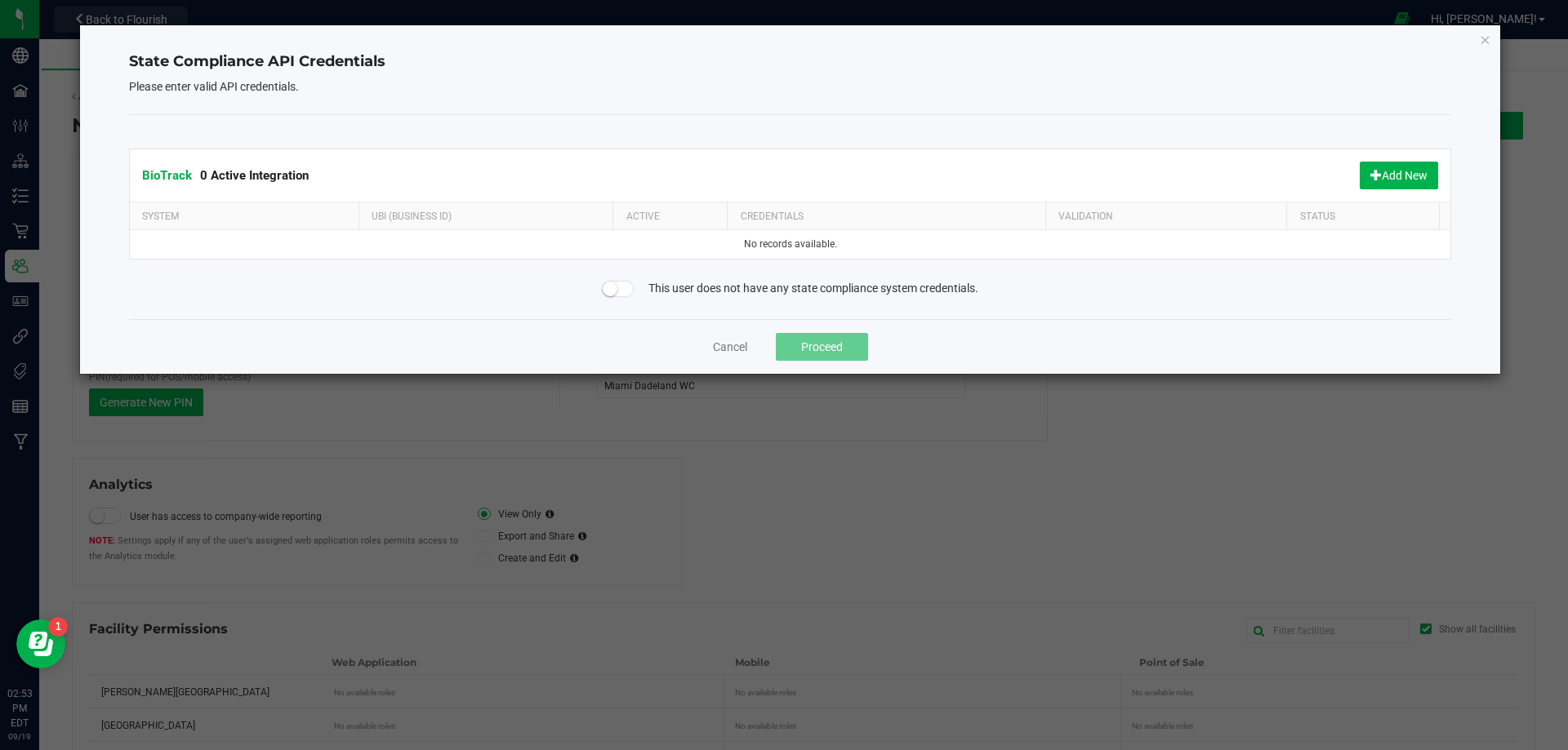
click at [1477, 40] on div "State Compliance API Credentials Please enter valid API credentials. BioTrack 0…" at bounding box center [791, 200] width 1422 height 349
click at [1489, 40] on icon "Close" at bounding box center [1486, 40] width 12 height 20
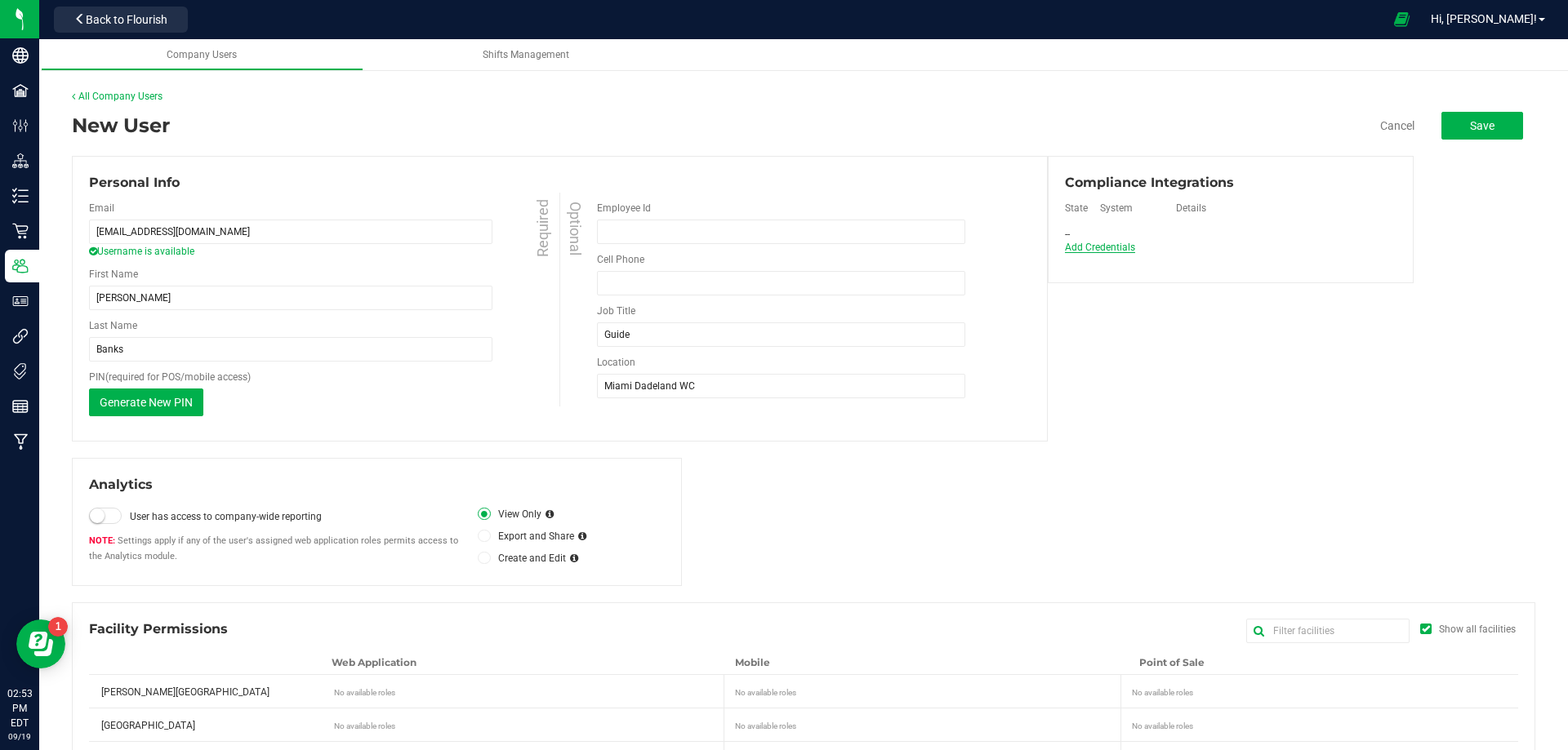
click at [1123, 249] on span "Add Credentials" at bounding box center [1100, 248] width 72 height 12
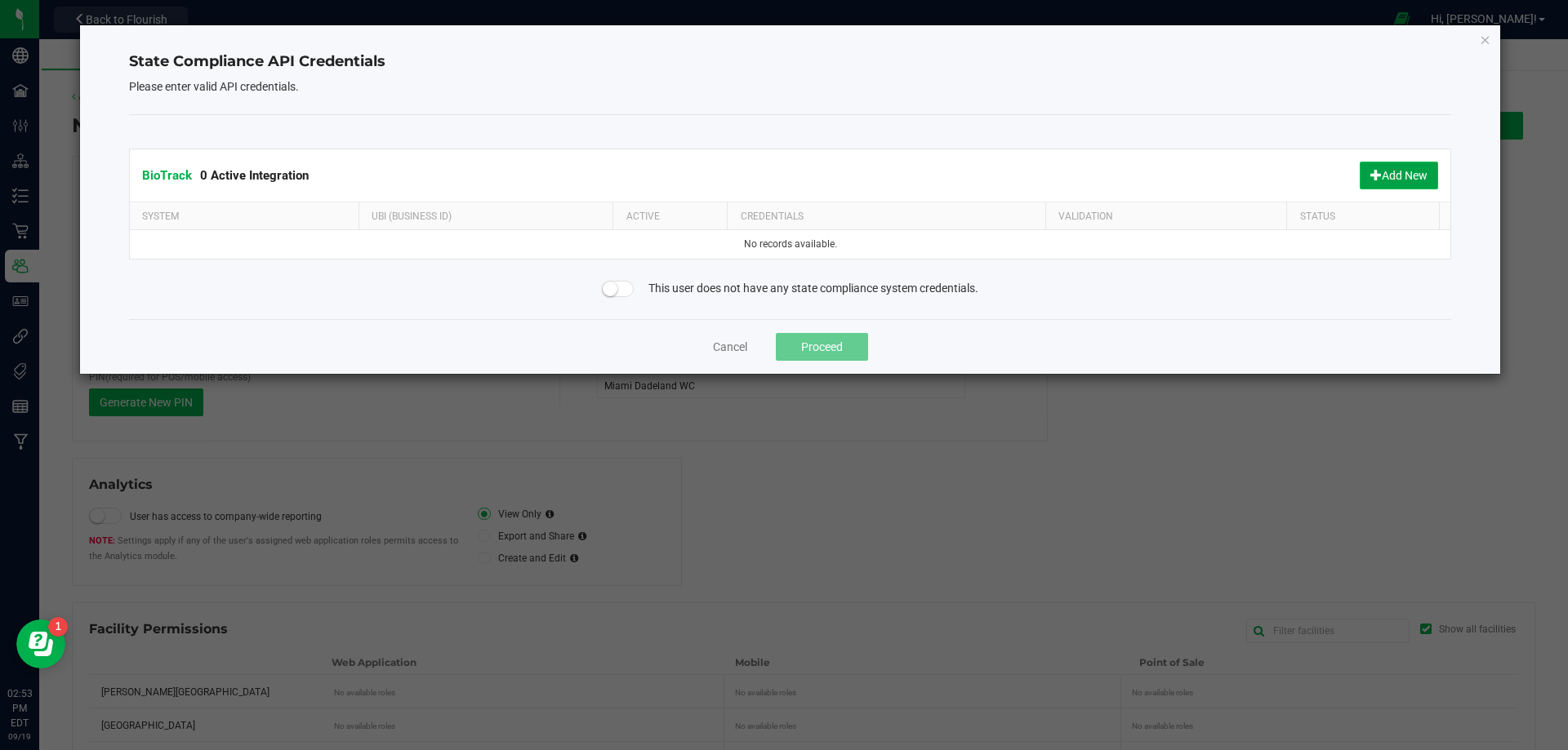
click at [1388, 177] on button "Add New" at bounding box center [1399, 176] width 78 height 28
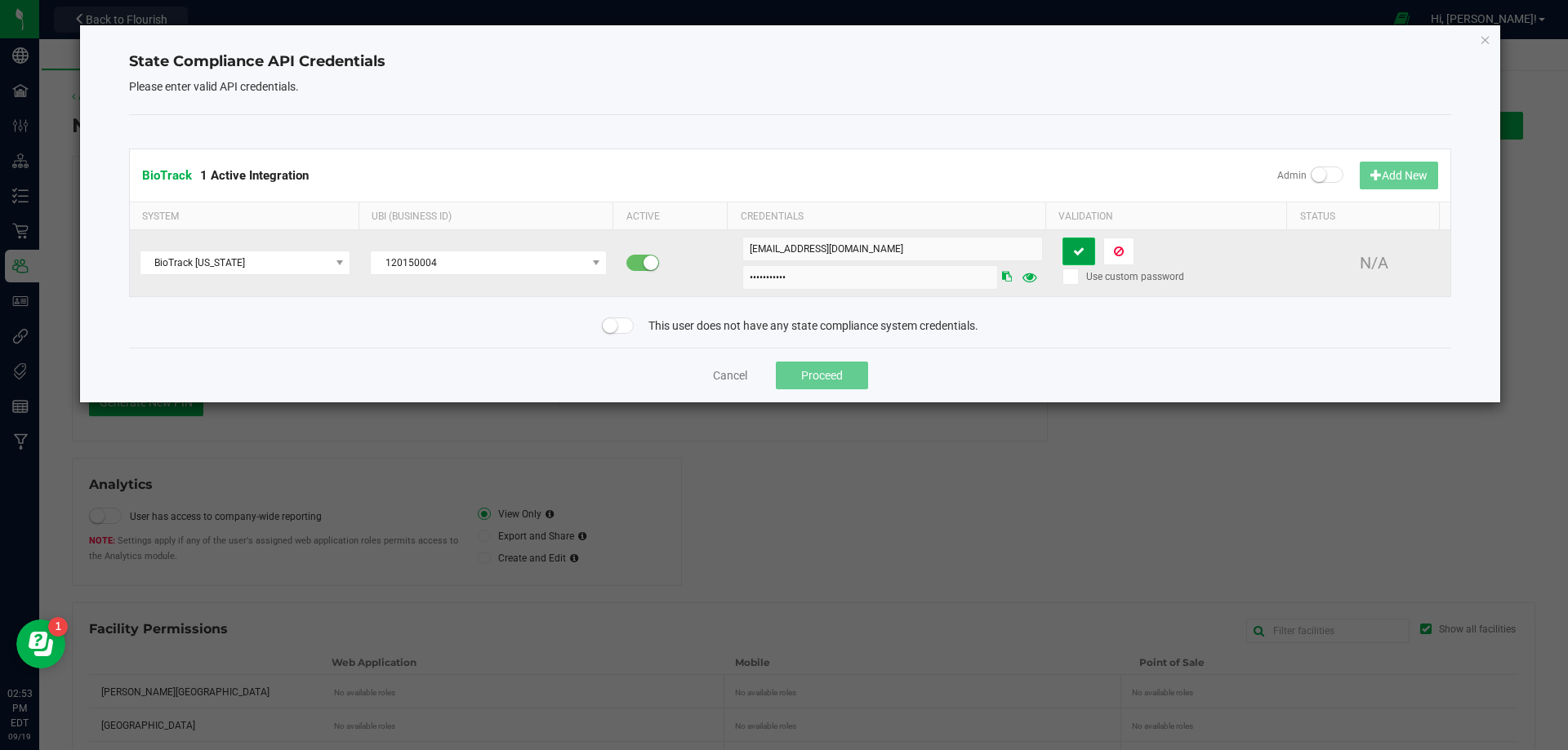
click at [1080, 251] on button at bounding box center [1079, 251] width 33 height 28
click at [1114, 251] on icon at bounding box center [1119, 252] width 10 height 12
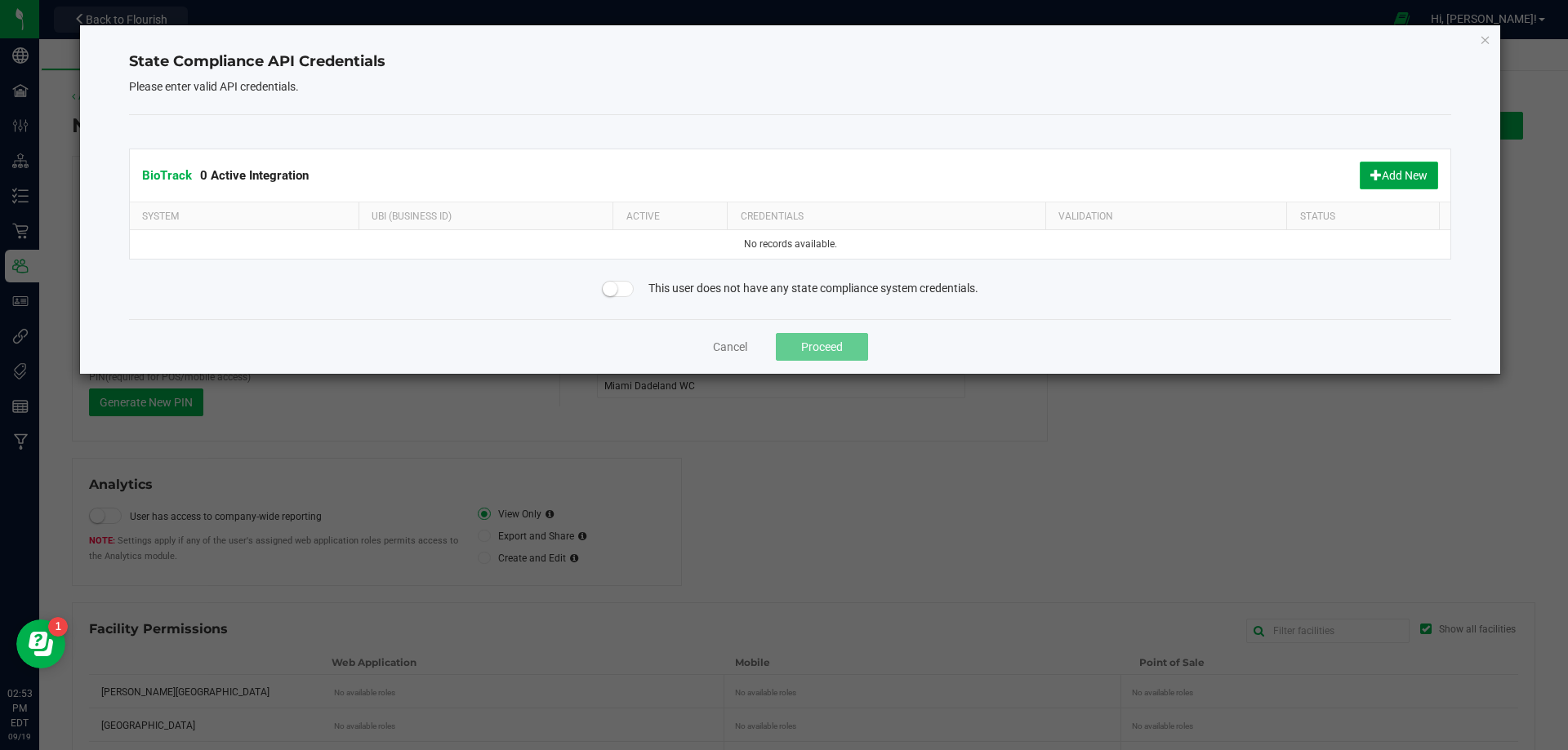
click at [1393, 171] on button "Add New" at bounding box center [1399, 176] width 78 height 28
click at [1480, 32] on icon "Close" at bounding box center [1486, 40] width 12 height 20
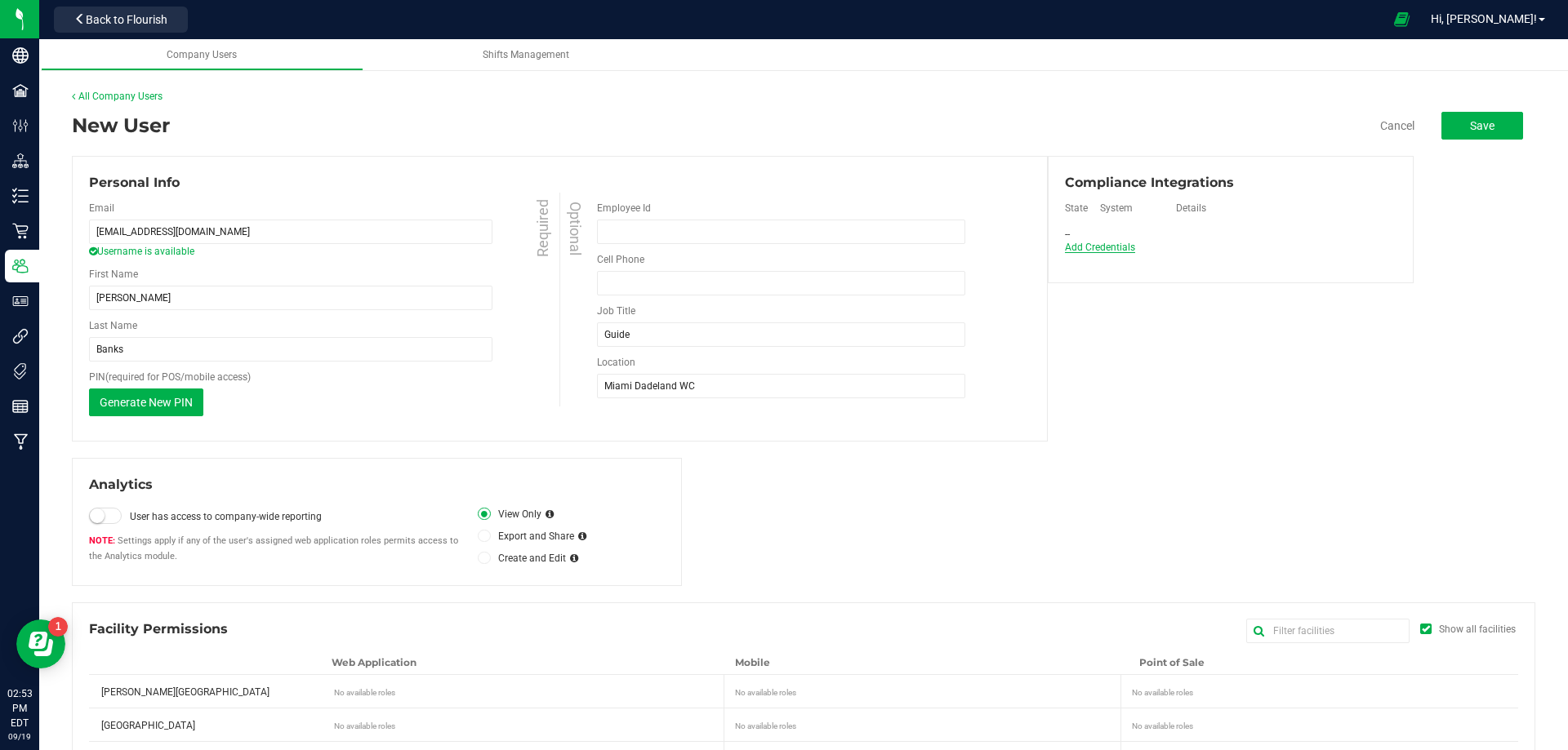
click at [1116, 245] on span "Add Credentials" at bounding box center [1100, 248] width 71 height 12
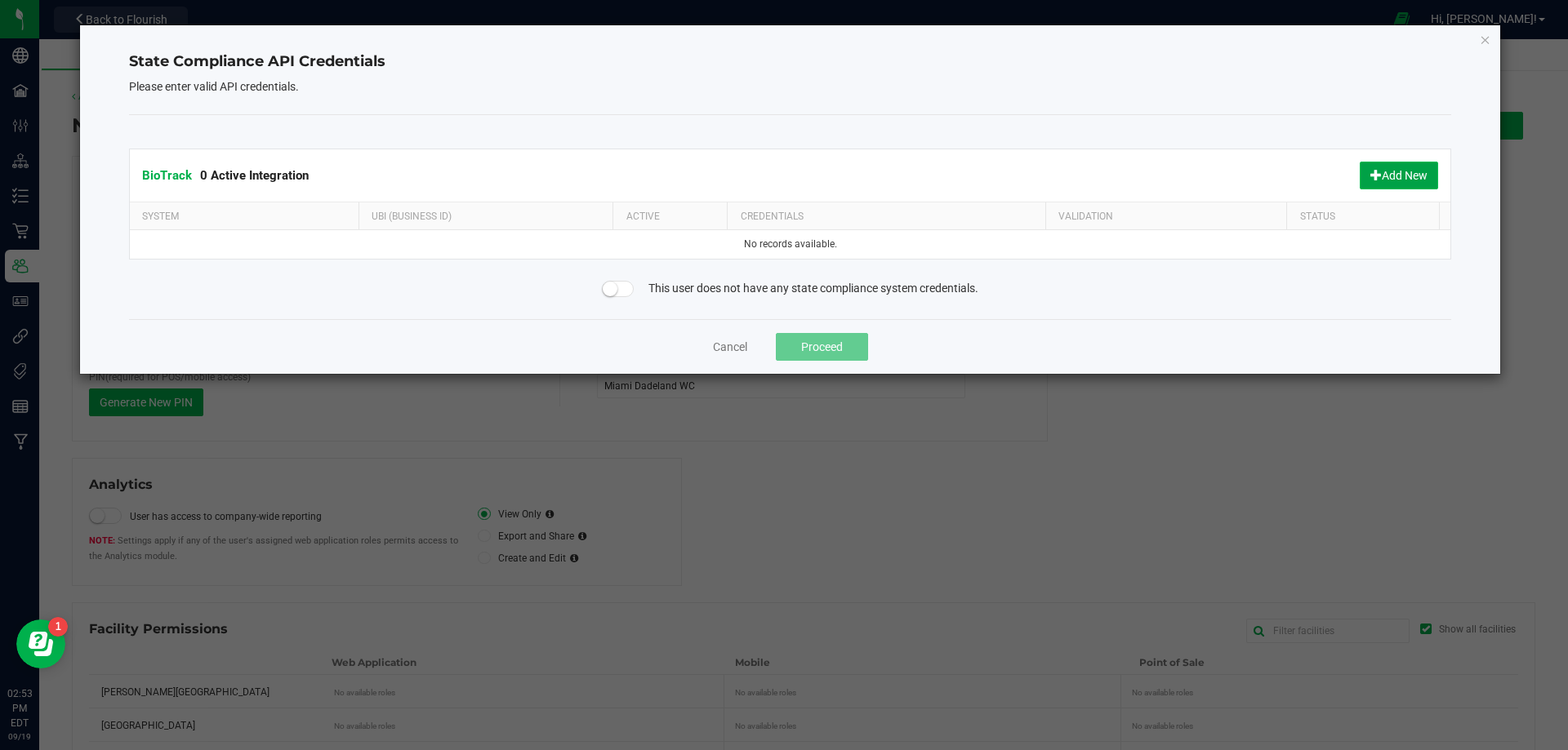
click at [1401, 178] on button "Add New" at bounding box center [1399, 176] width 78 height 28
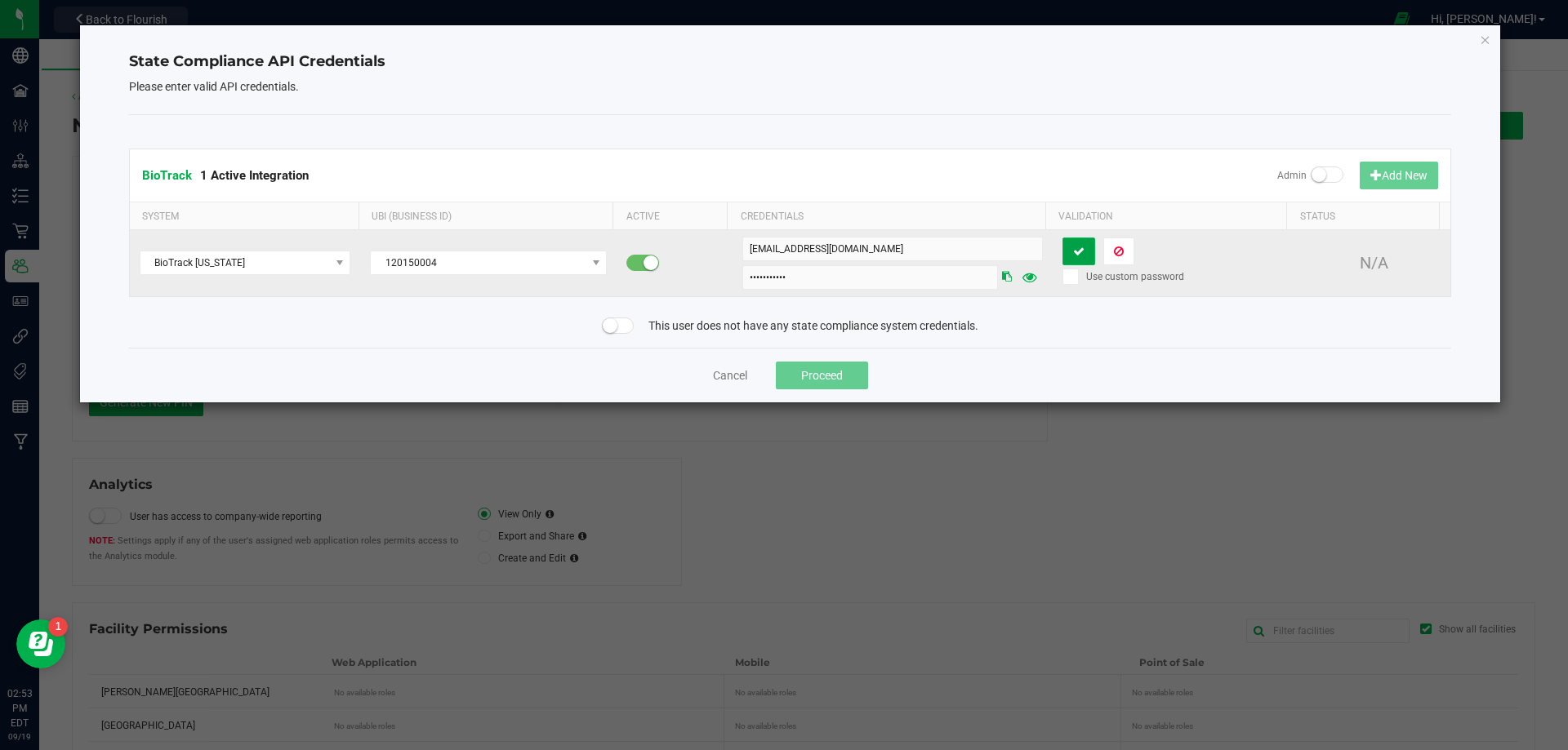
click at [1074, 252] on icon at bounding box center [1080, 252] width 12 height 12
click at [1103, 252] on button at bounding box center [1118, 251] width 31 height 28
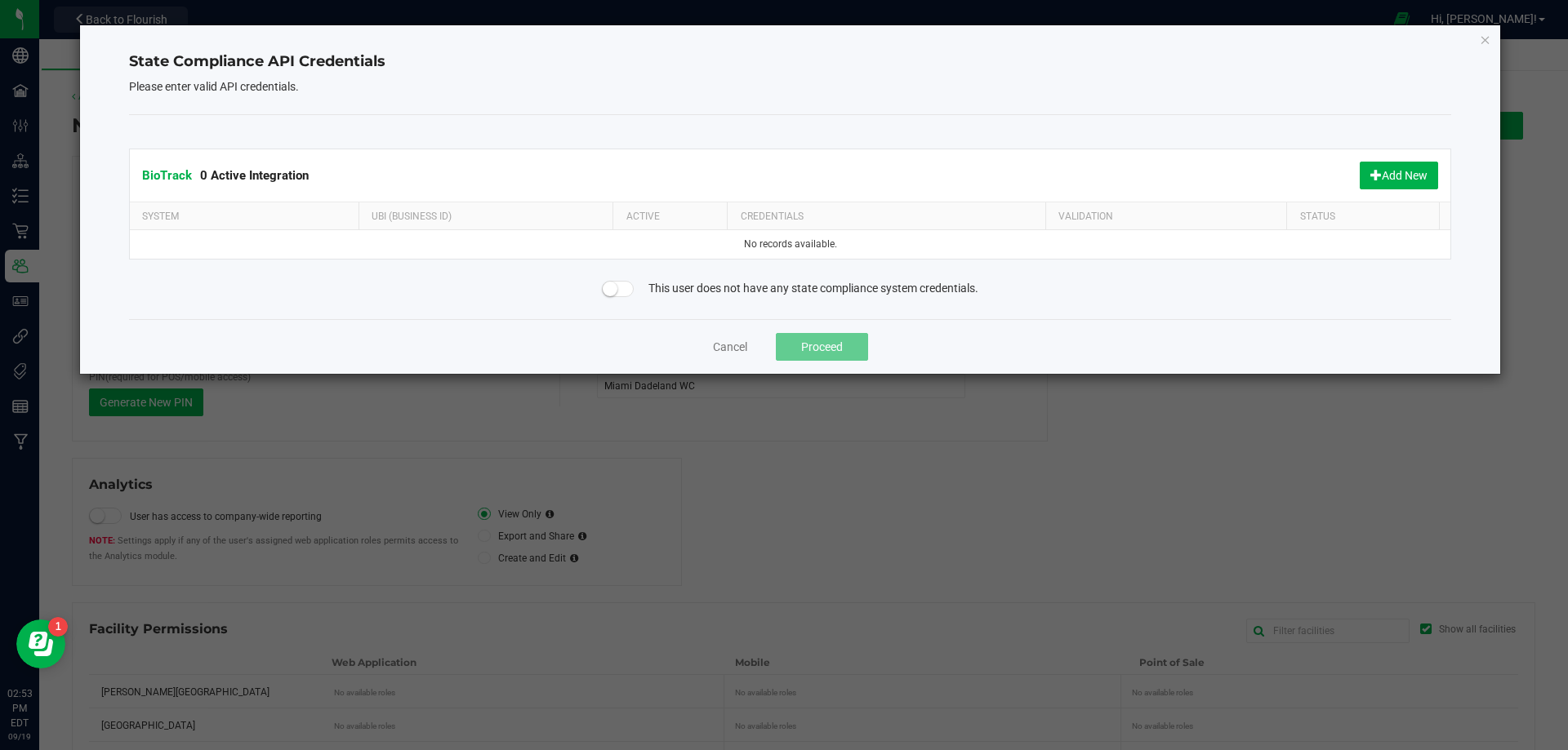
click at [839, 327] on div "Cancel Proceed" at bounding box center [791, 346] width 1323 height 54
click at [1491, 42] on icon "Close" at bounding box center [1486, 40] width 12 height 20
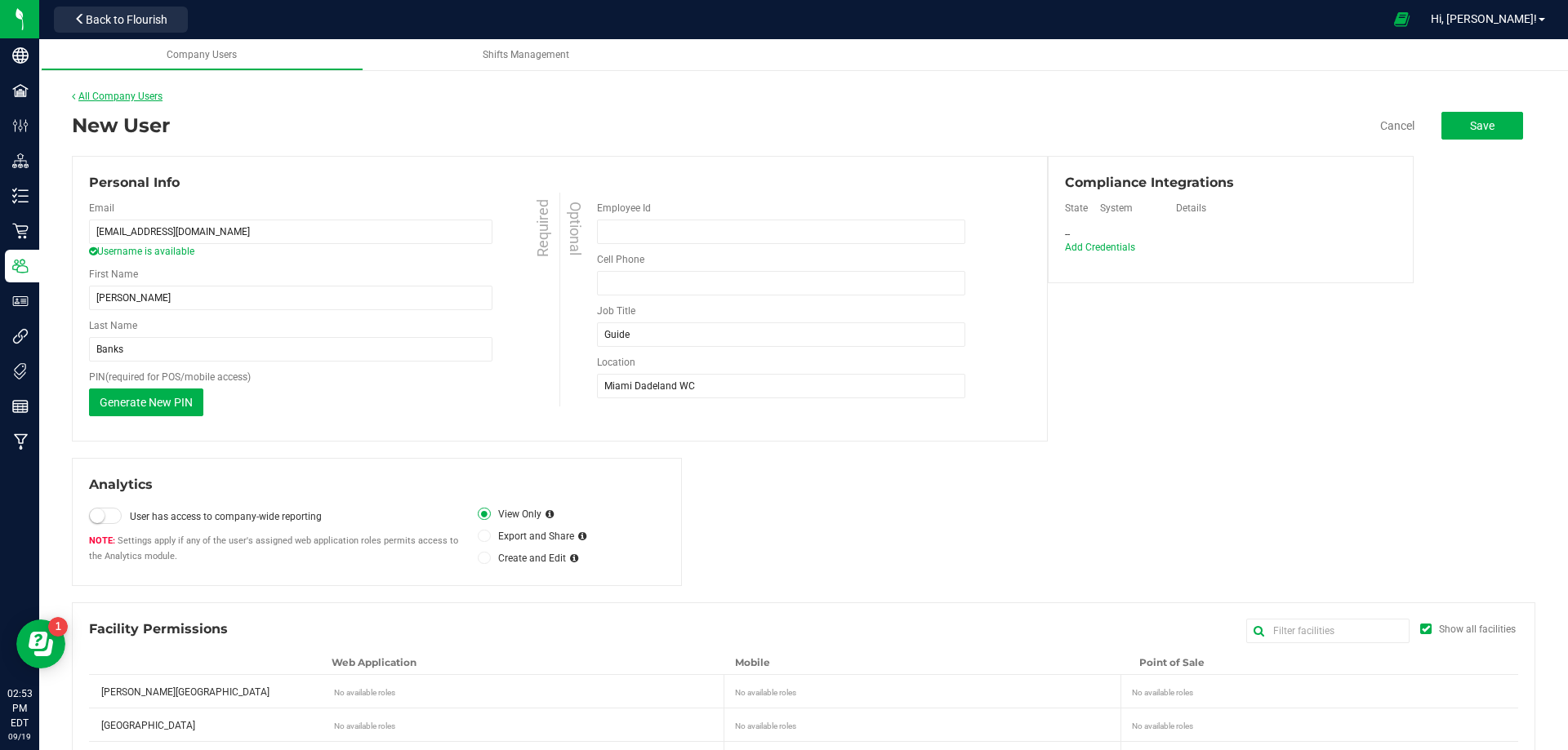
click at [122, 92] on link "All Company Users" at bounding box center [118, 97] width 91 height 12
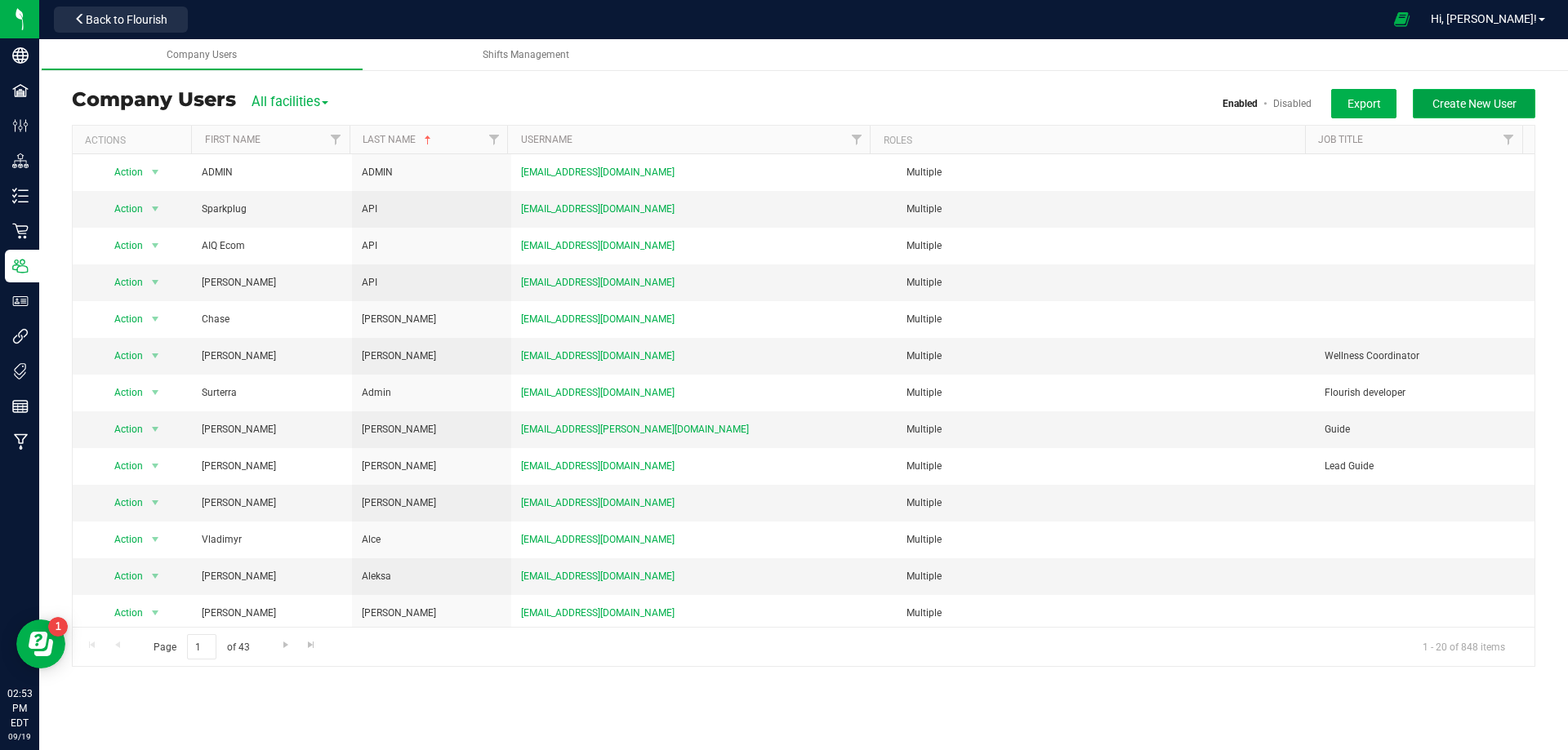
click at [1451, 108] on span "Create New User" at bounding box center [1474, 103] width 84 height 13
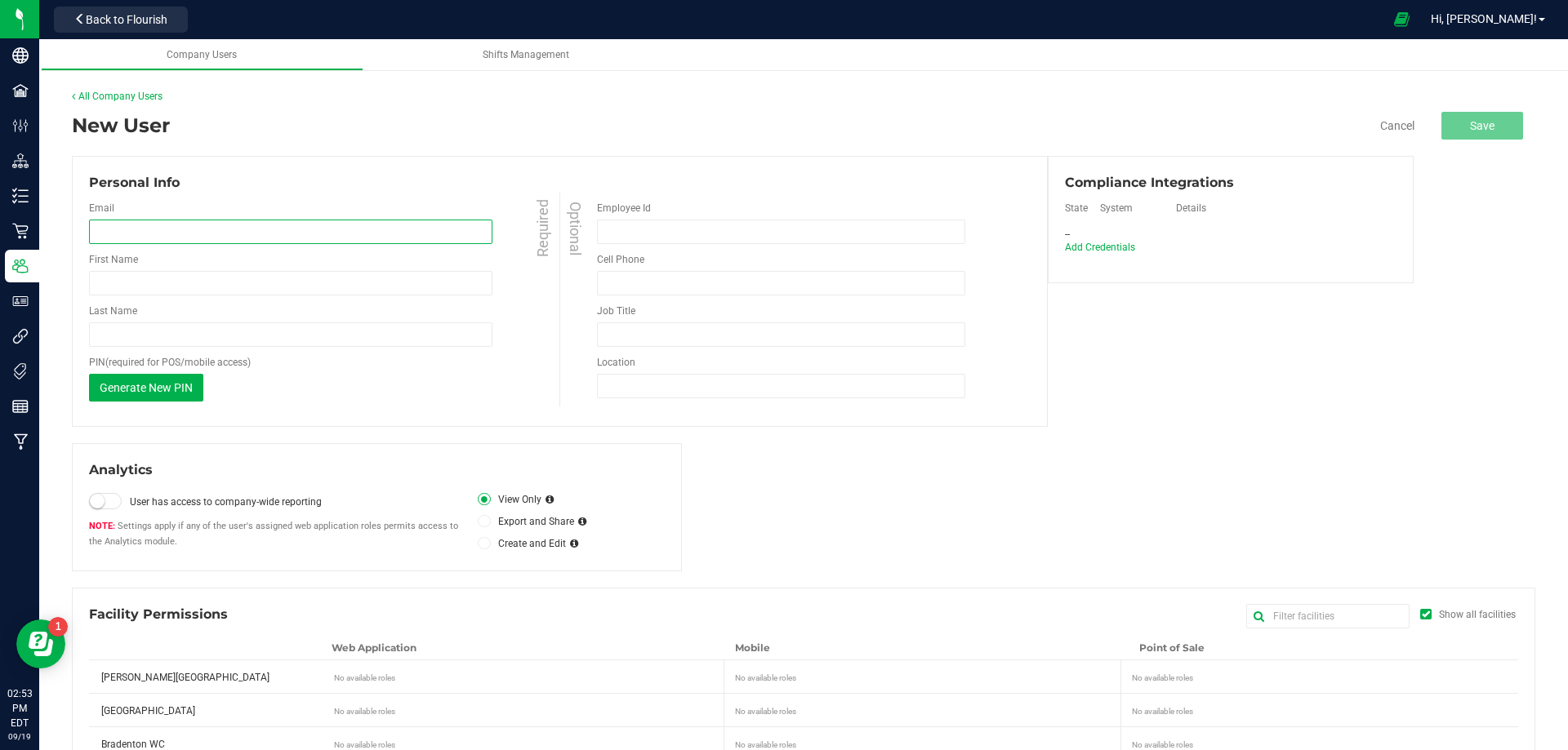
click at [147, 236] on input "email" at bounding box center [291, 231] width 403 height 25
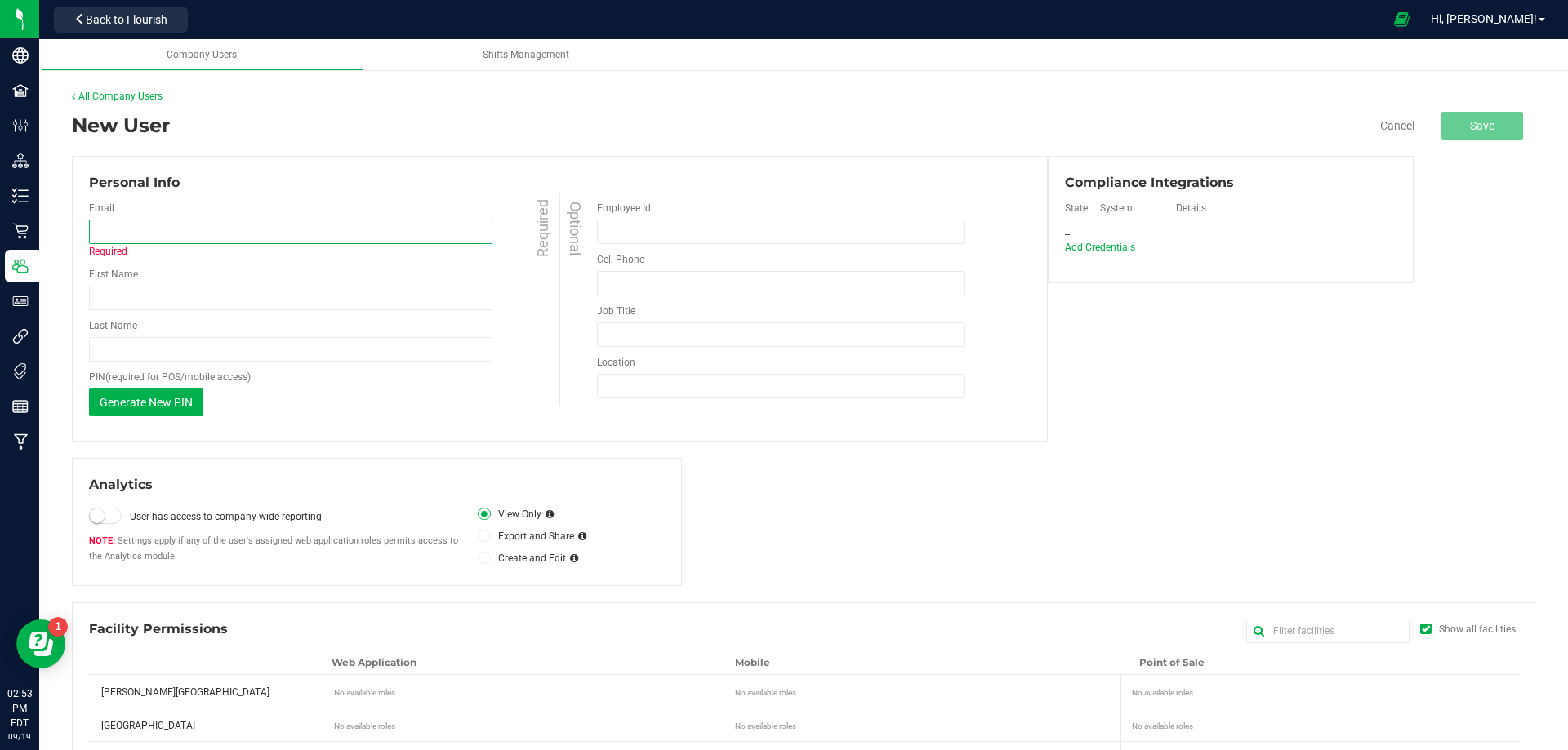
click at [187, 236] on input "email" at bounding box center [291, 231] width 403 height 25
paste input "[EMAIL_ADDRESS][DOMAIN_NAME]"
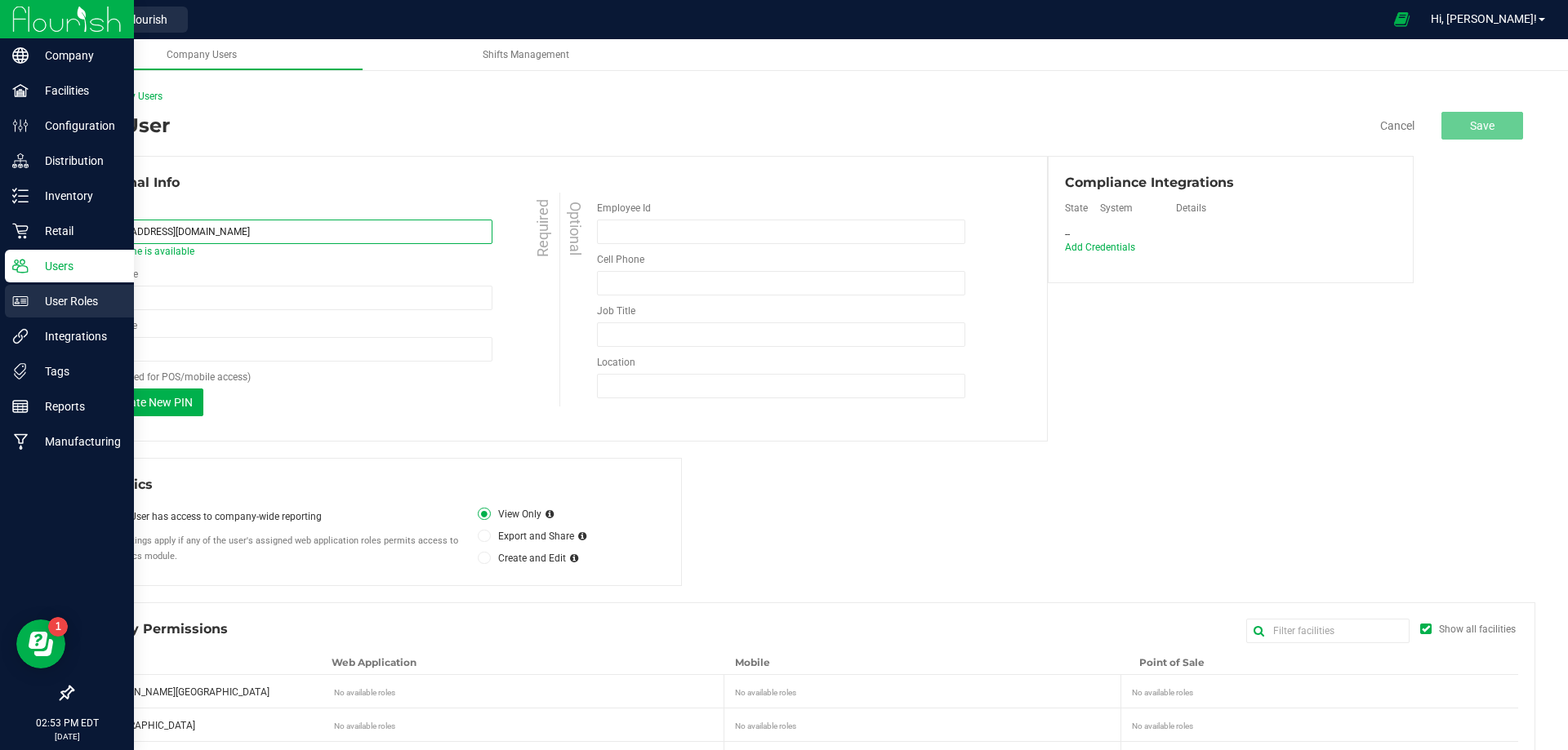
type input "[EMAIL_ADDRESS][DOMAIN_NAME]"
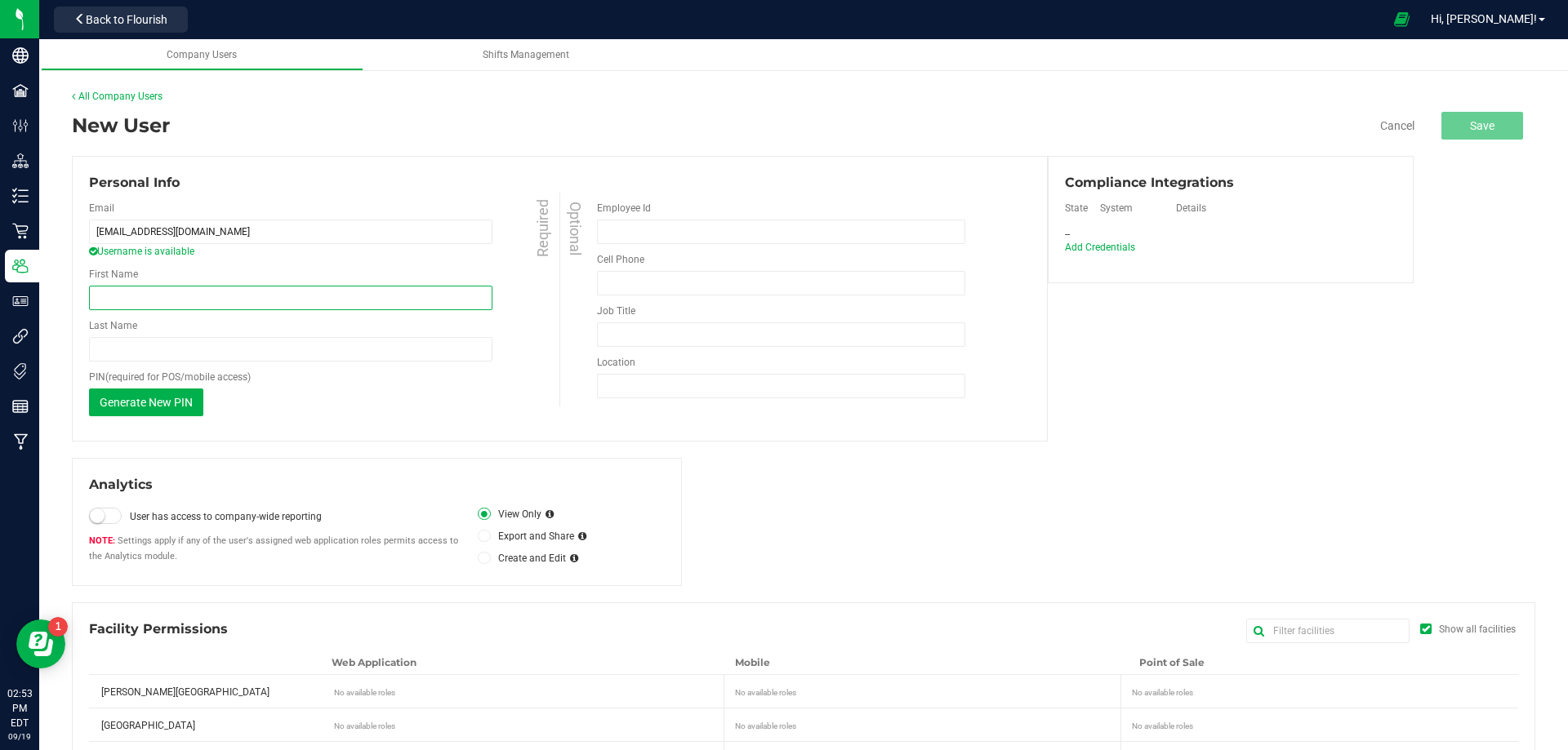
click at [259, 302] on input "First Name" at bounding box center [291, 297] width 403 height 25
paste input "[PERSON_NAME]"
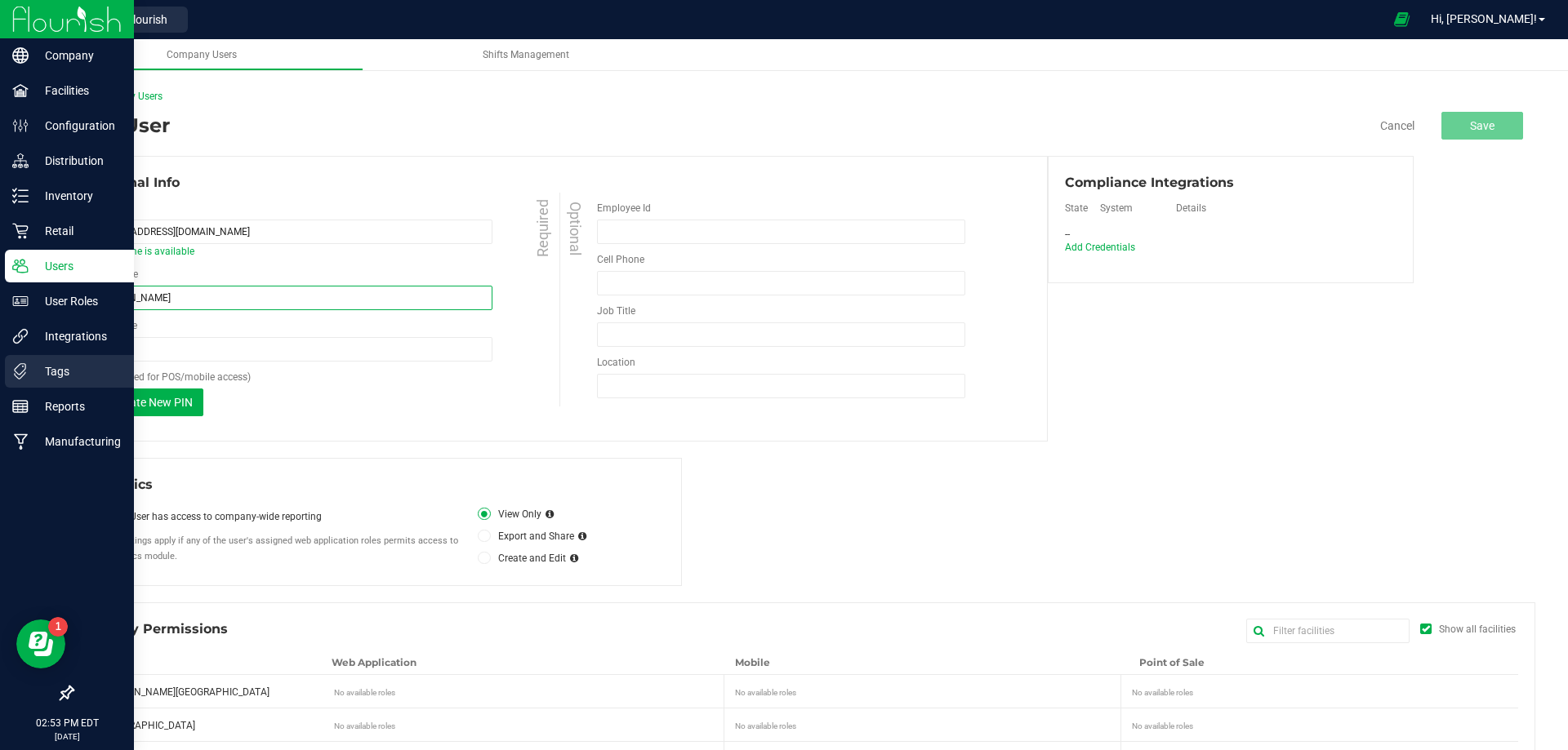
type input "[PERSON_NAME]"
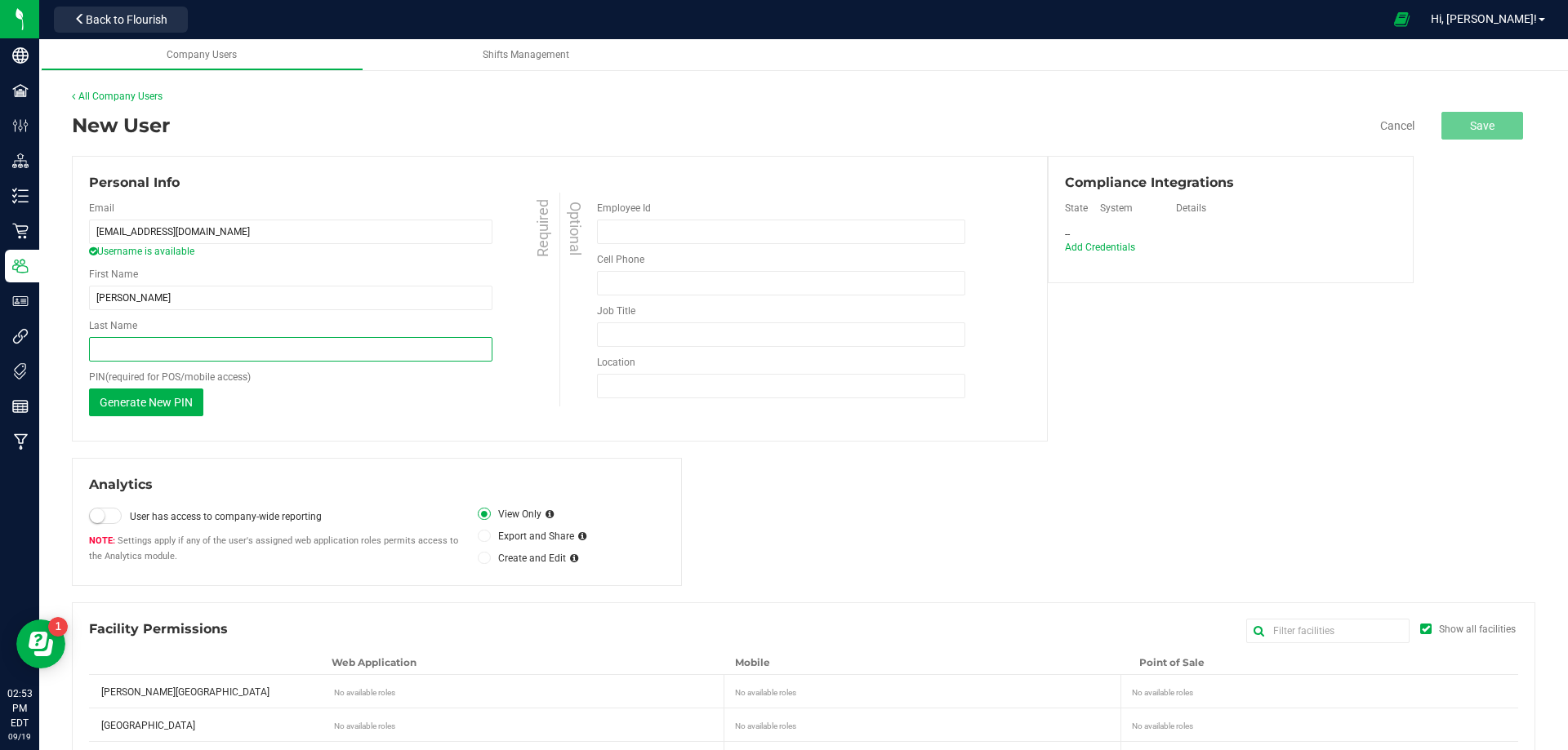
click at [181, 345] on input "Last Name" at bounding box center [291, 349] width 403 height 25
paste input "Banks"
type input "Banks"
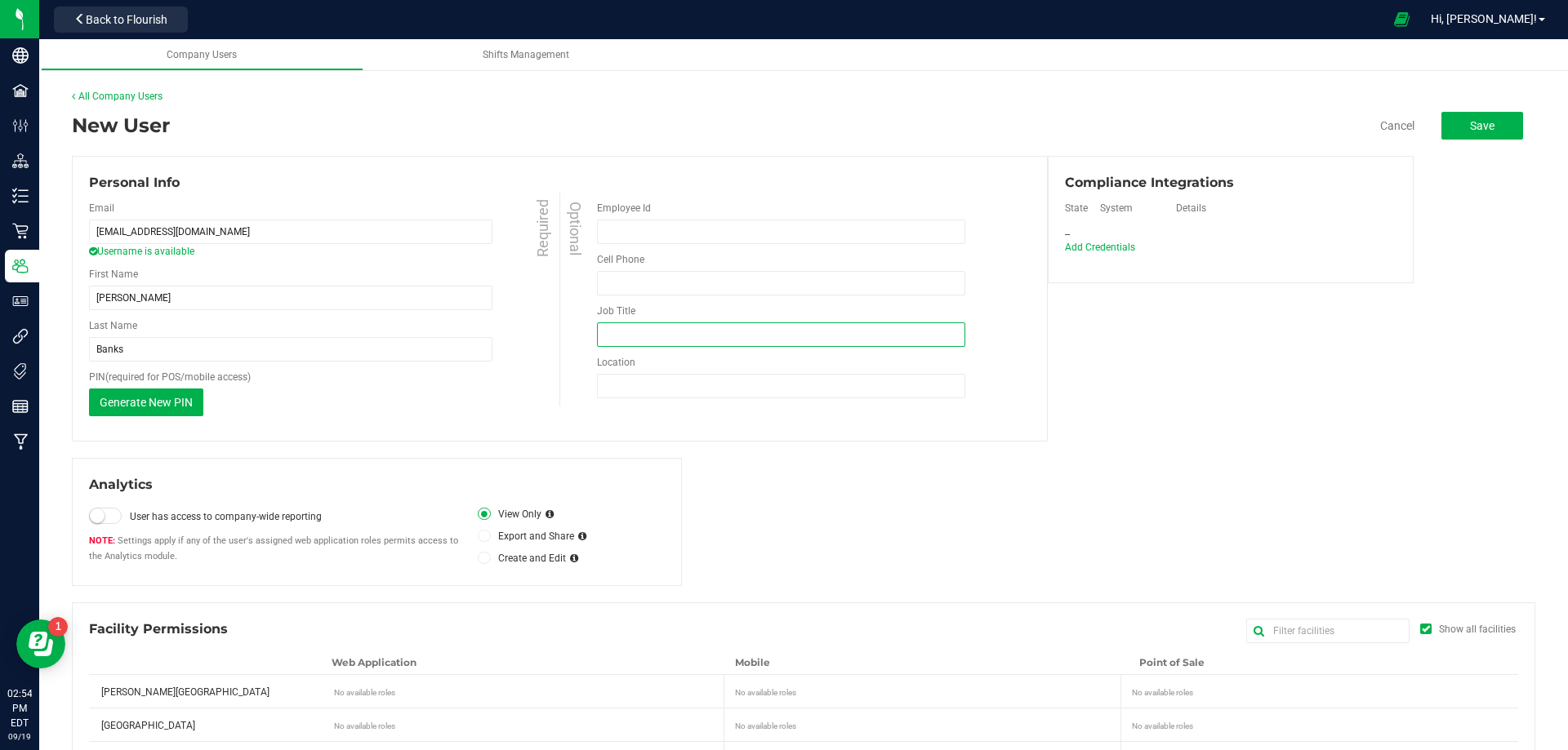
click at [696, 338] on input "Job Title" at bounding box center [781, 334] width 369 height 25
click at [1092, 242] on span "Add Credentials" at bounding box center [1099, 248] width 70 height 12
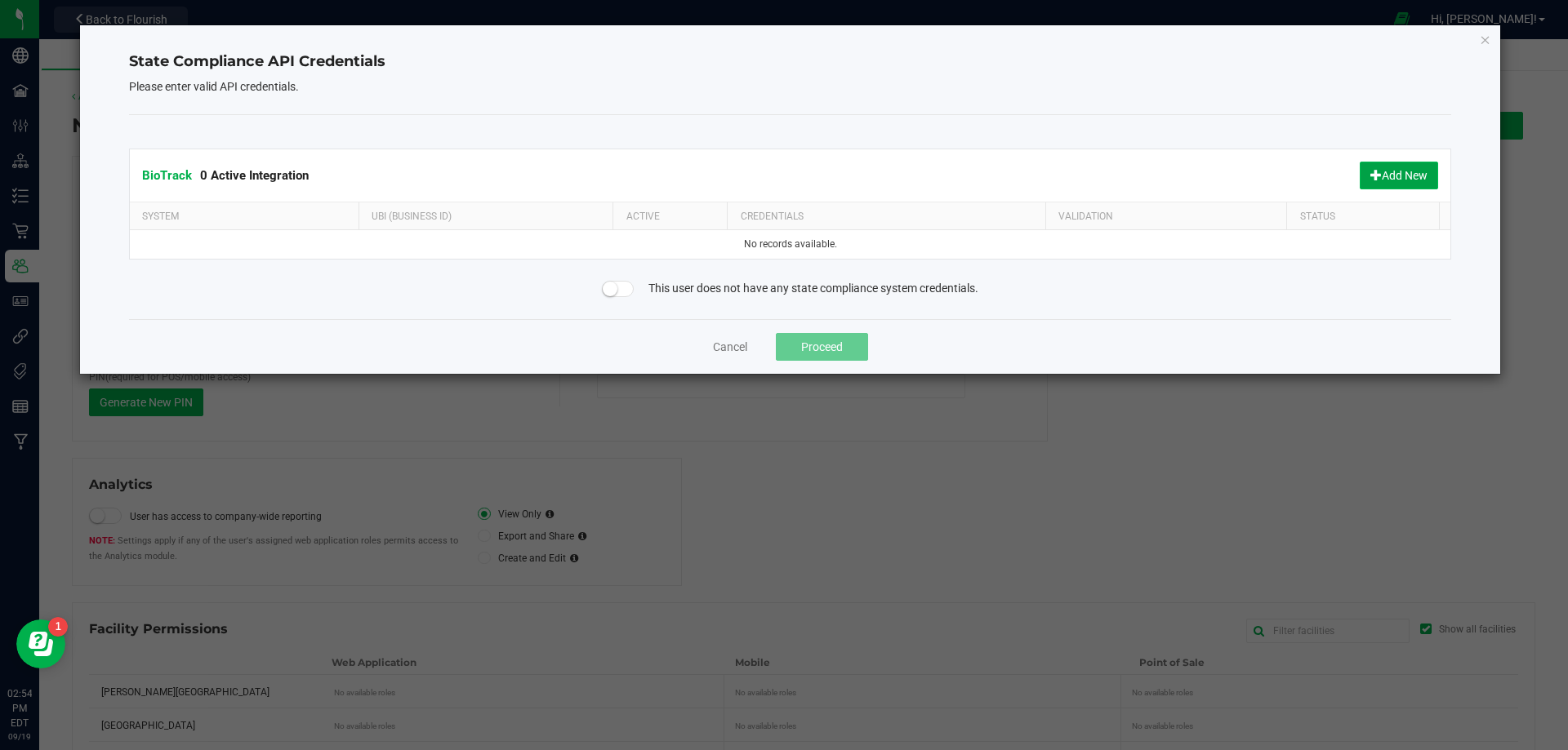
click at [1373, 178] on span at bounding box center [1376, 175] width 12 height 12
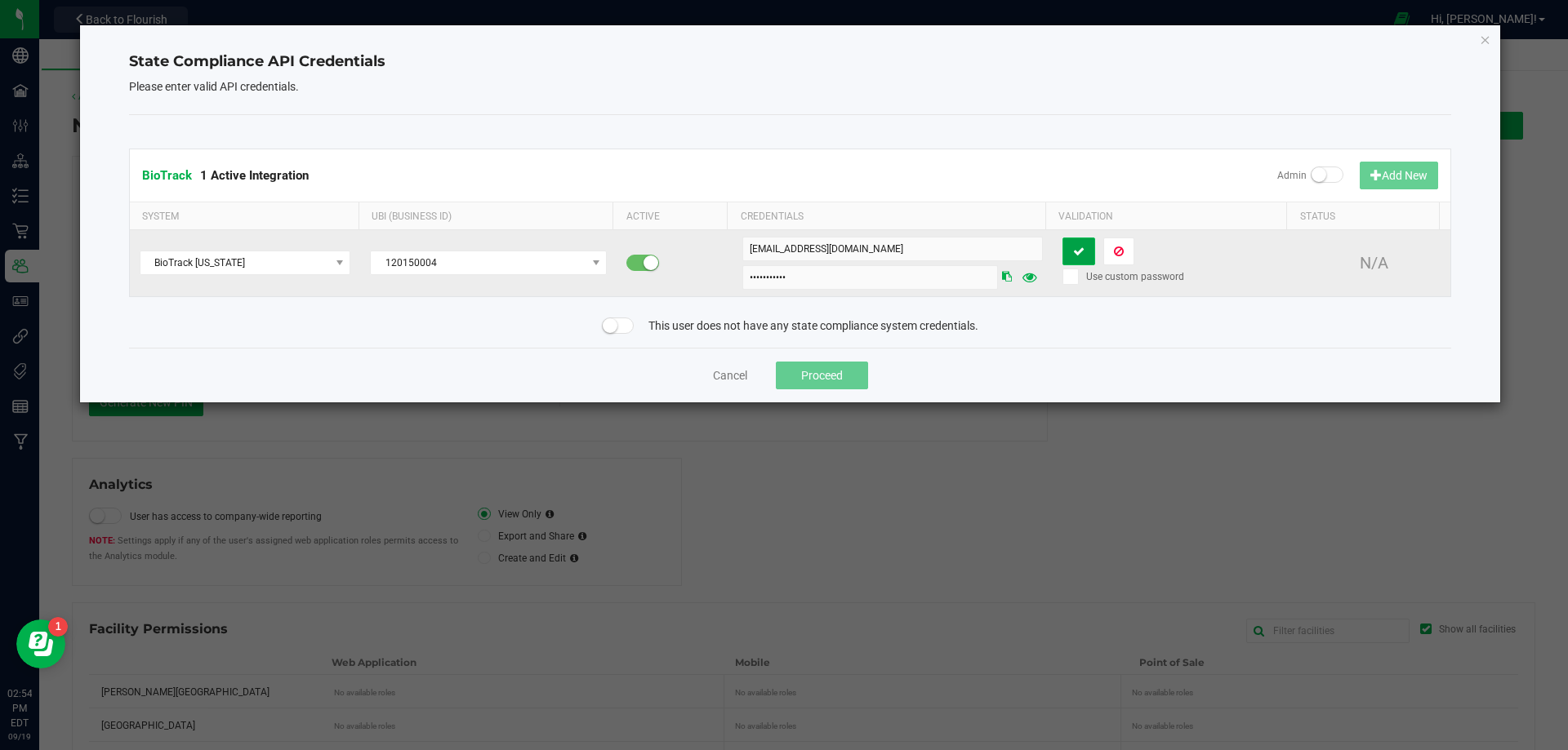
click at [1074, 247] on icon at bounding box center [1080, 252] width 12 height 12
click at [829, 367] on button "Proceed" at bounding box center [822, 375] width 92 height 28
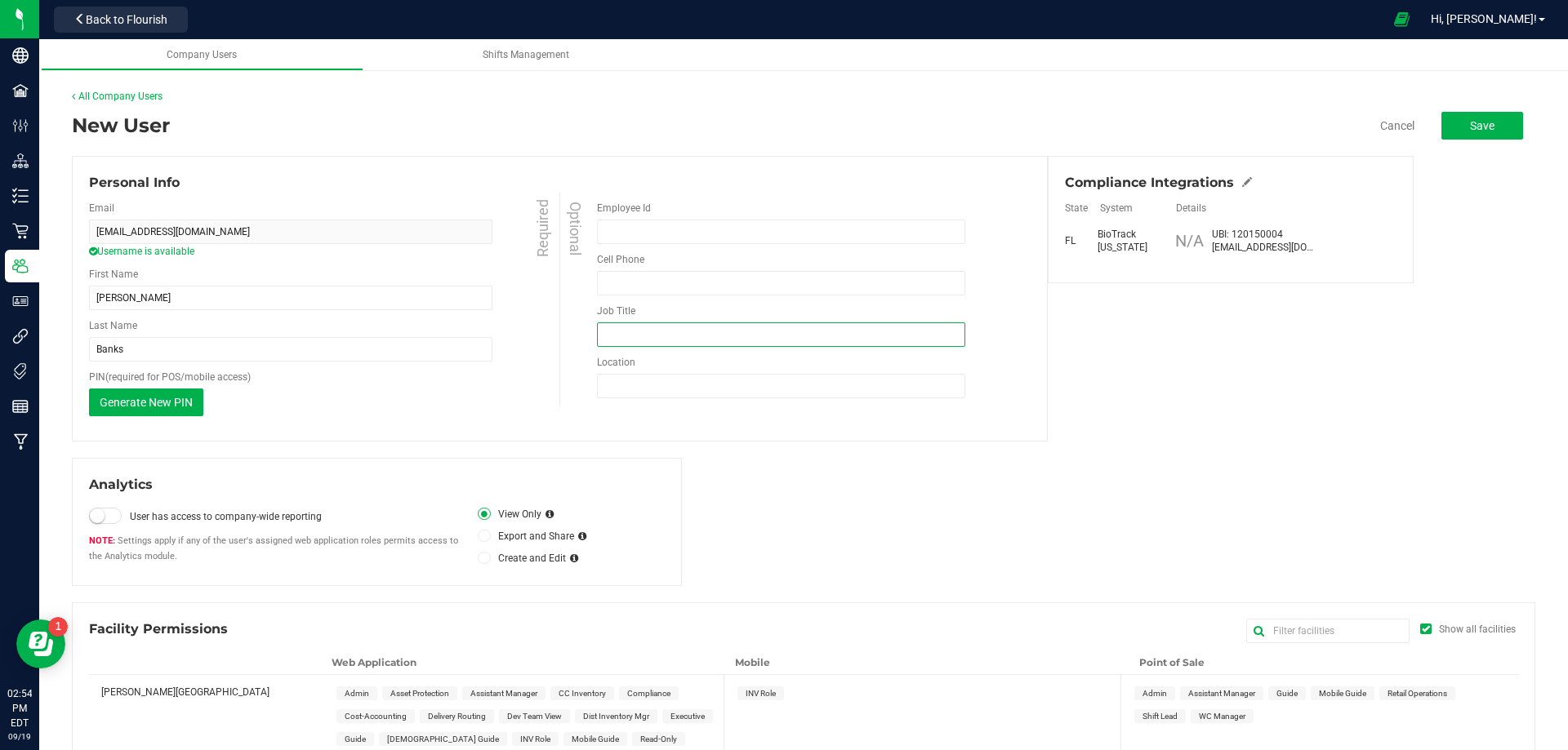
click at [637, 331] on input "Job Title" at bounding box center [781, 334] width 369 height 25
type input "Guide"
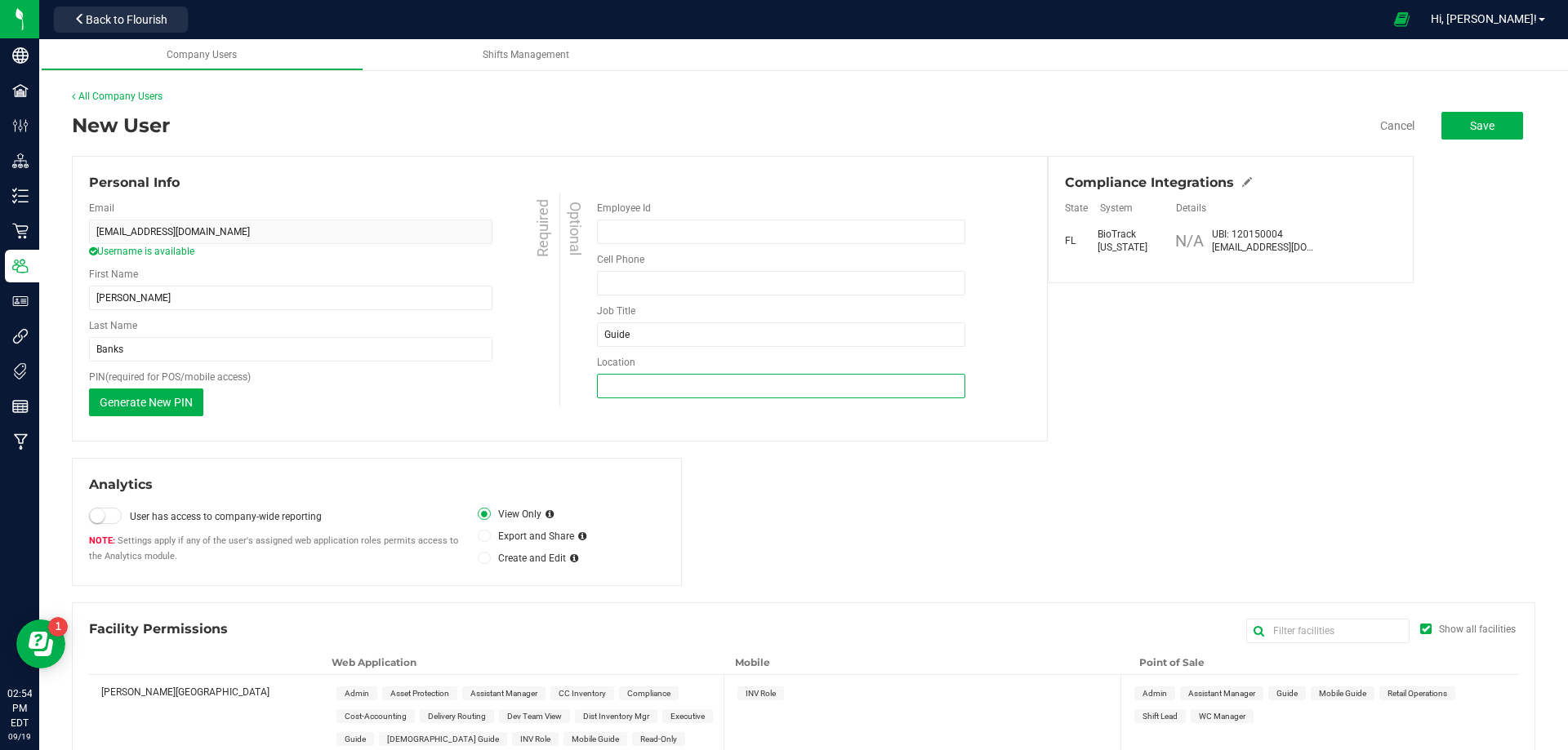
click at [695, 386] on input "Location" at bounding box center [781, 385] width 369 height 25
type input "Miami Dadeland WC"
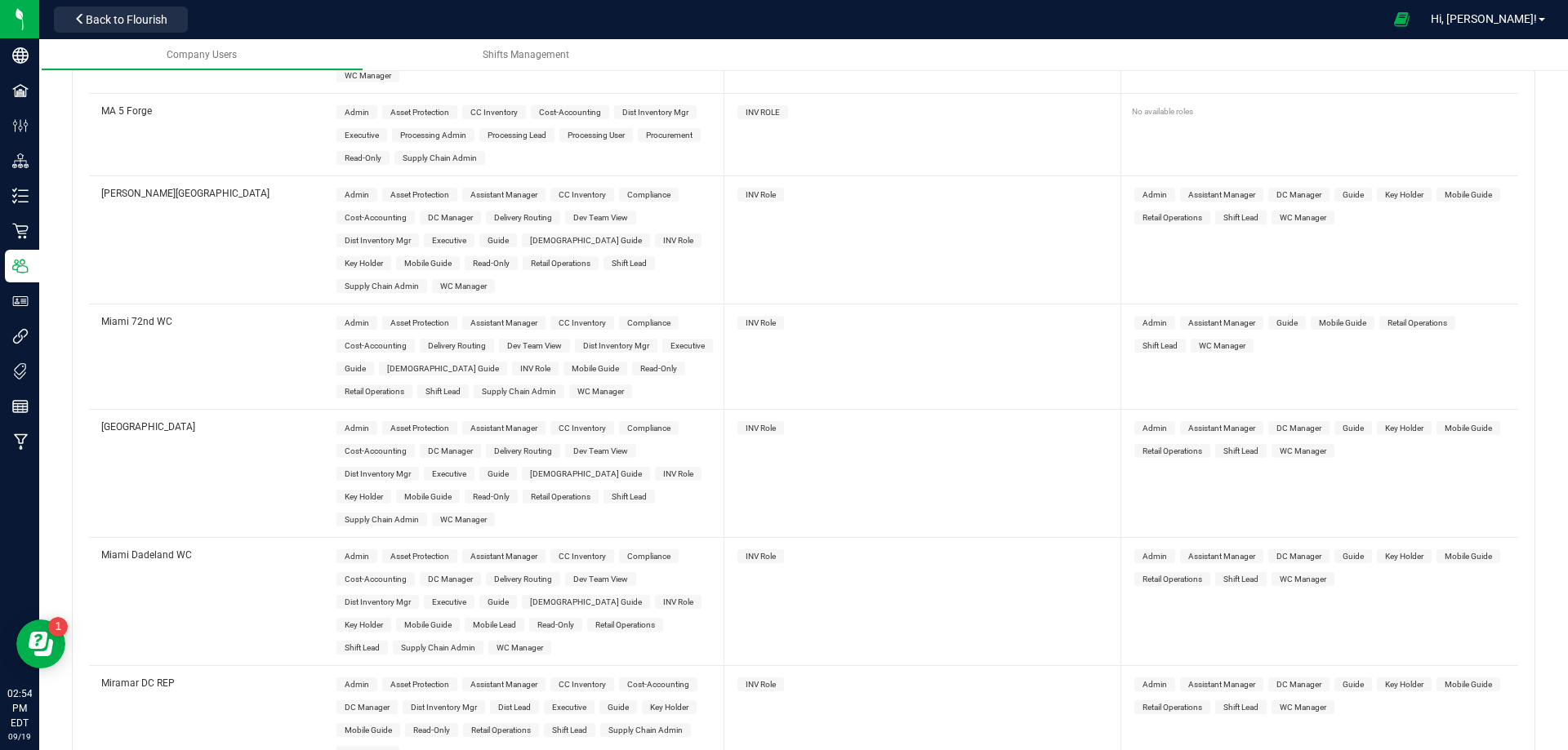
scroll to position [3592, 0]
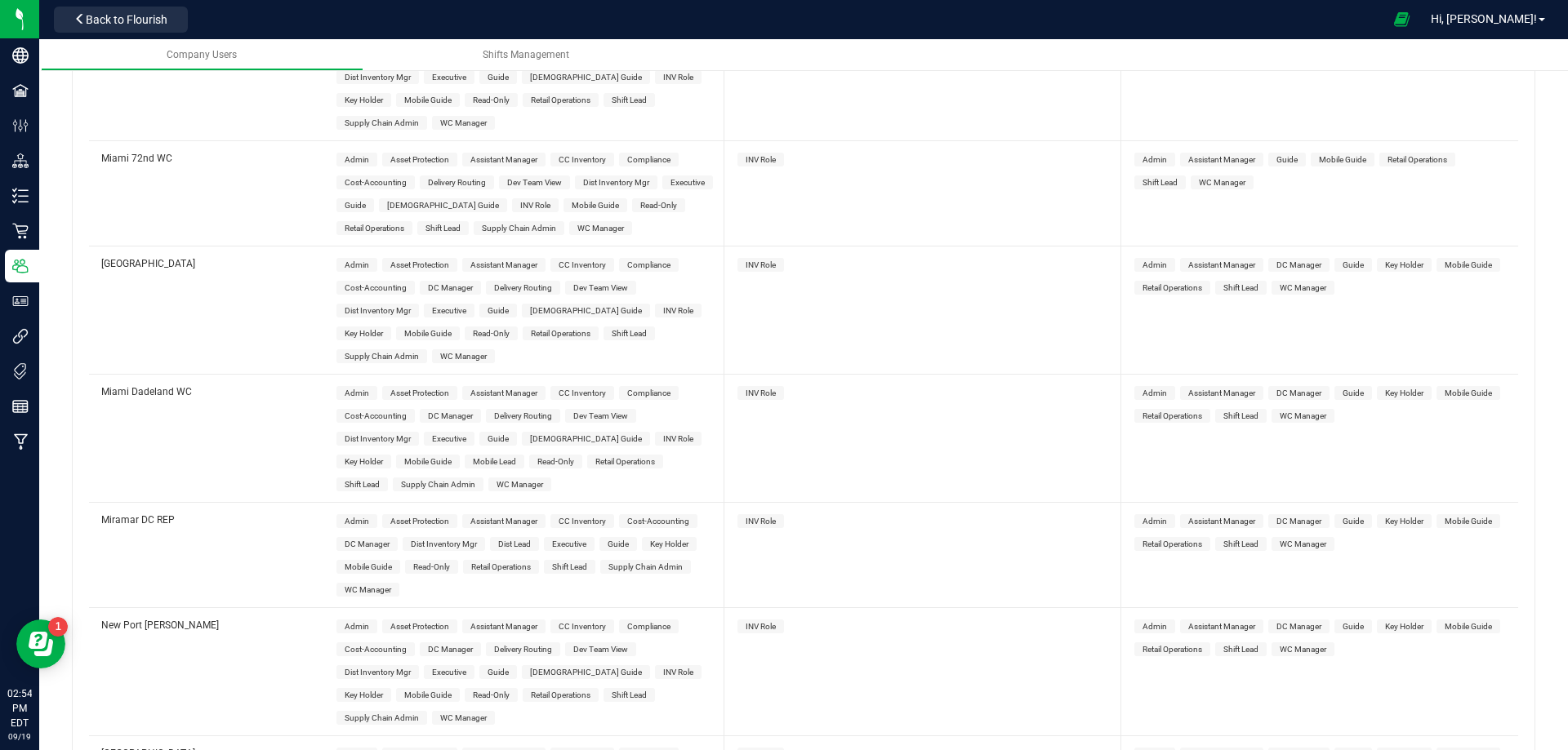
click at [490, 435] on span "Guide" at bounding box center [497, 439] width 21 height 9
click at [764, 388] on span "INV Role" at bounding box center [760, 392] width 31 height 9
click at [1344, 388] on span "Guide" at bounding box center [1352, 392] width 21 height 9
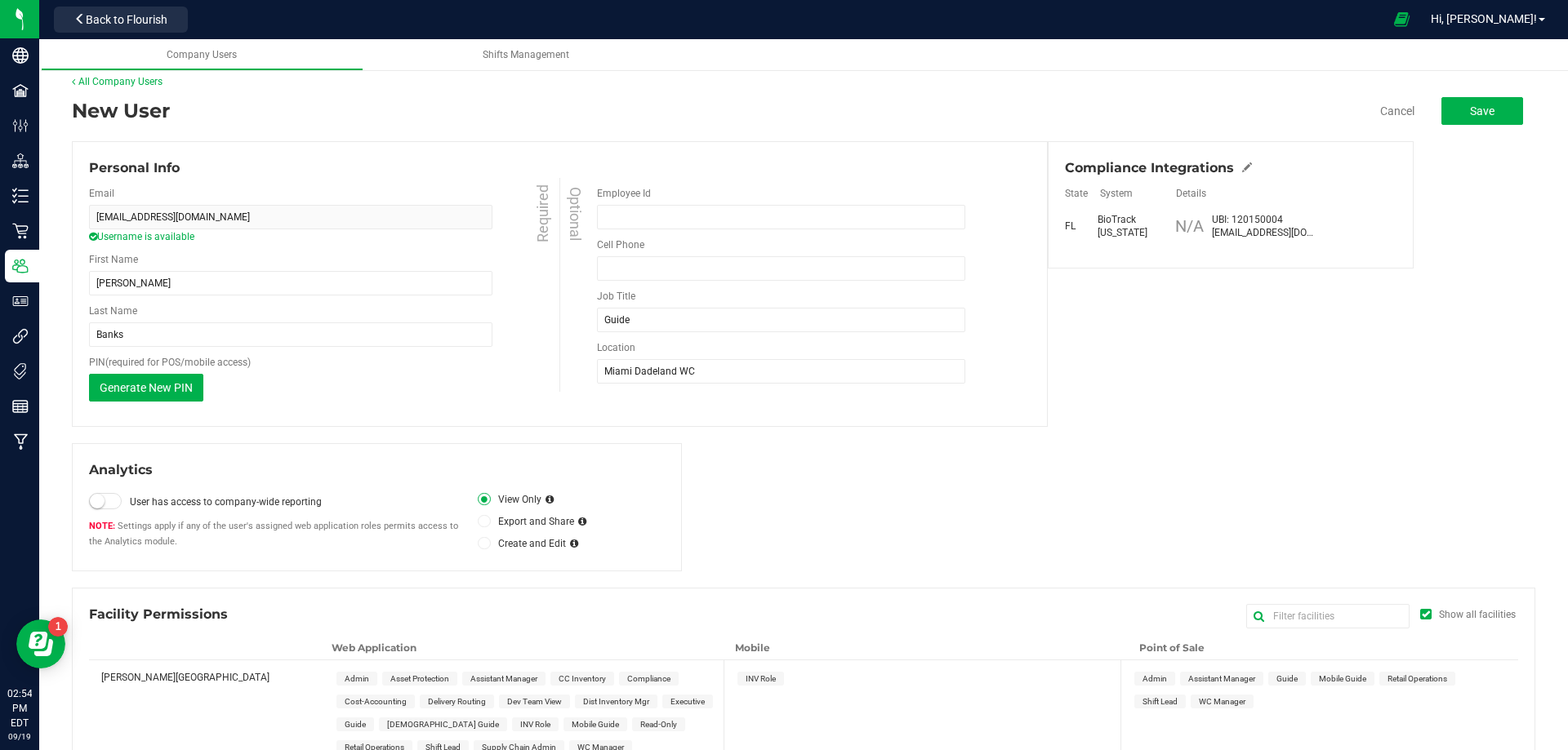
scroll to position [0, 0]
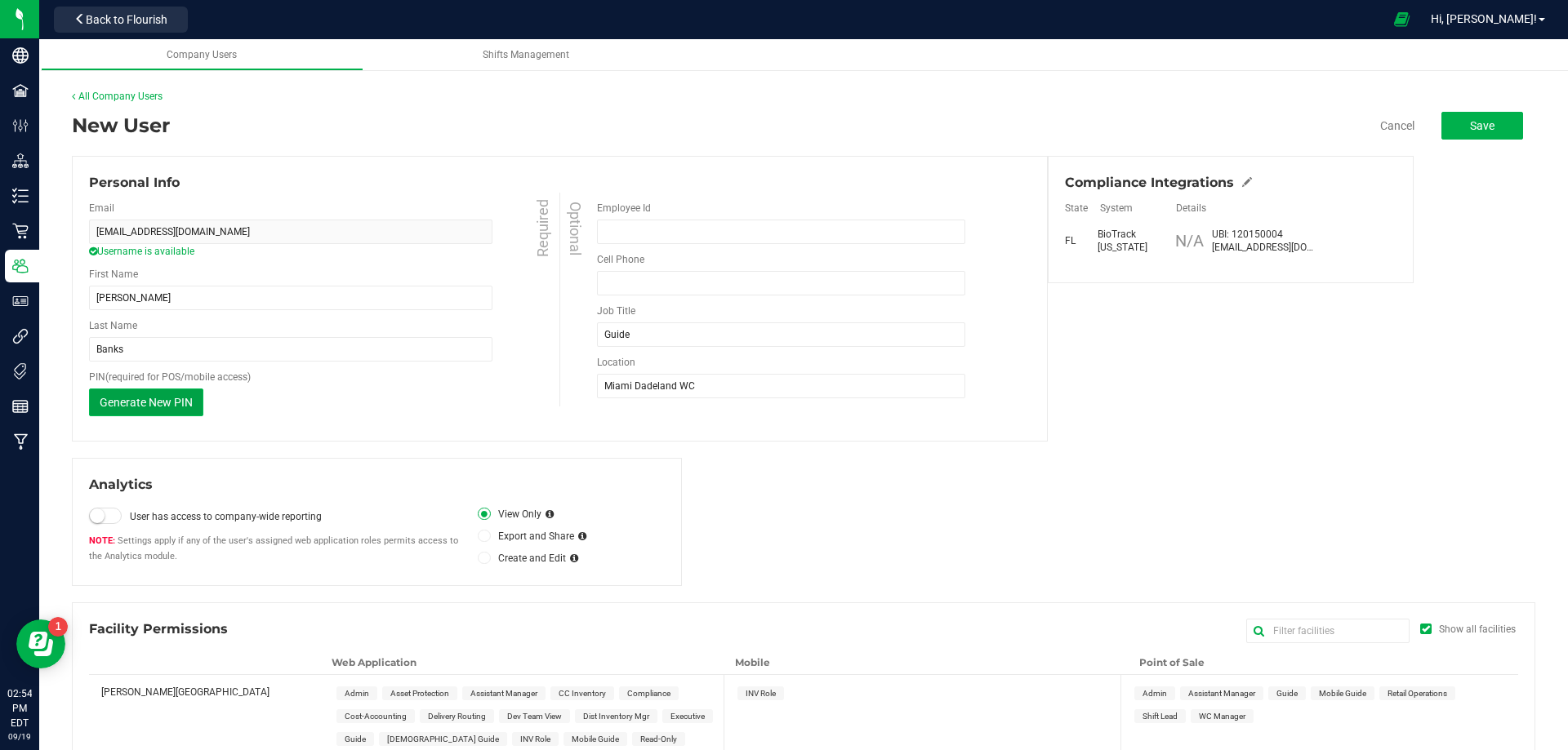
click at [171, 408] on span "Generate New PIN" at bounding box center [146, 402] width 93 height 13
click at [1483, 130] on button "Save" at bounding box center [1482, 125] width 82 height 28
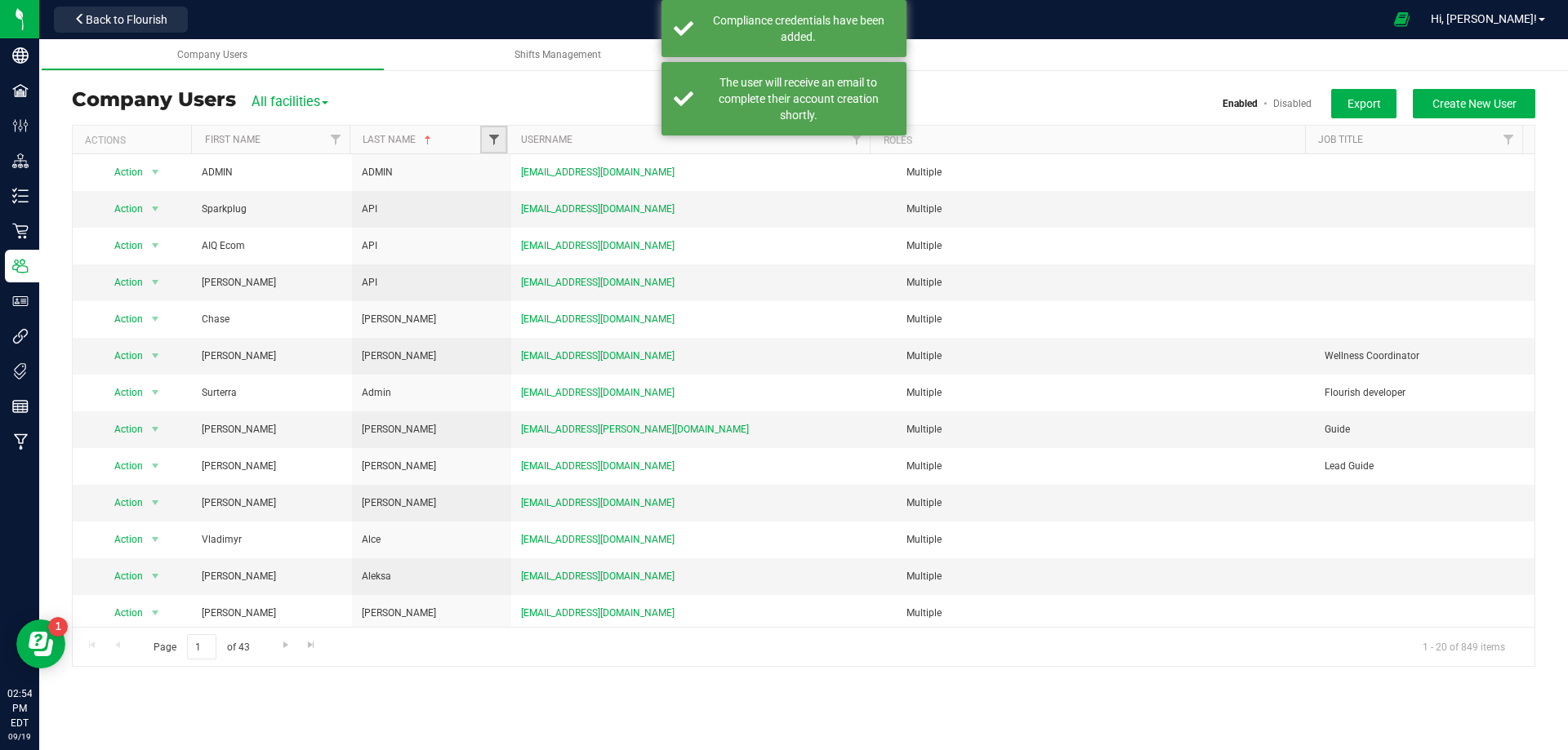
click at [491, 136] on span "Filter" at bounding box center [493, 139] width 13 height 13
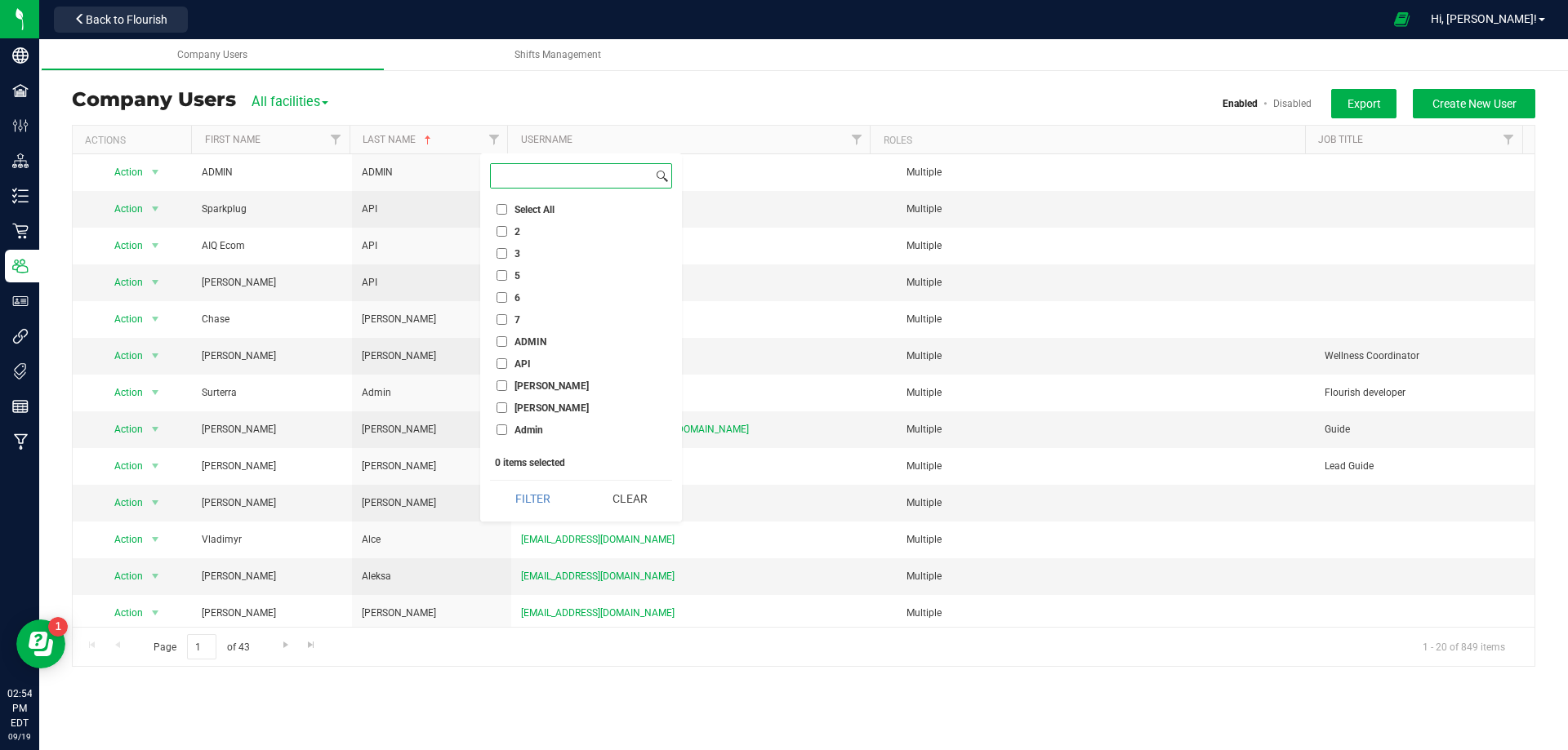
paste input "Banks"
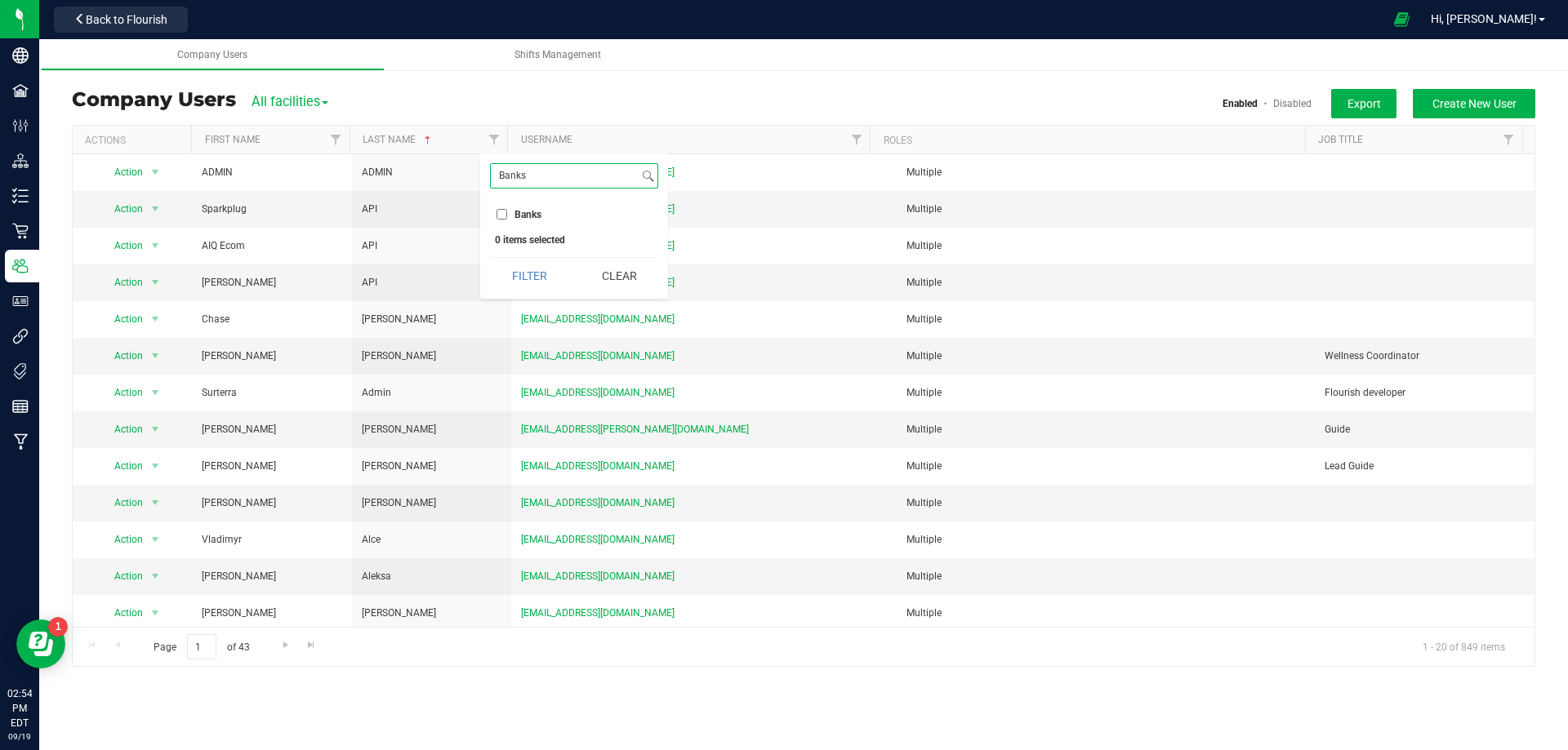
type input "Banks"
drag, startPoint x: 504, startPoint y: 208, endPoint x: 509, endPoint y: 218, distance: 11.2
click at [505, 208] on input "Banks" at bounding box center [501, 213] width 11 height 11
checkbox input "true"
click at [544, 283] on button "Filter" at bounding box center [529, 276] width 78 height 36
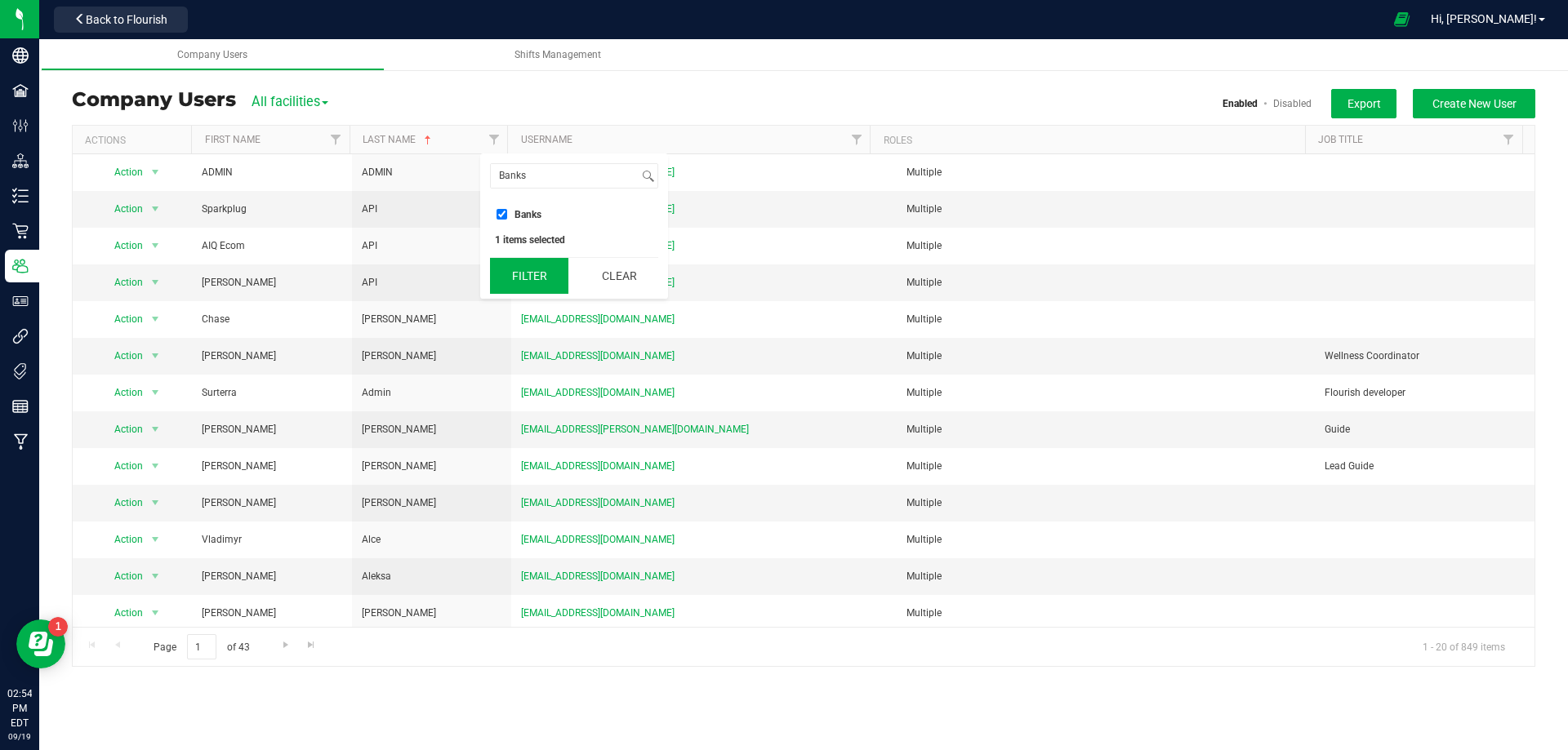
click at [544, 283] on button "Filter" at bounding box center [529, 276] width 78 height 36
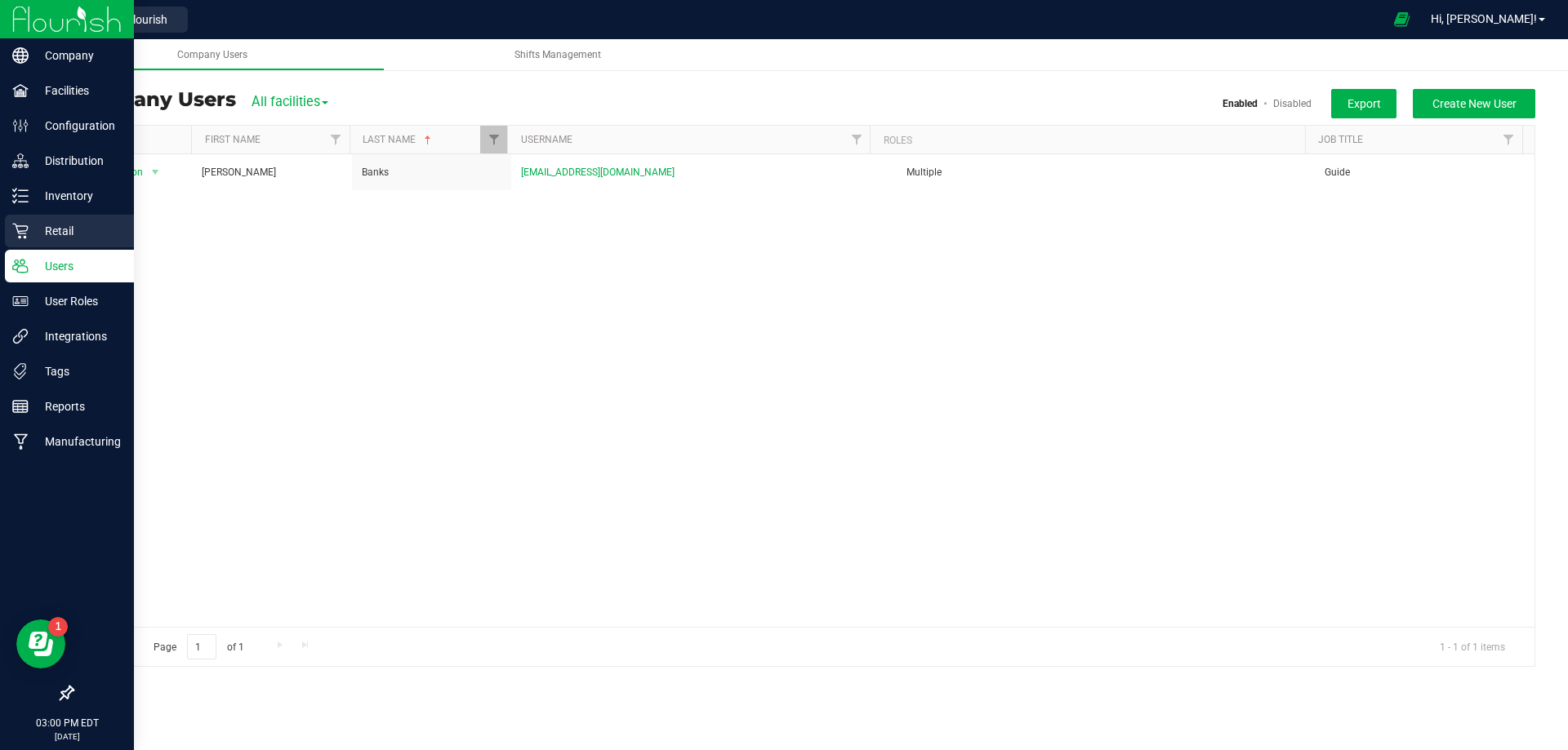
click at [30, 228] on p "Retail" at bounding box center [77, 231] width 98 height 20
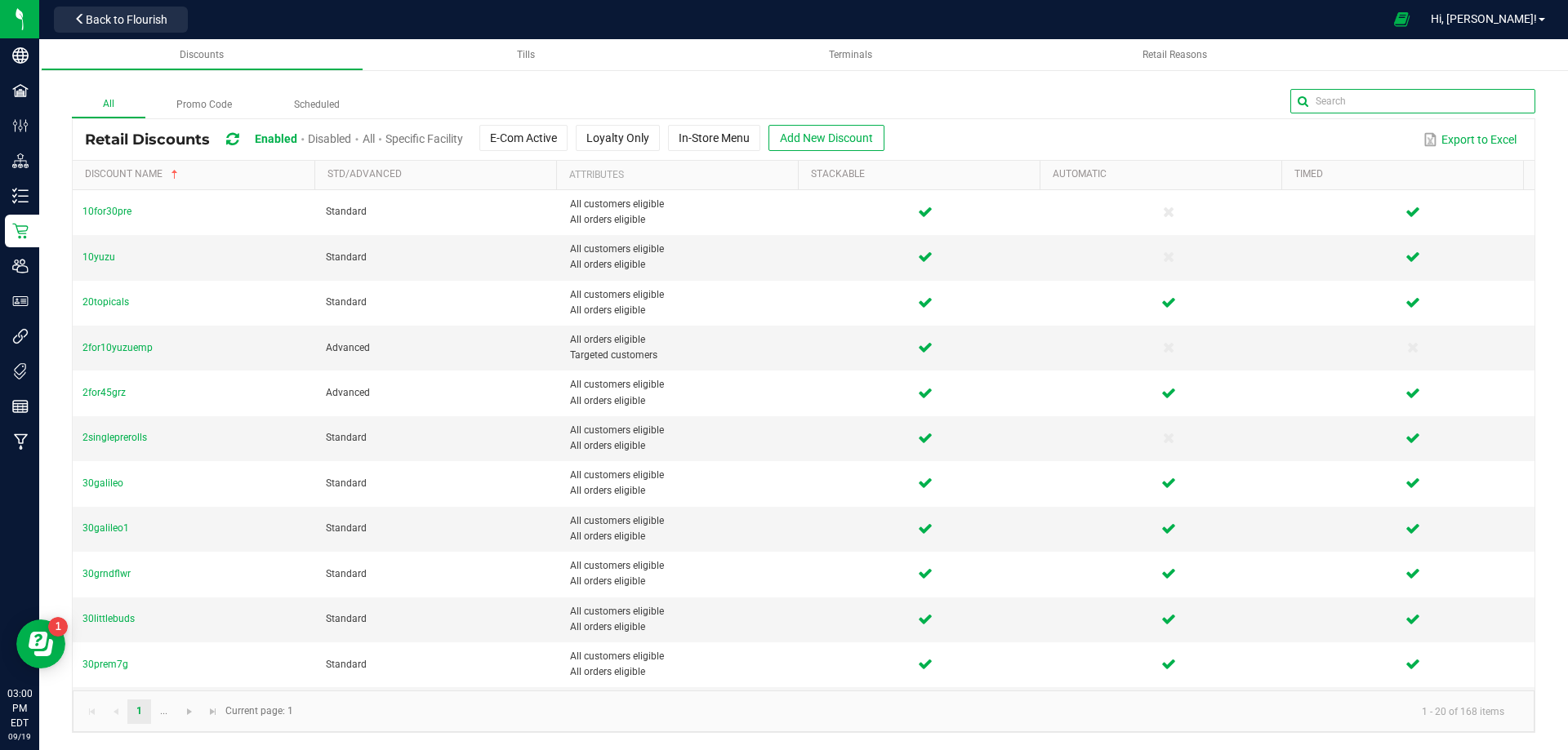
click at [1505, 100] on input "text" at bounding box center [1413, 101] width 245 height 25
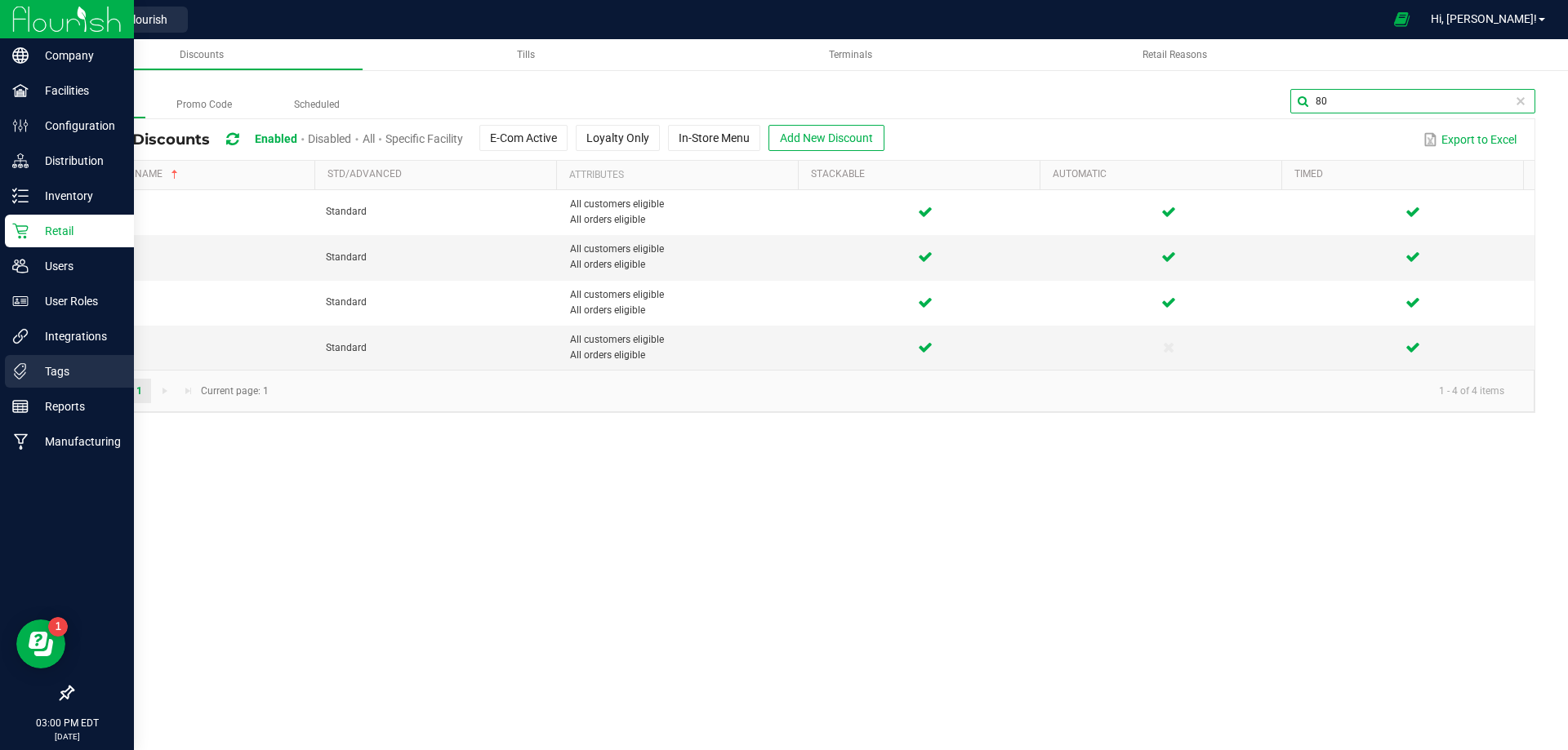
type input "80"
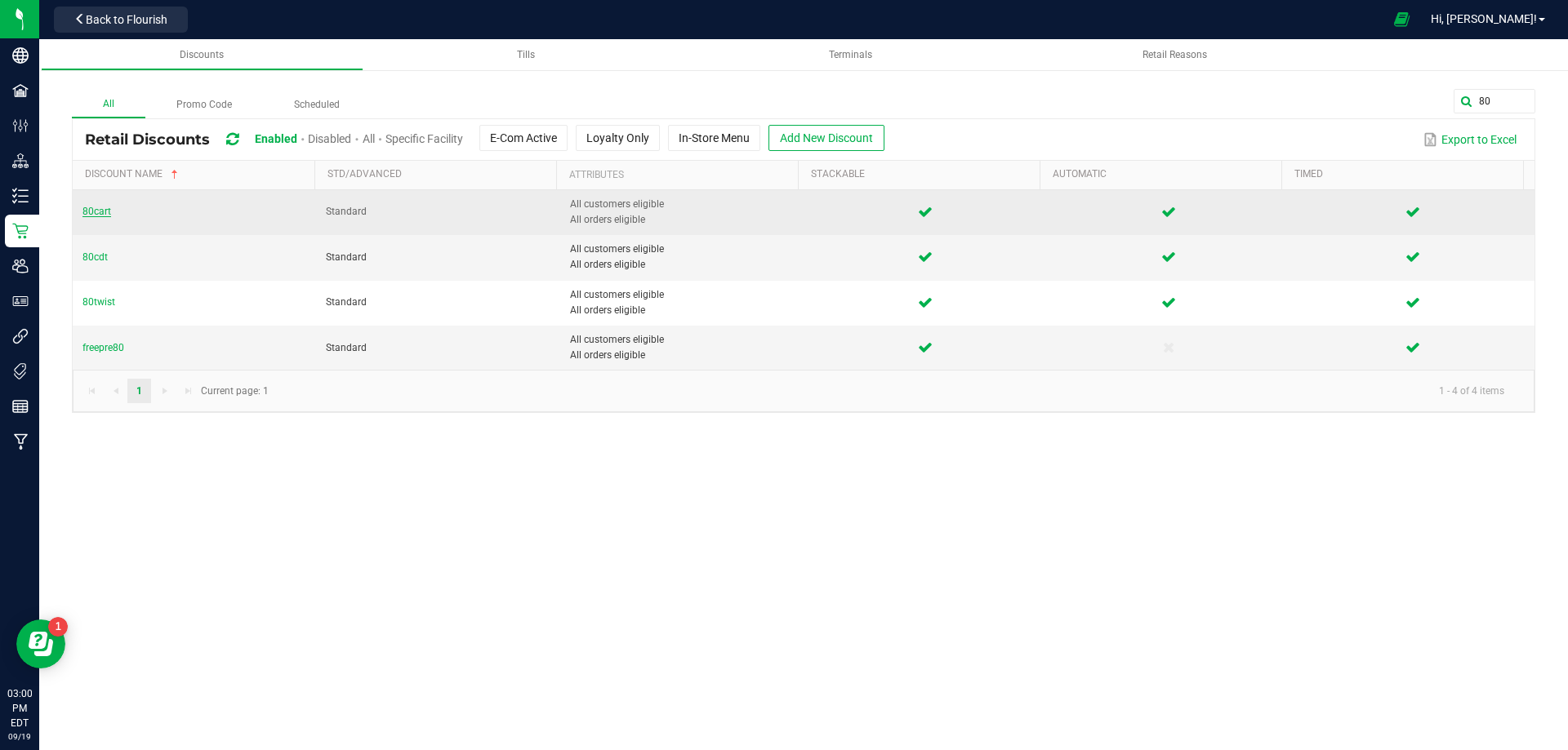
click at [104, 213] on span "80cart" at bounding box center [96, 211] width 29 height 12
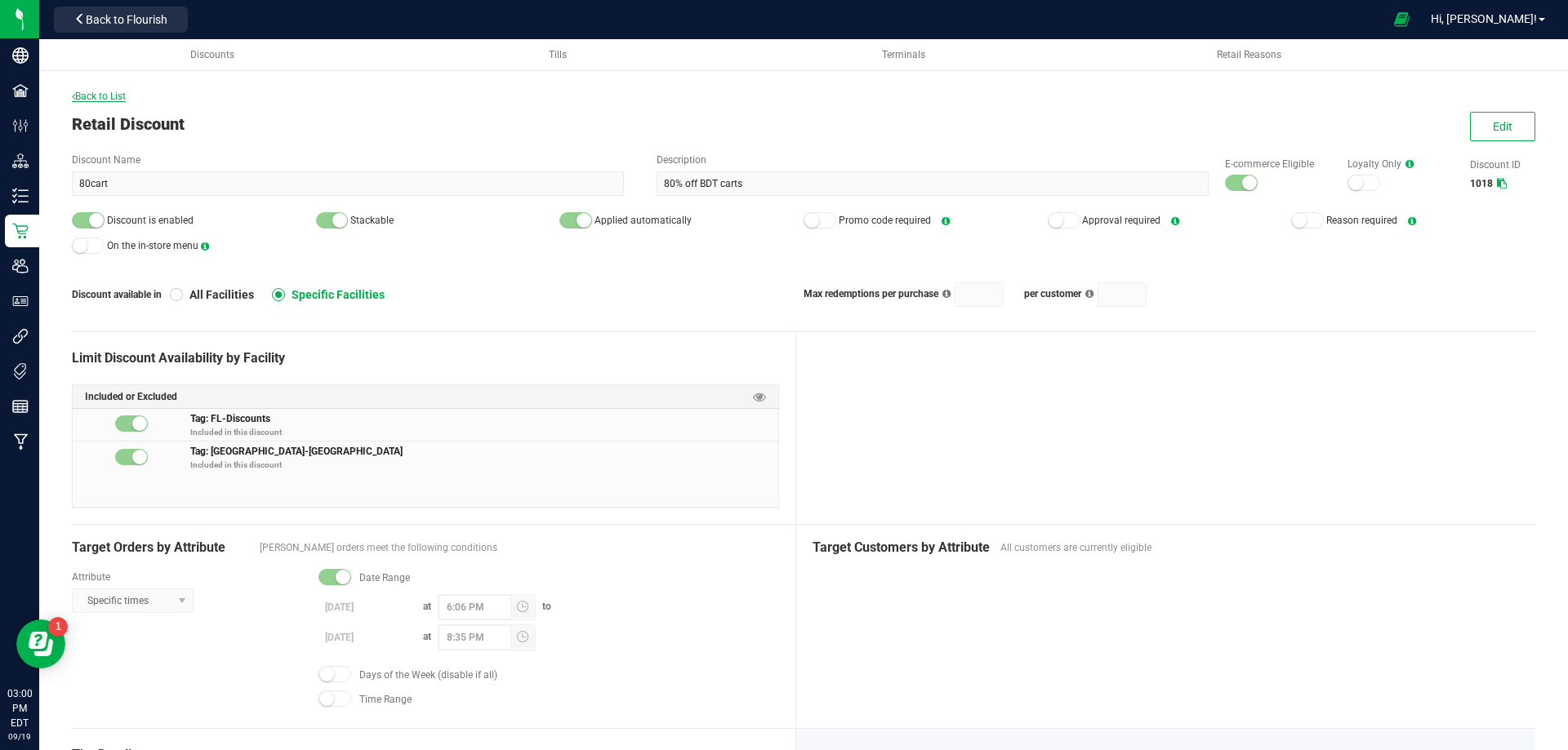
click at [90, 96] on span "Back to List" at bounding box center [99, 97] width 54 height 12
